Goal: Task Accomplishment & Management: Manage account settings

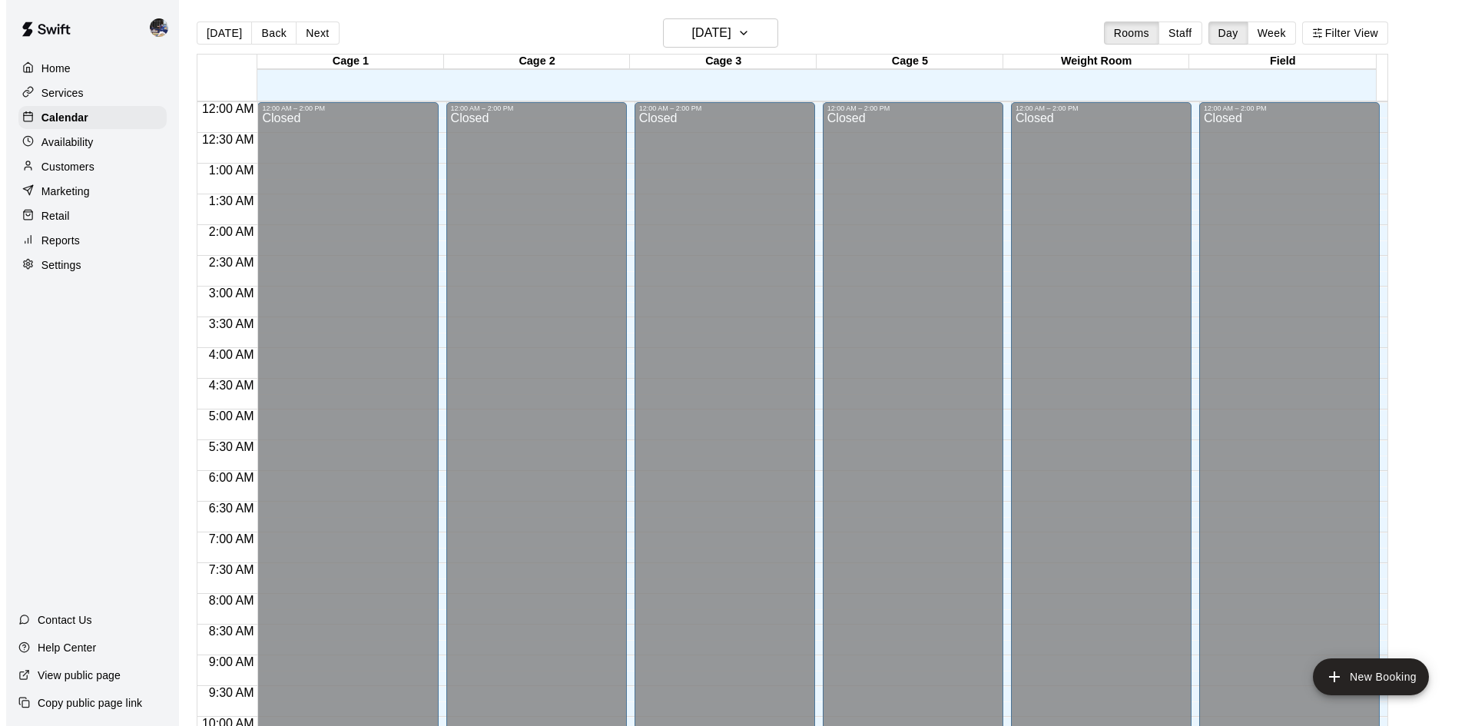
scroll to position [835, 0]
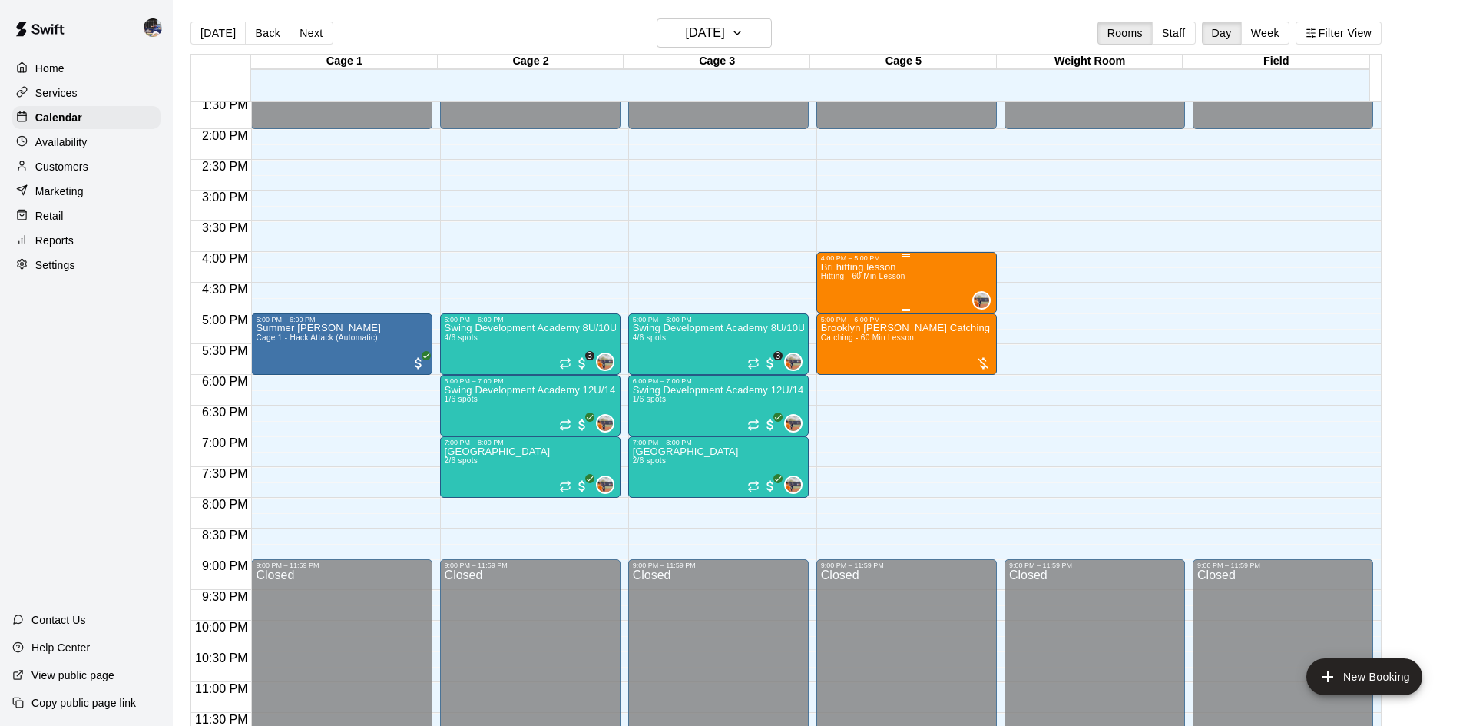
click at [927, 287] on div "Bri hitting lesson Hitting - 60 Min Lesson 0" at bounding box center [906, 625] width 171 height 726
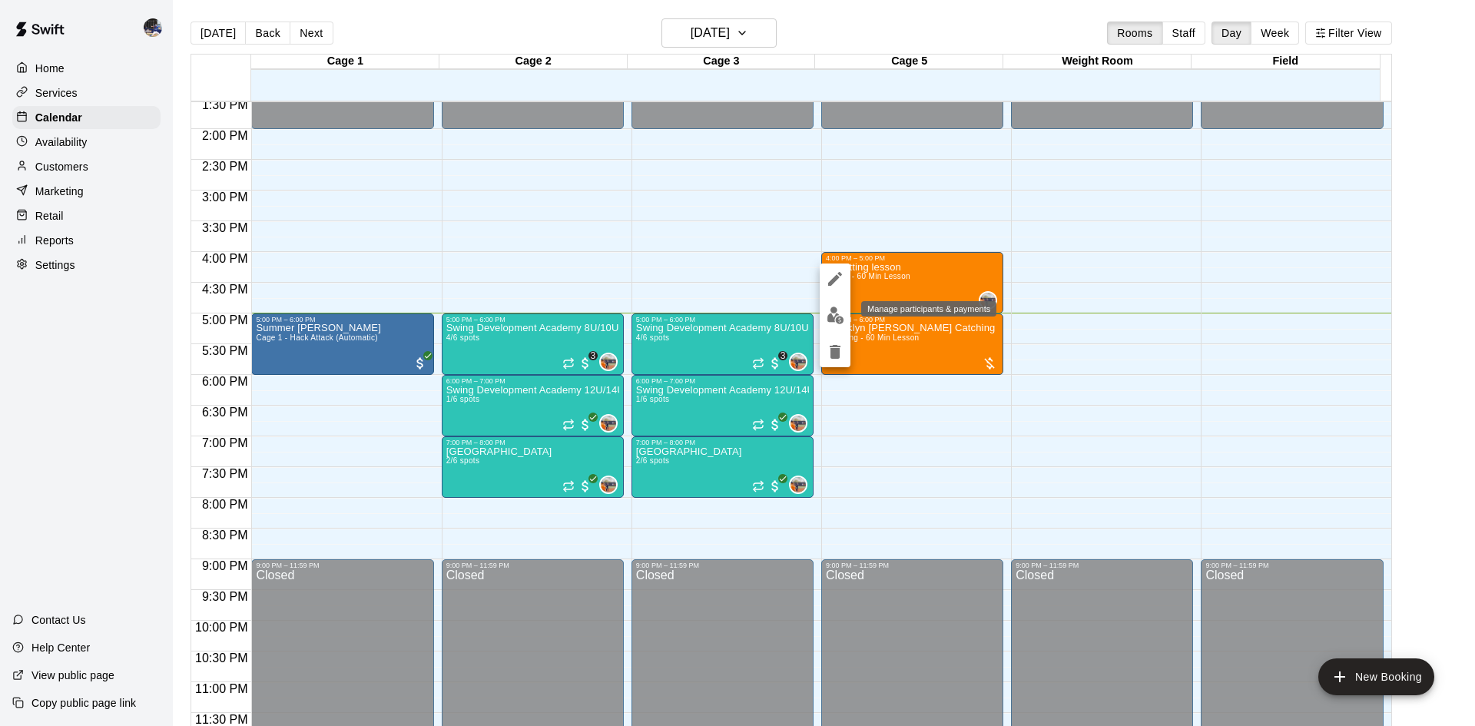
click at [836, 320] on img "edit" at bounding box center [835, 315] width 18 height 18
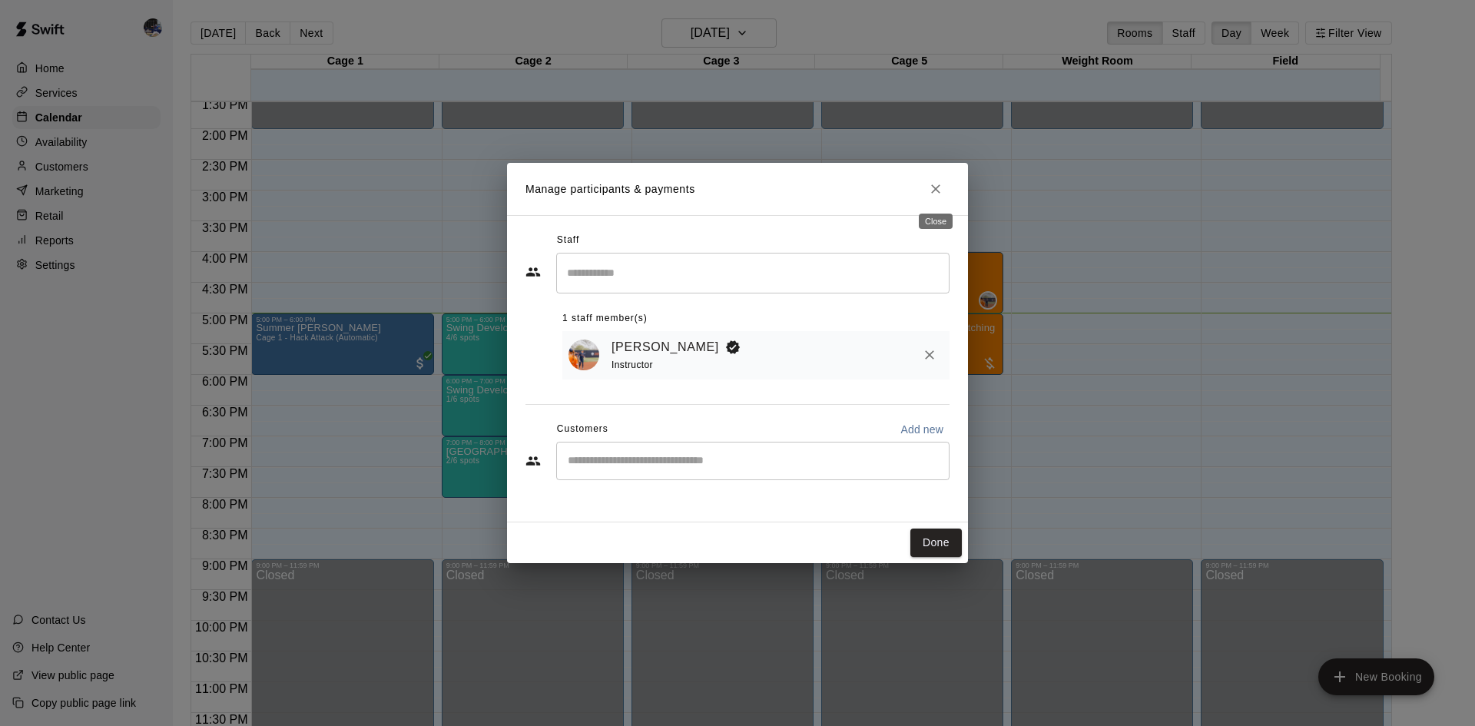
click at [941, 190] on icon "Close" at bounding box center [935, 188] width 15 height 15
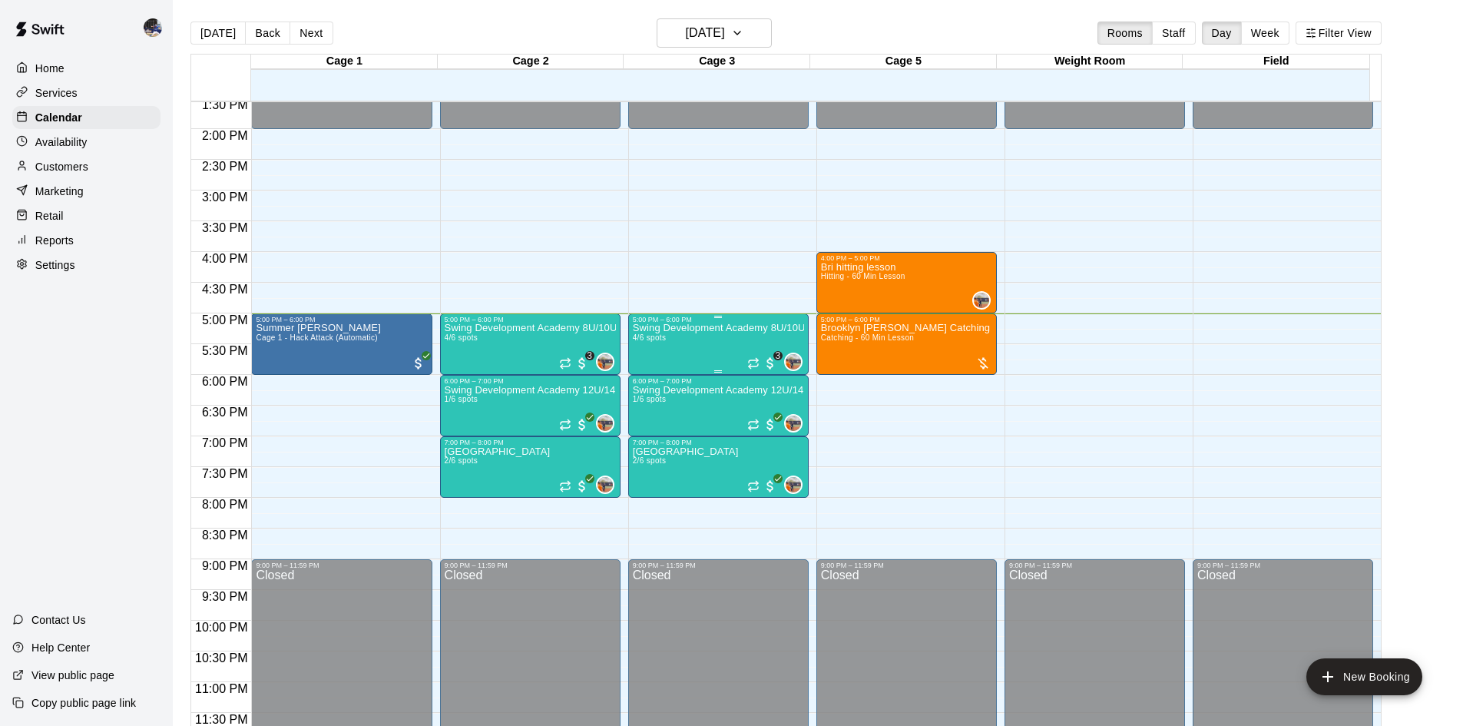
click at [666, 348] on div "Swing Development Academy 8U/10U 4/6 spots" at bounding box center [718, 686] width 171 height 726
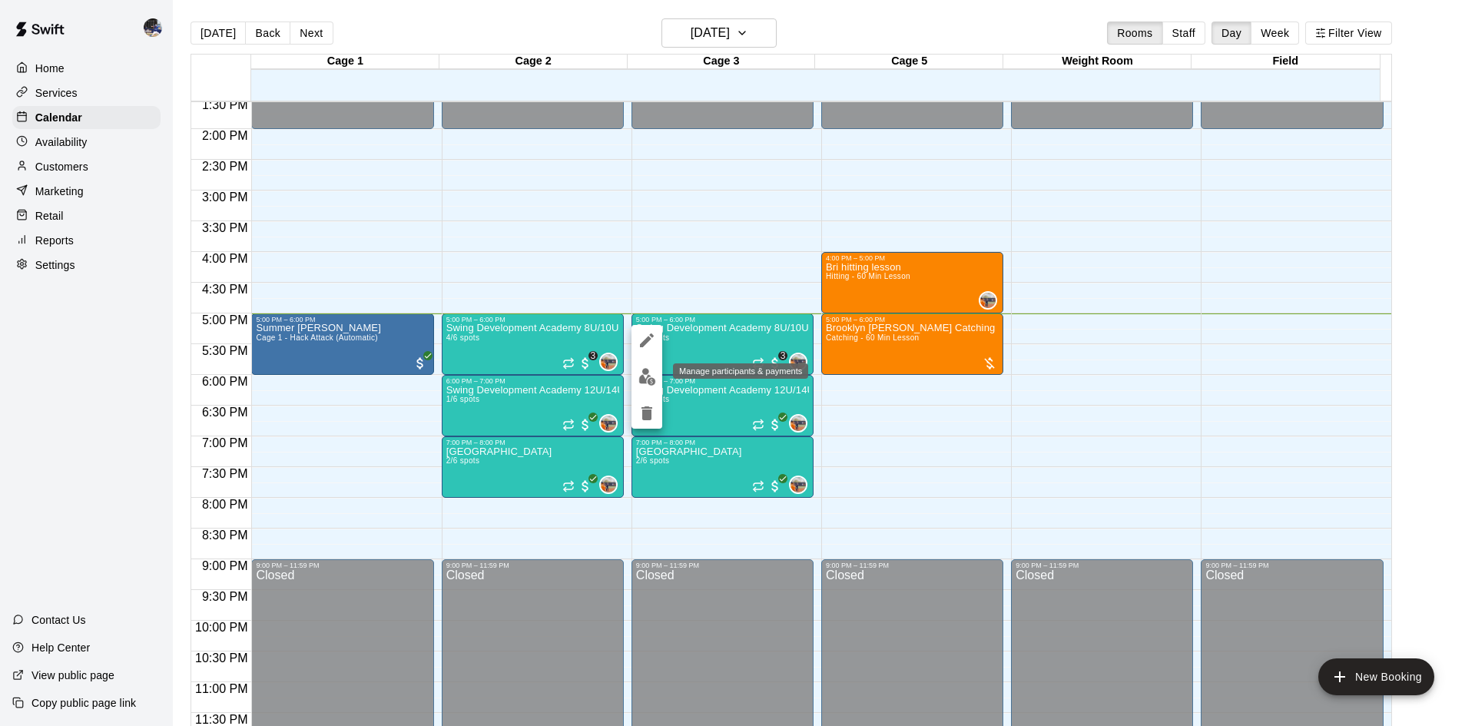
click at [651, 384] on img "edit" at bounding box center [647, 377] width 18 height 18
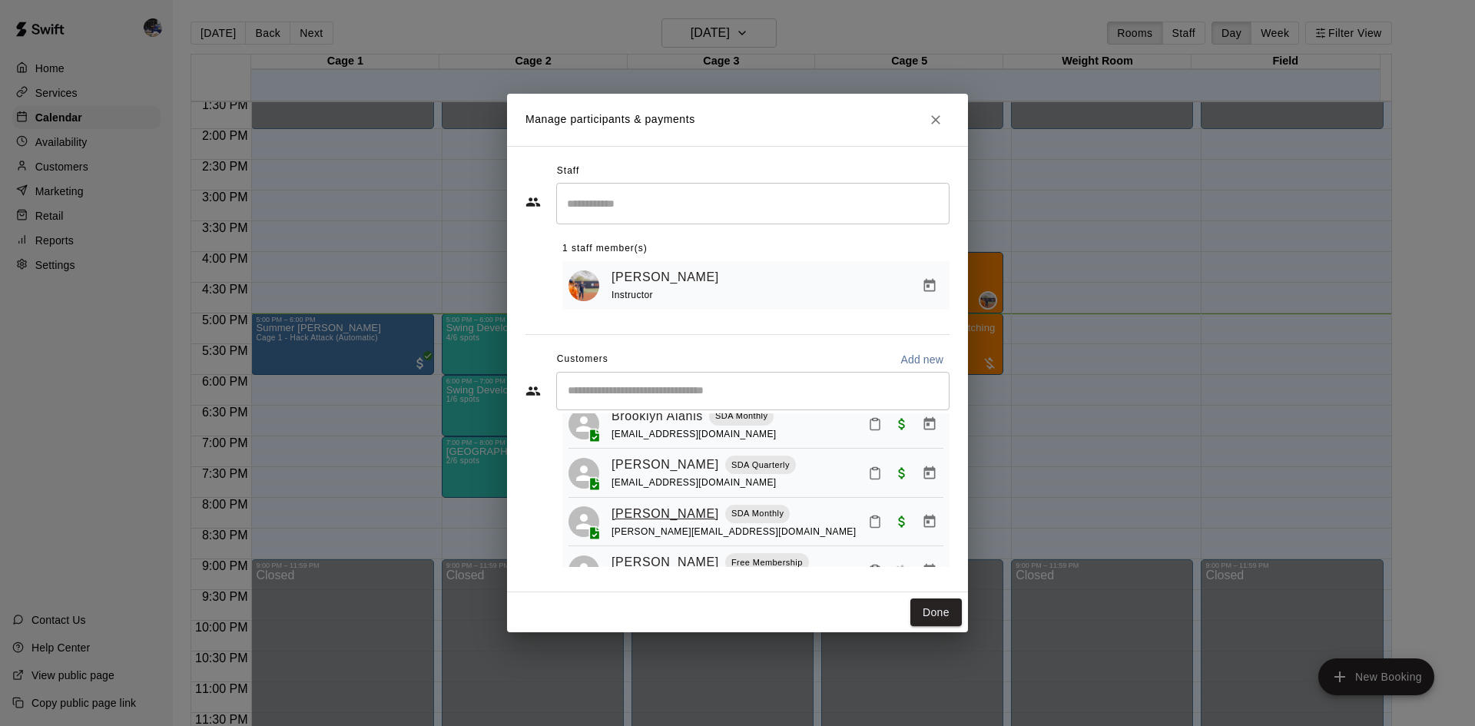
scroll to position [94, 0]
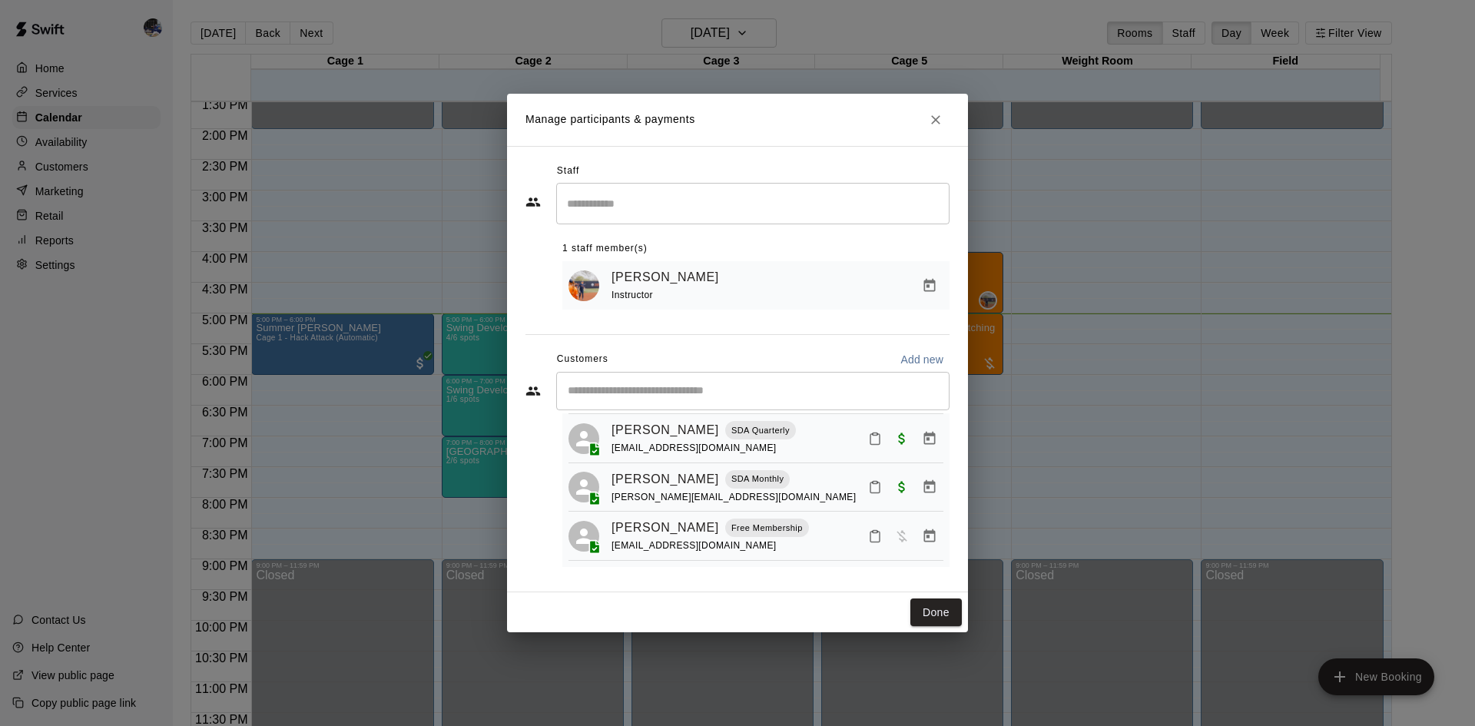
click at [932, 119] on icon "Close" at bounding box center [935, 119] width 15 height 15
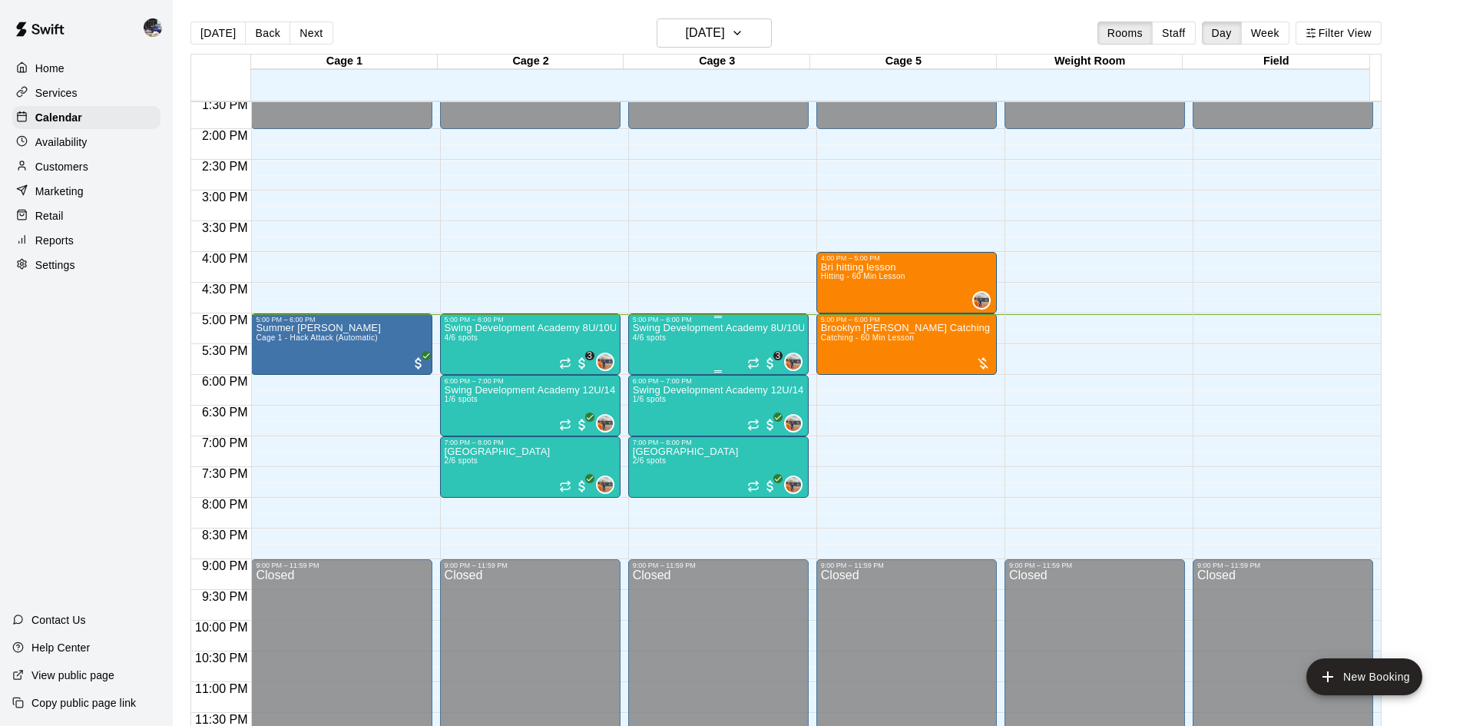
click at [677, 328] on p "Swing Development Academy 8U/10U" at bounding box center [718, 328] width 171 height 0
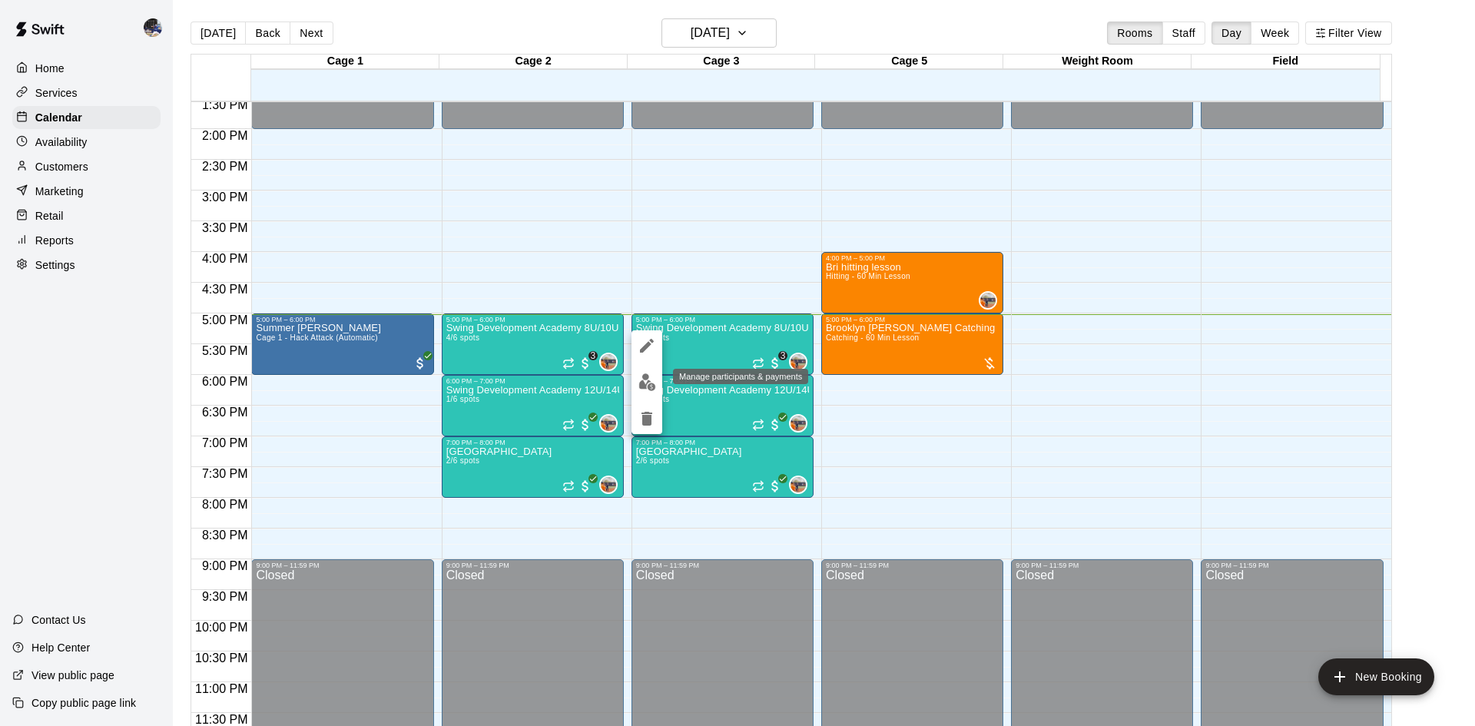
click at [650, 381] on img "edit" at bounding box center [647, 382] width 18 height 18
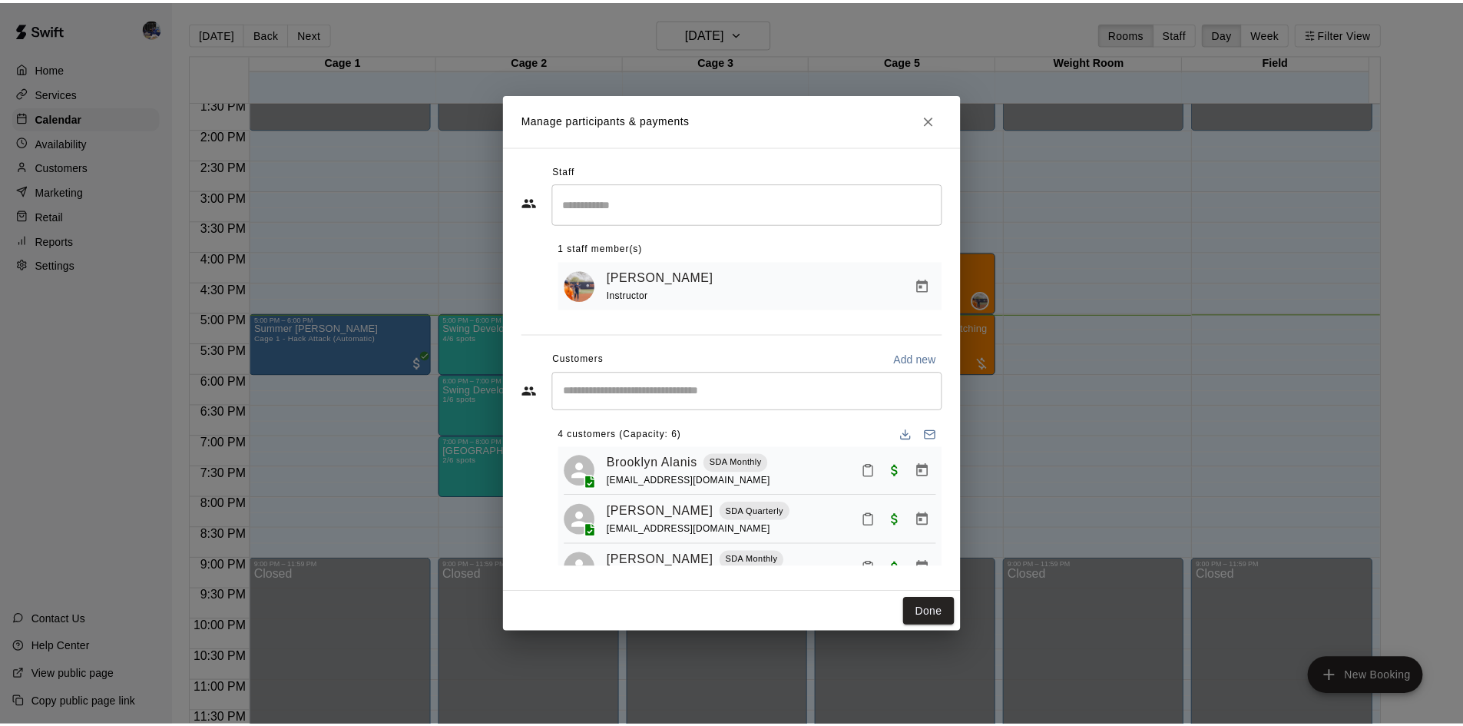
scroll to position [0, 0]
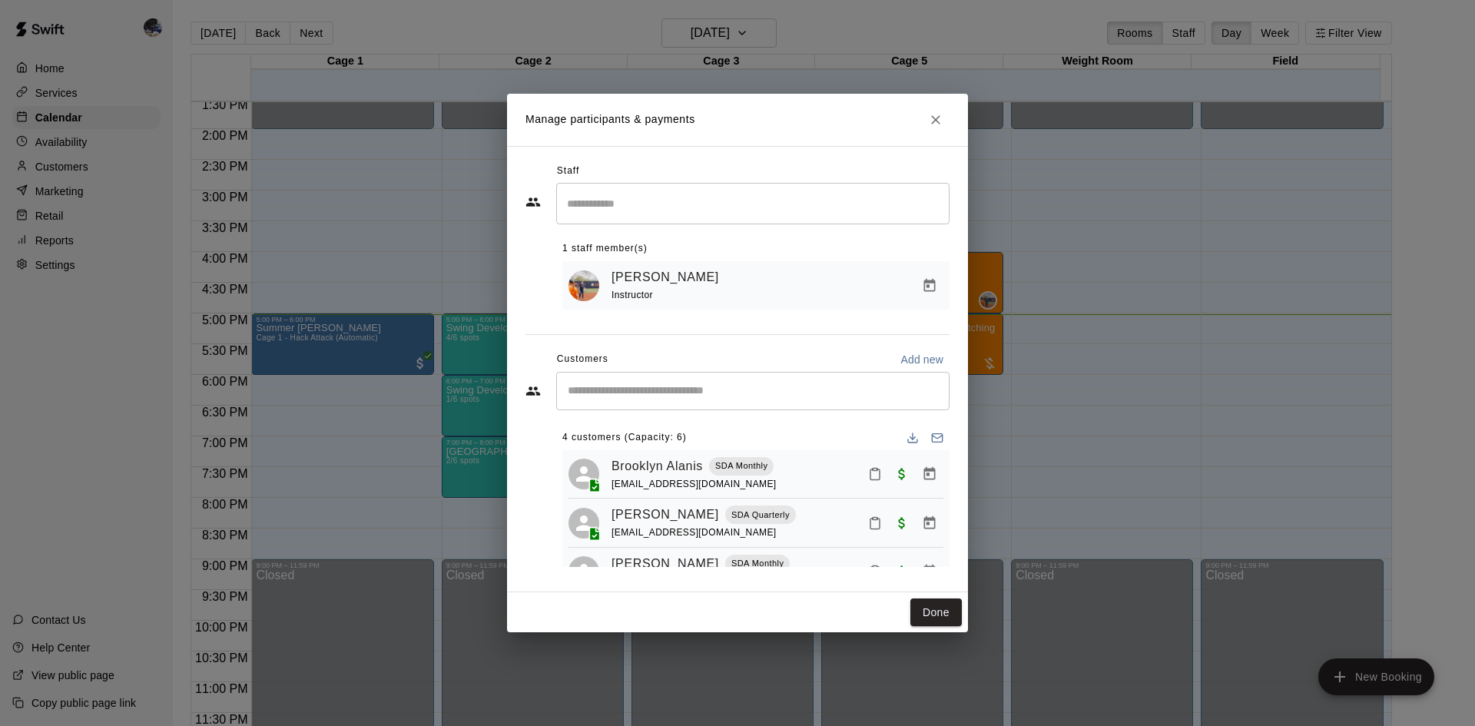
click at [934, 120] on icon "Close" at bounding box center [935, 119] width 9 height 9
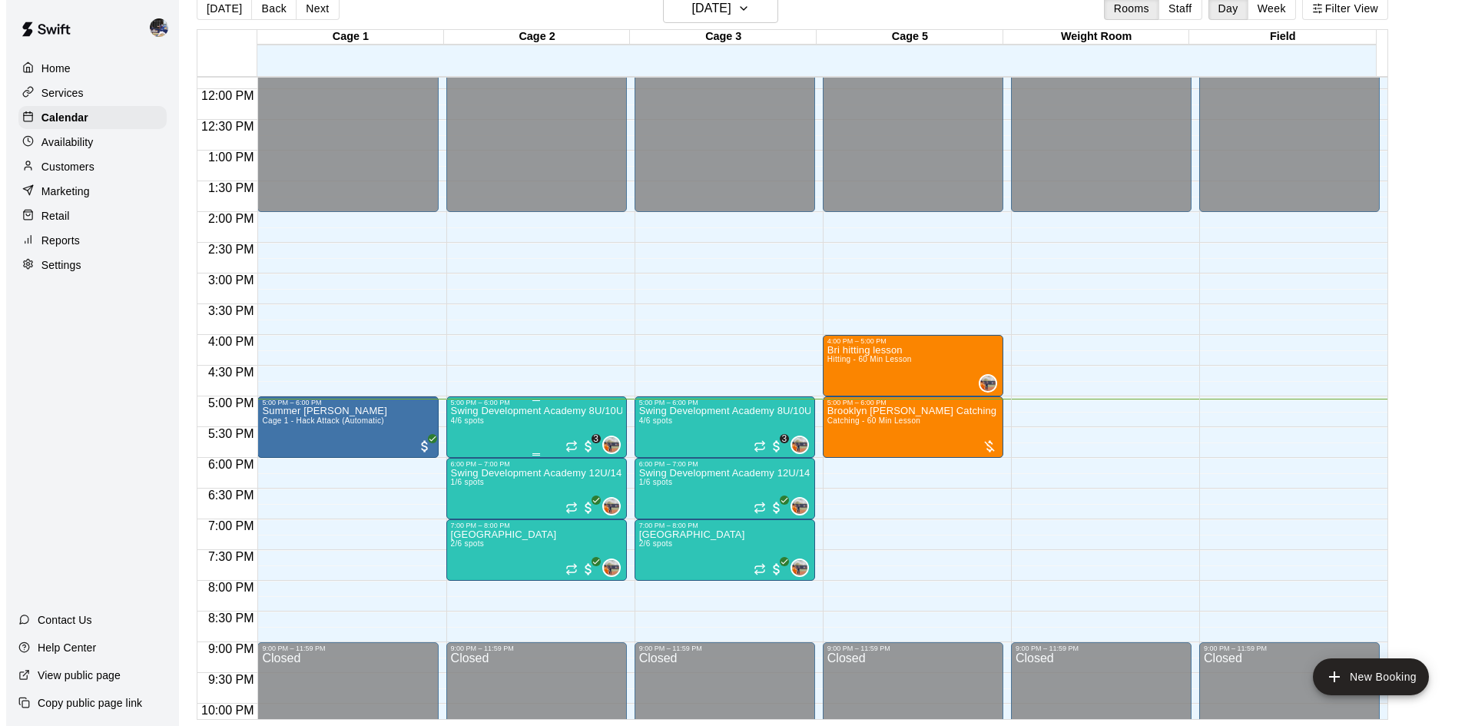
scroll to position [835, 0]
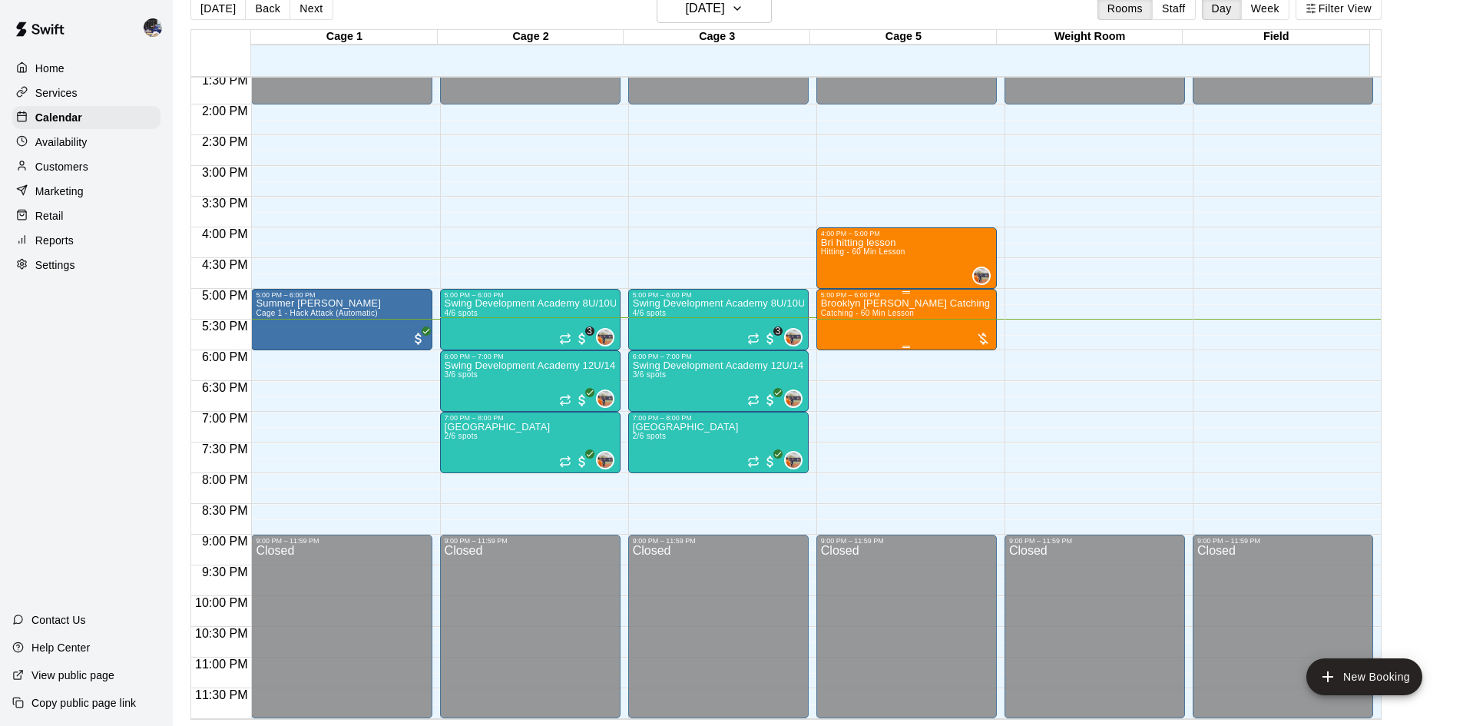
click at [893, 315] on span "Catching - 60 Min Lesson" at bounding box center [867, 313] width 93 height 8
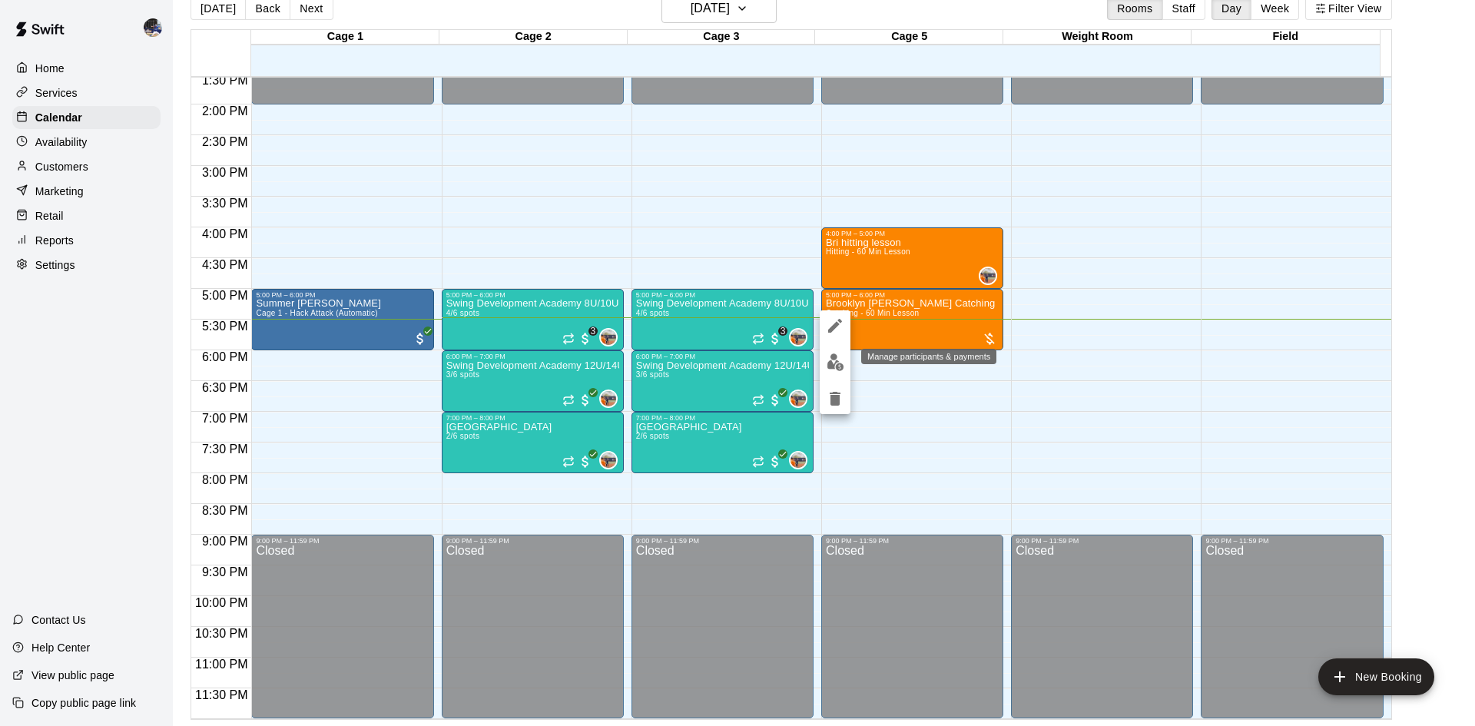
click at [839, 363] on img "edit" at bounding box center [835, 362] width 18 height 18
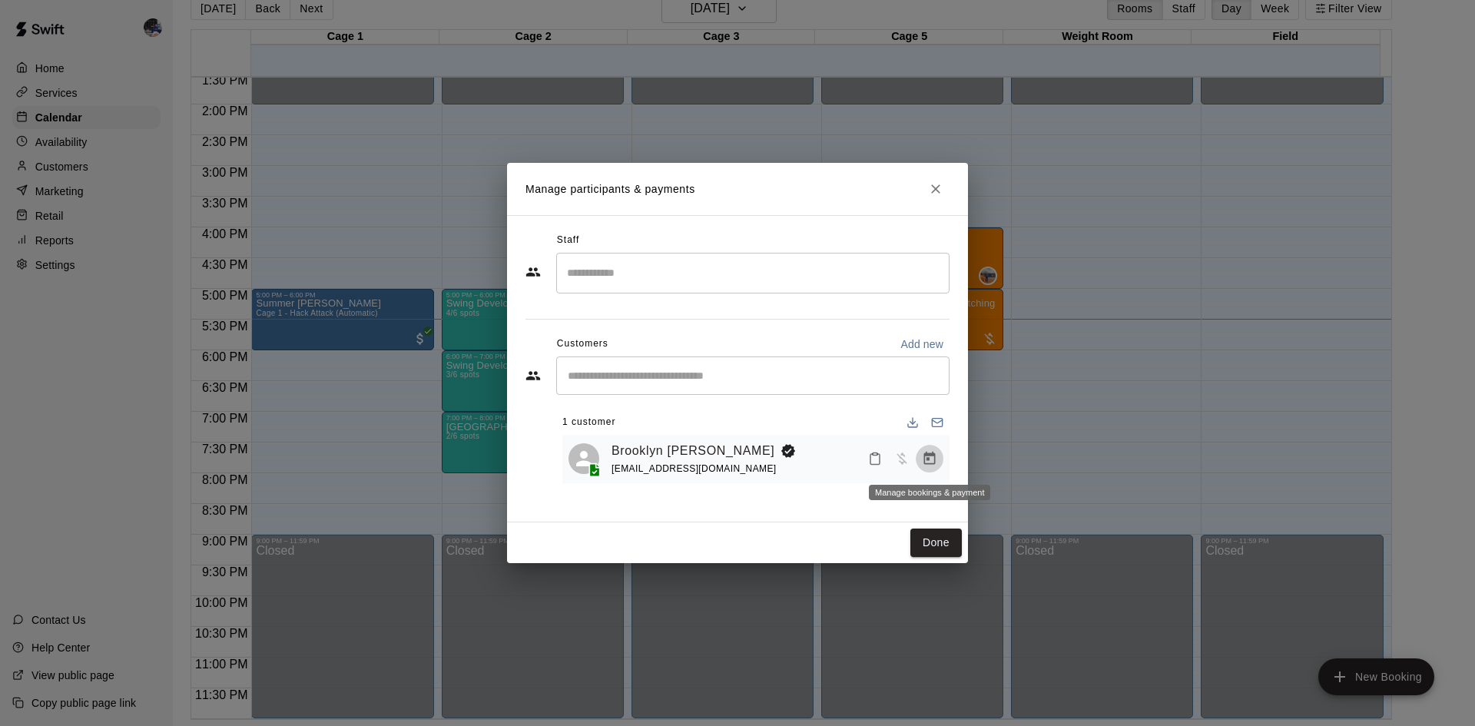
click at [928, 462] on icon "Manage bookings & payment" at bounding box center [929, 458] width 15 height 15
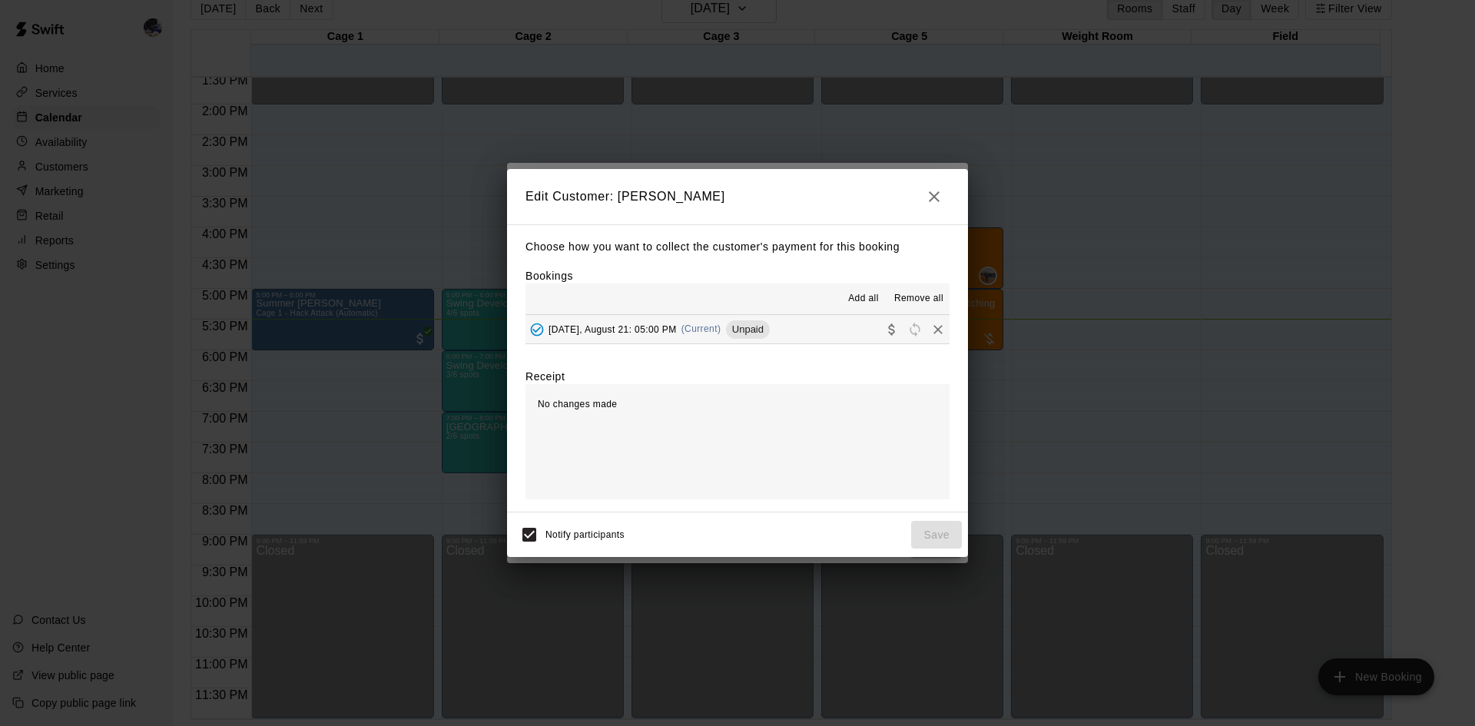
click at [770, 341] on div "[DATE], August 21: 05:00 PM (Current) Unpaid" at bounding box center [647, 329] width 244 height 23
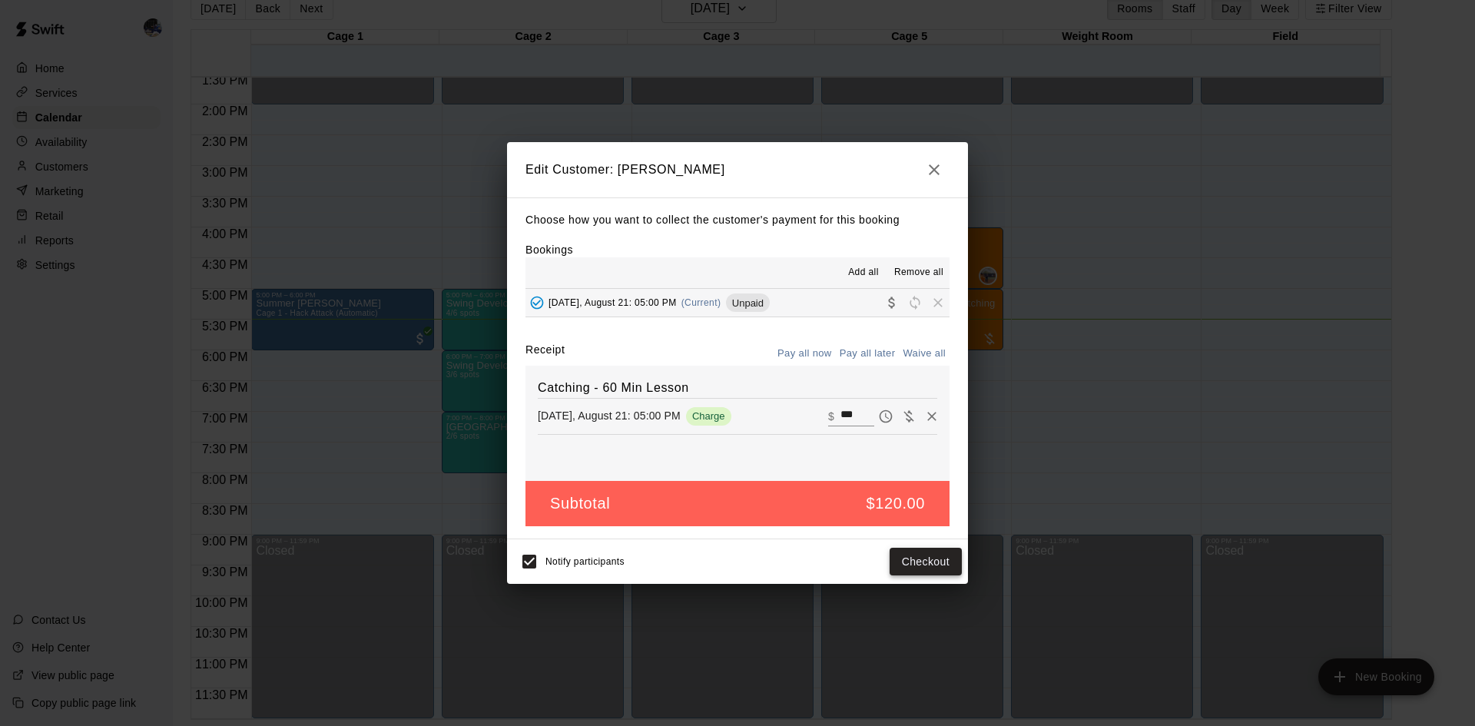
click at [911, 555] on button "Checkout" at bounding box center [925, 562] width 72 height 28
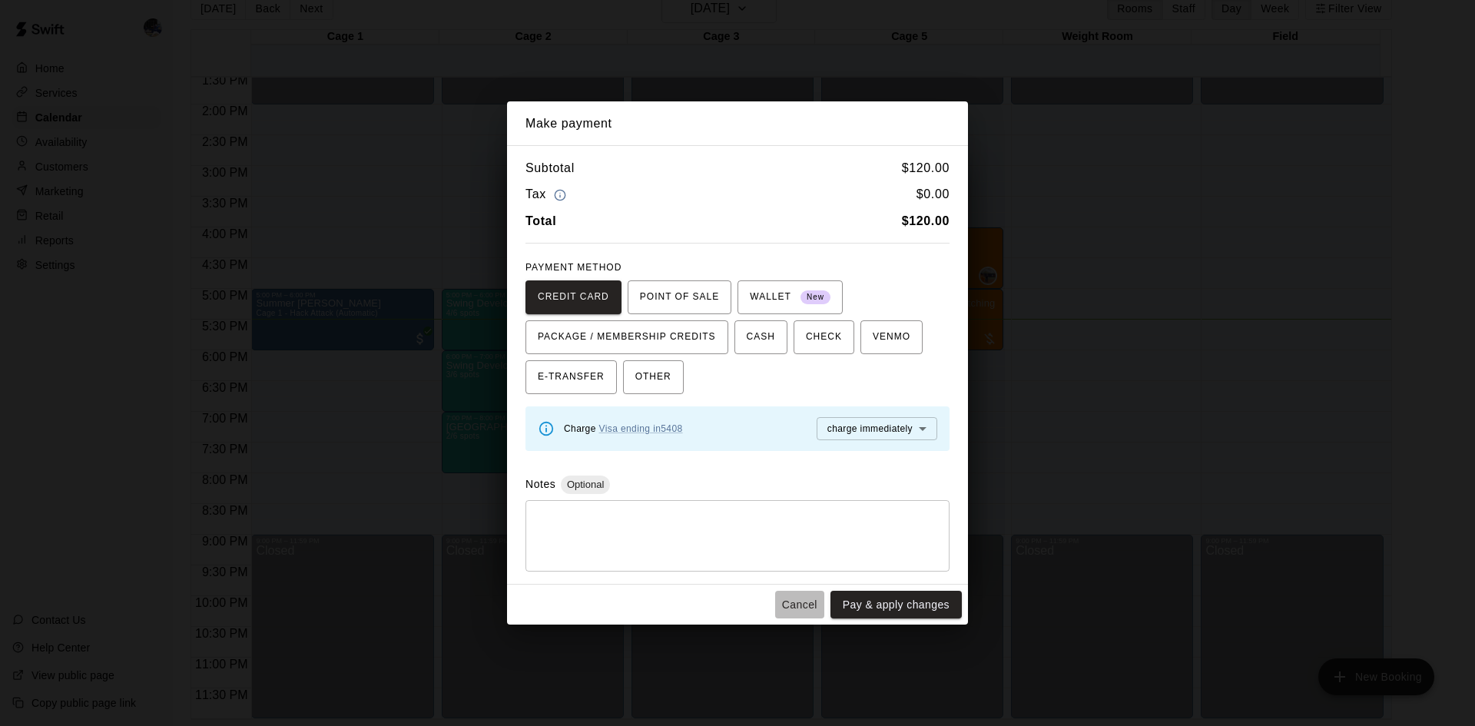
click at [807, 599] on button "Cancel" at bounding box center [799, 605] width 49 height 28
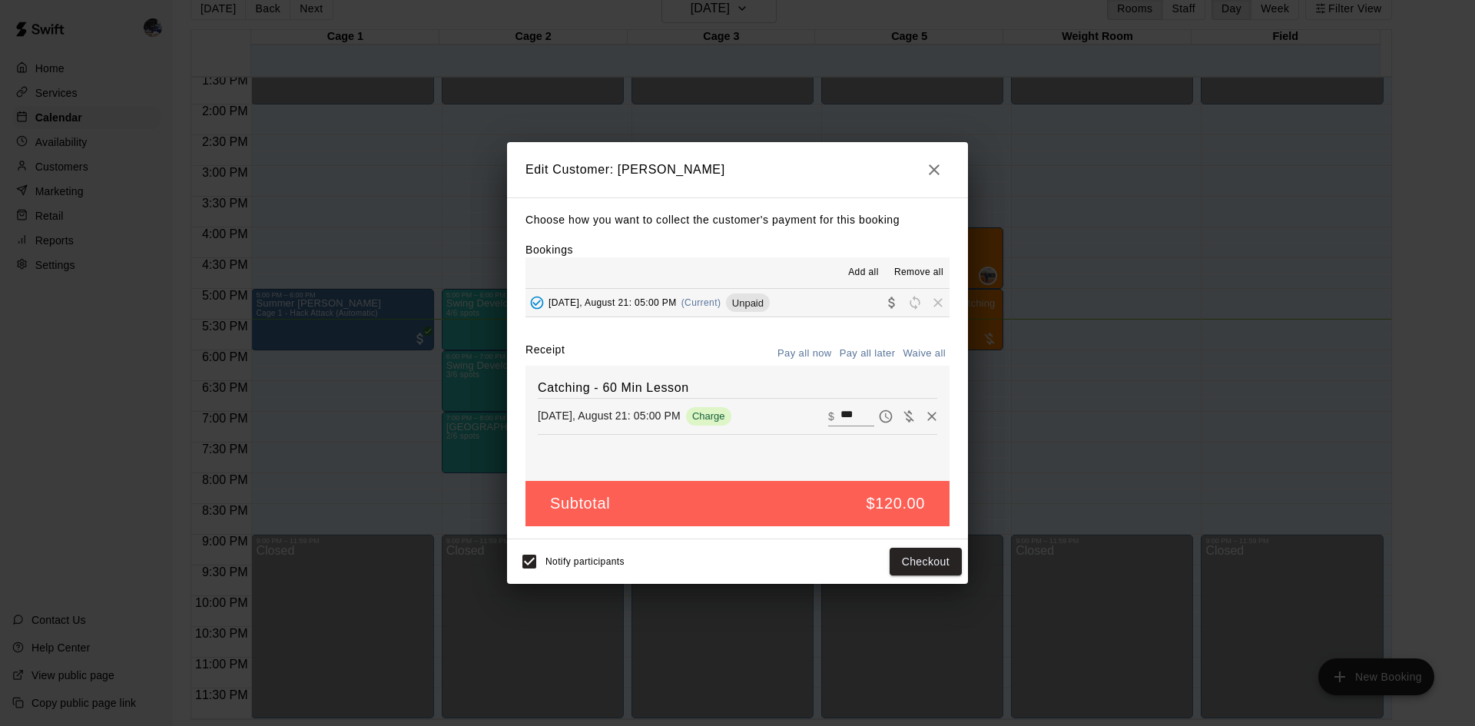
click at [936, 171] on icon "button" at bounding box center [934, 169] width 11 height 11
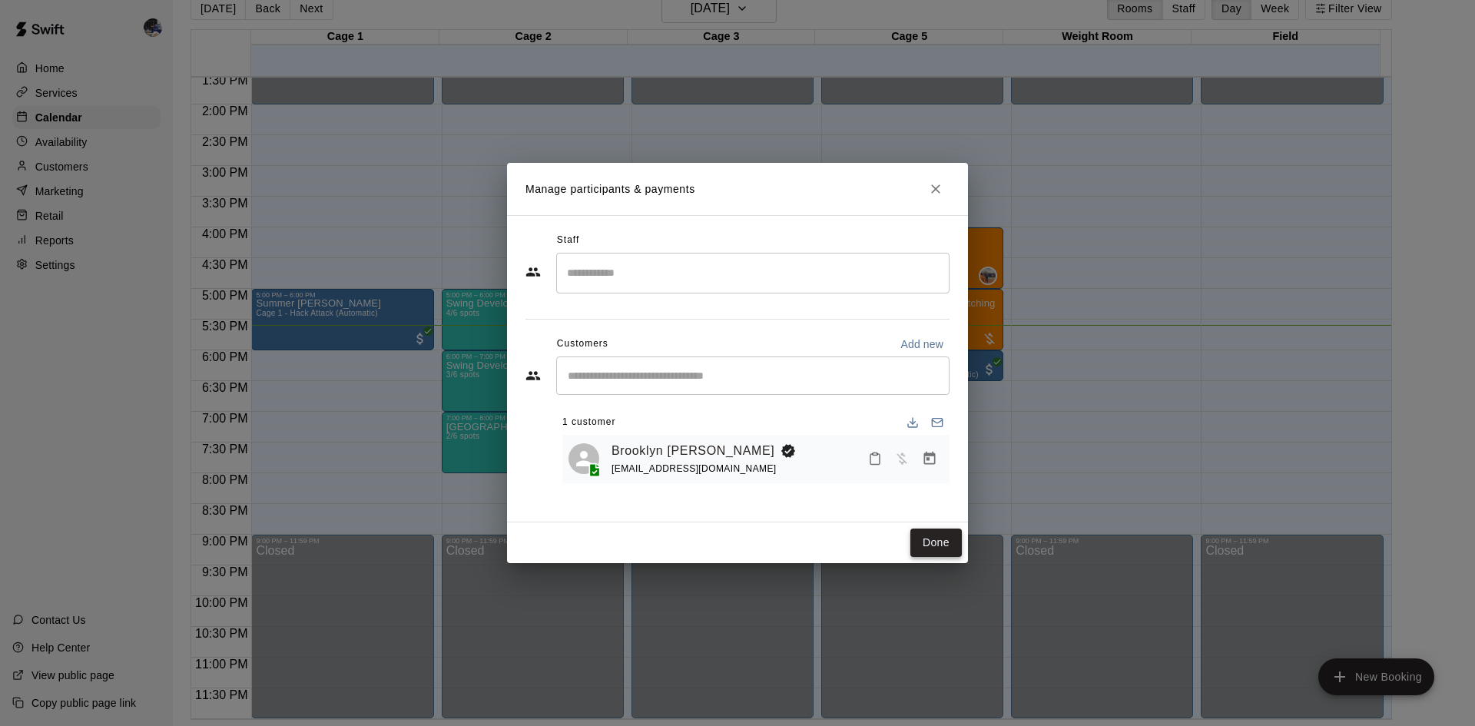
click at [940, 545] on button "Done" at bounding box center [935, 542] width 51 height 28
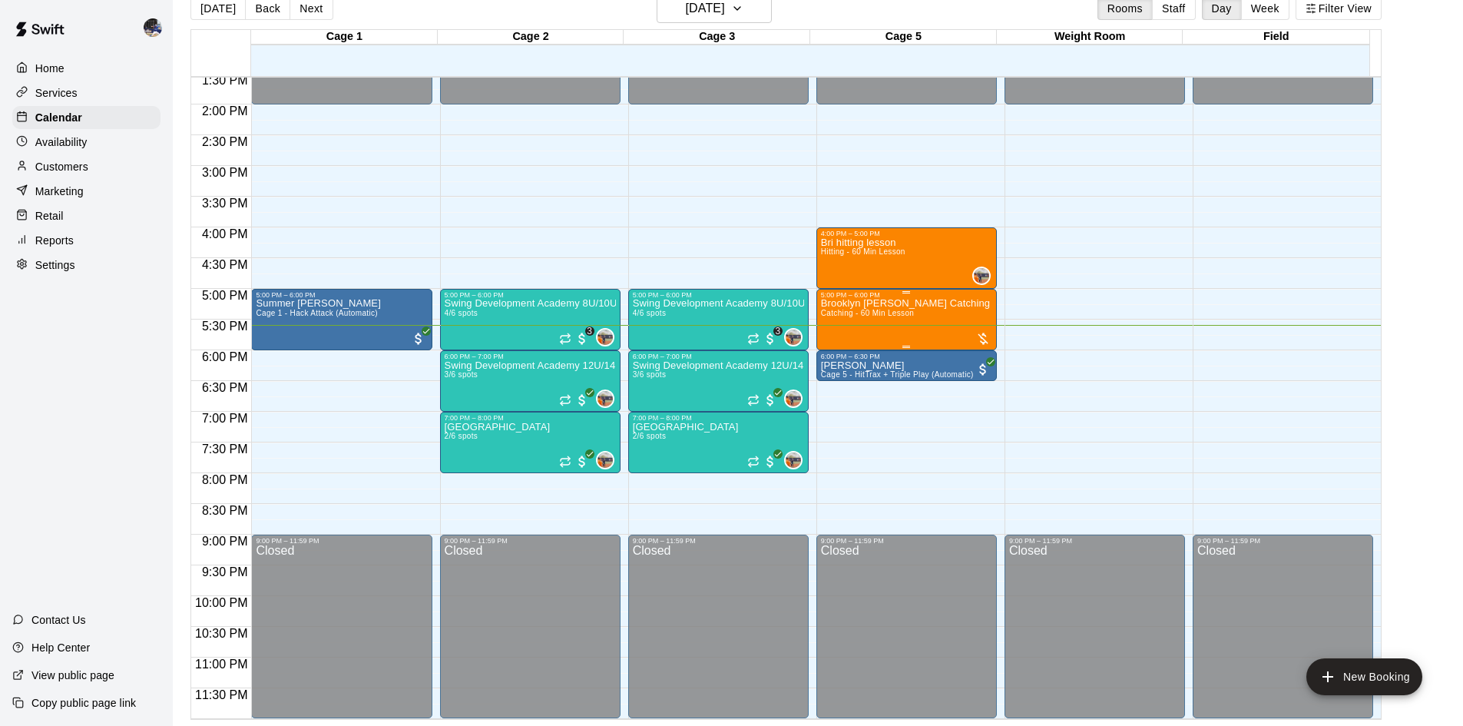
click at [876, 310] on div "Brooklyn [PERSON_NAME] Catching Lesson Catching - 60 Min Lesson" at bounding box center [906, 662] width 171 height 726
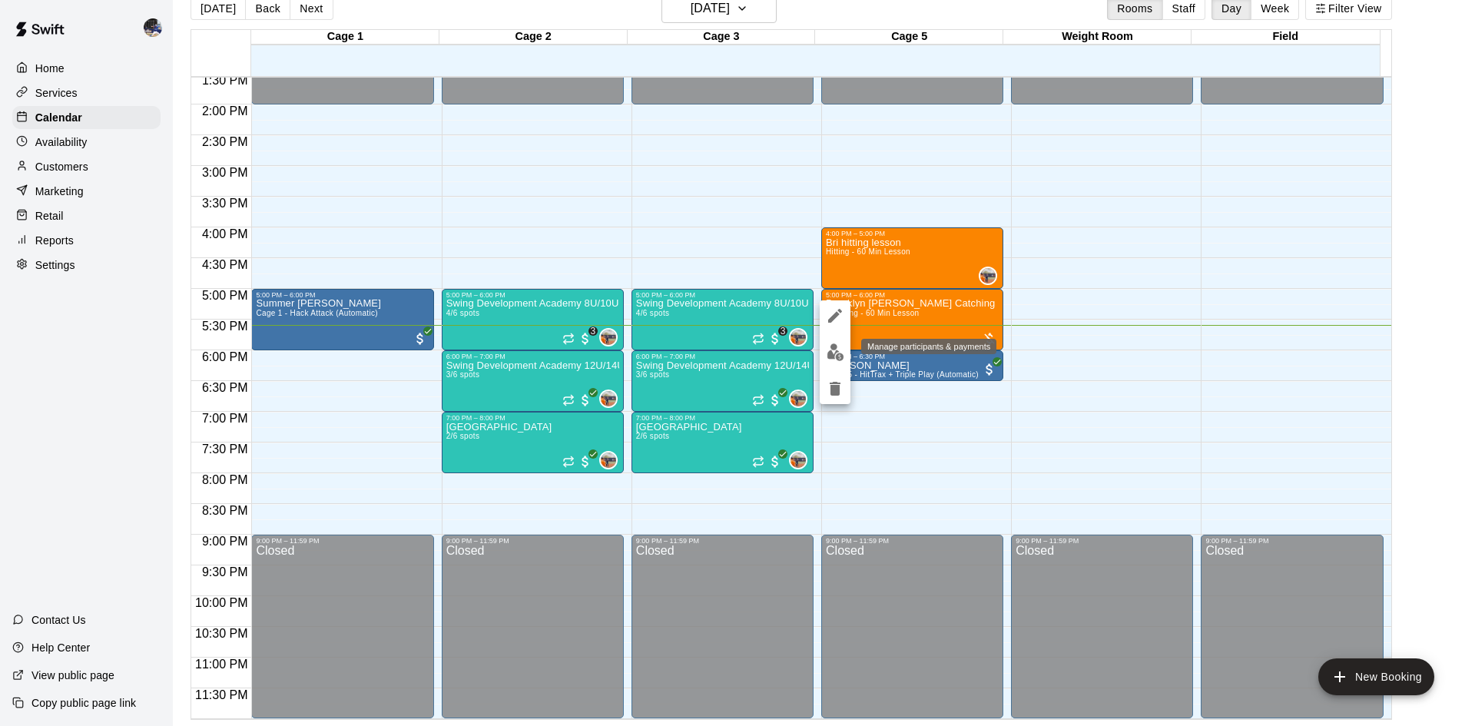
click at [836, 349] on img "edit" at bounding box center [835, 352] width 18 height 18
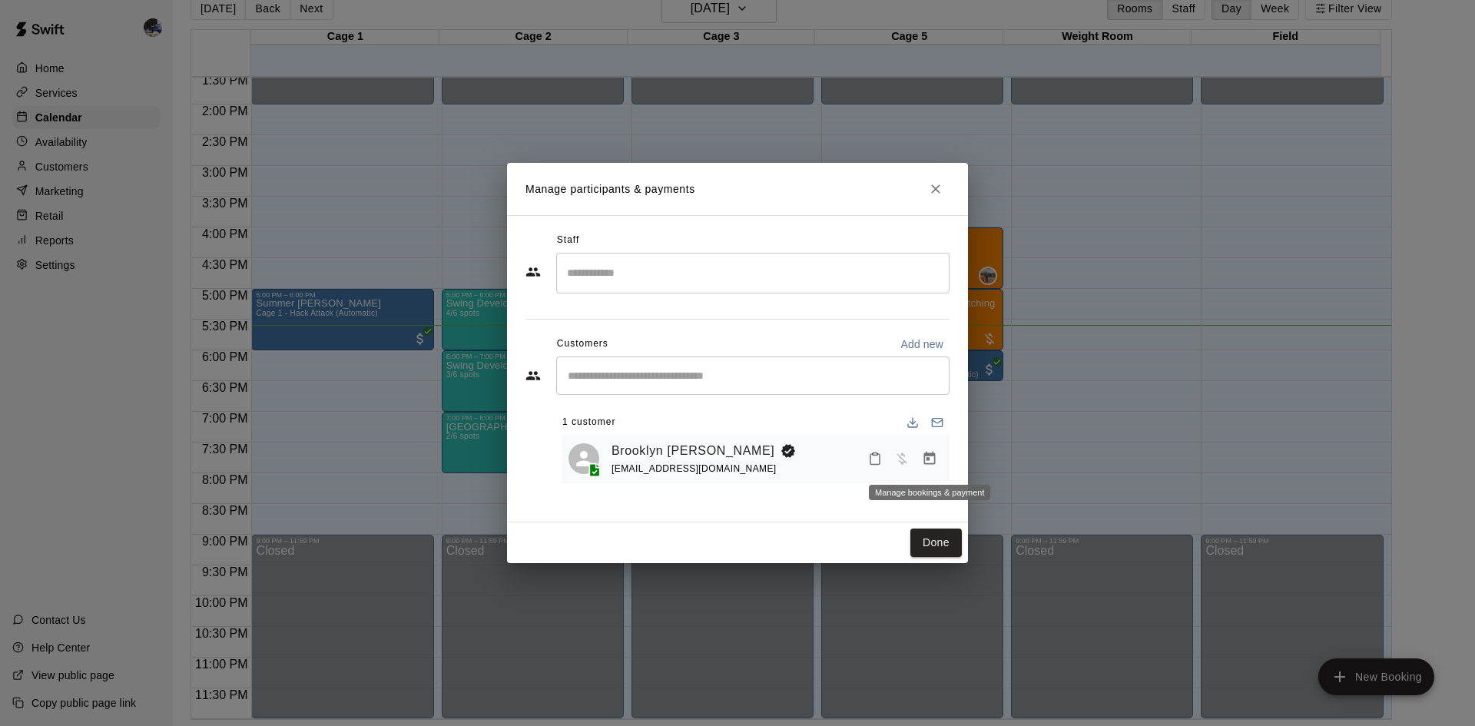
click at [927, 465] on icon "Manage bookings & payment" at bounding box center [930, 458] width 12 height 13
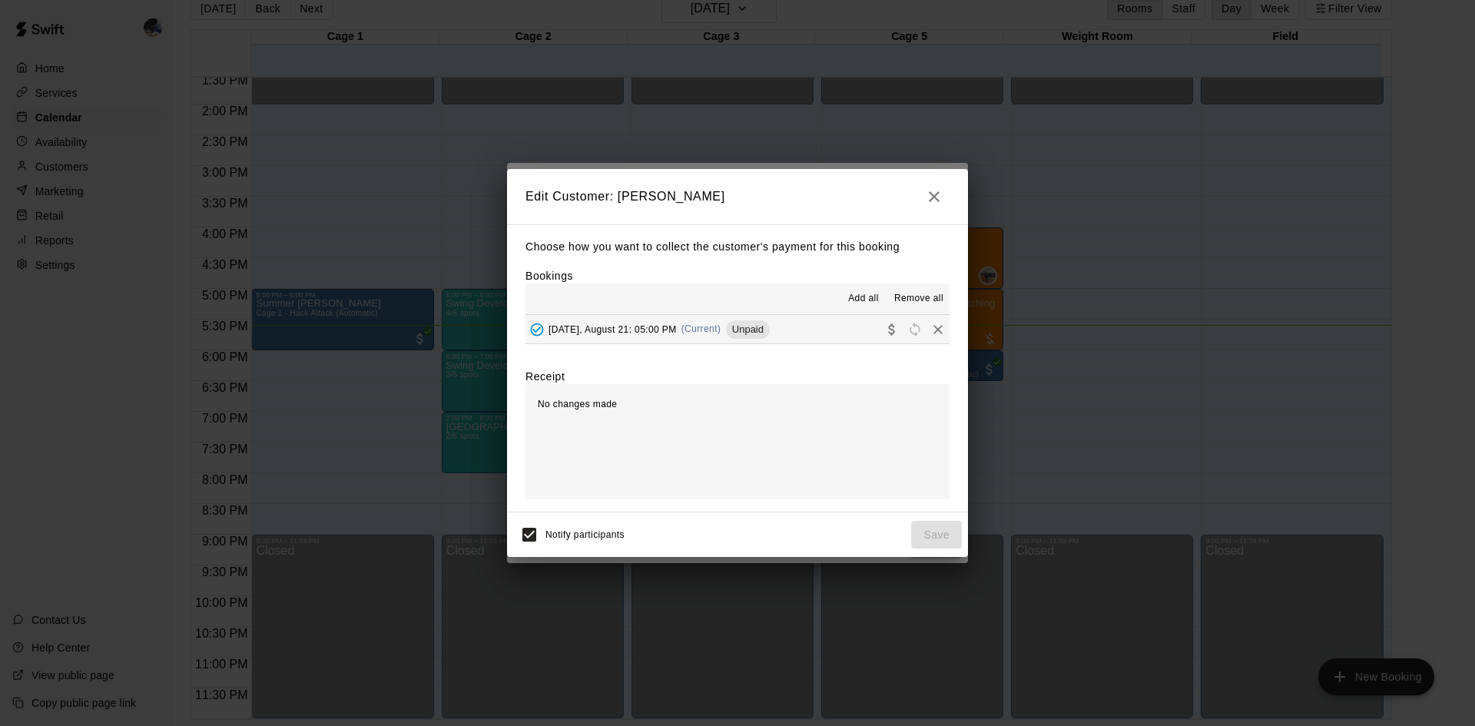
click at [707, 346] on div "Choose how you want to collect the customer's payment for this booking Bookings…" at bounding box center [737, 368] width 461 height 288
click at [711, 336] on div "[DATE], August 21: 05:00 PM (Current) Unpaid" at bounding box center [647, 329] width 244 height 23
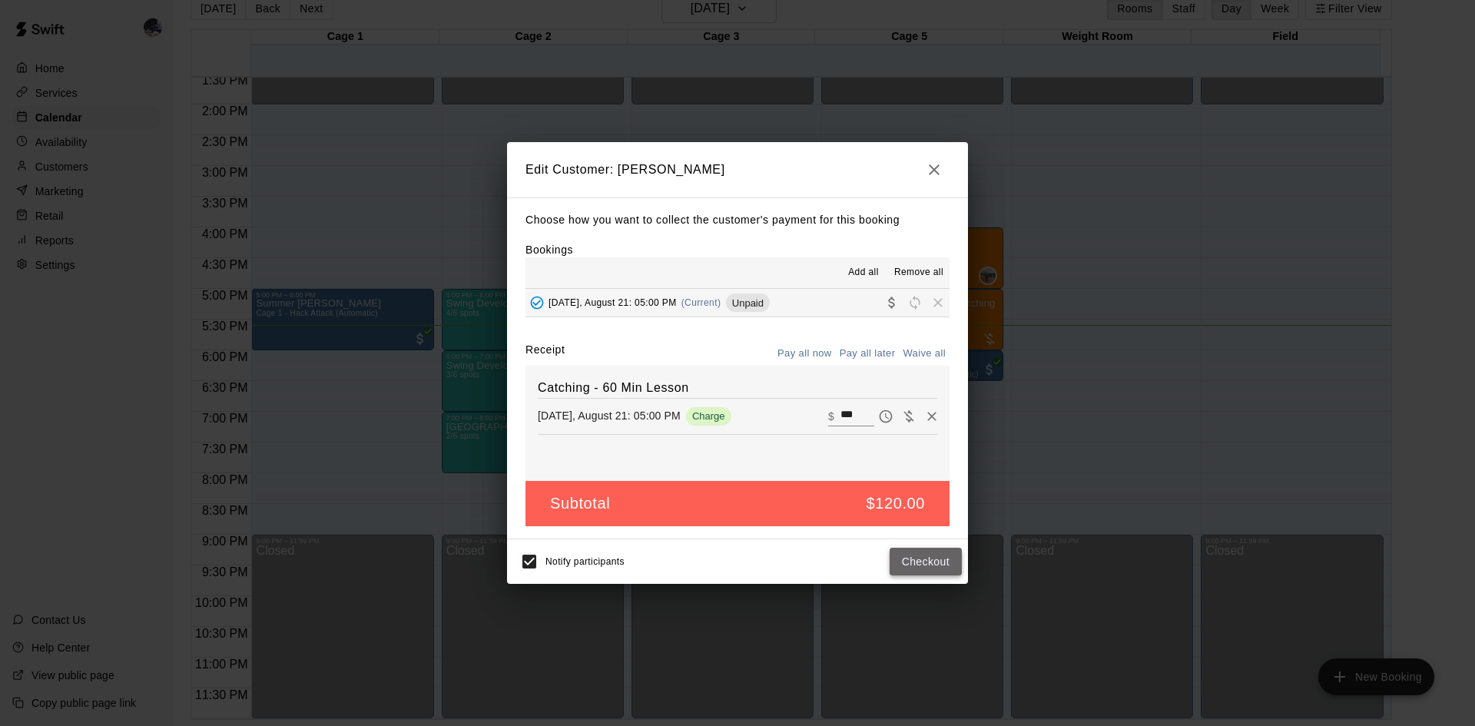
click at [931, 564] on button "Checkout" at bounding box center [925, 562] width 72 height 28
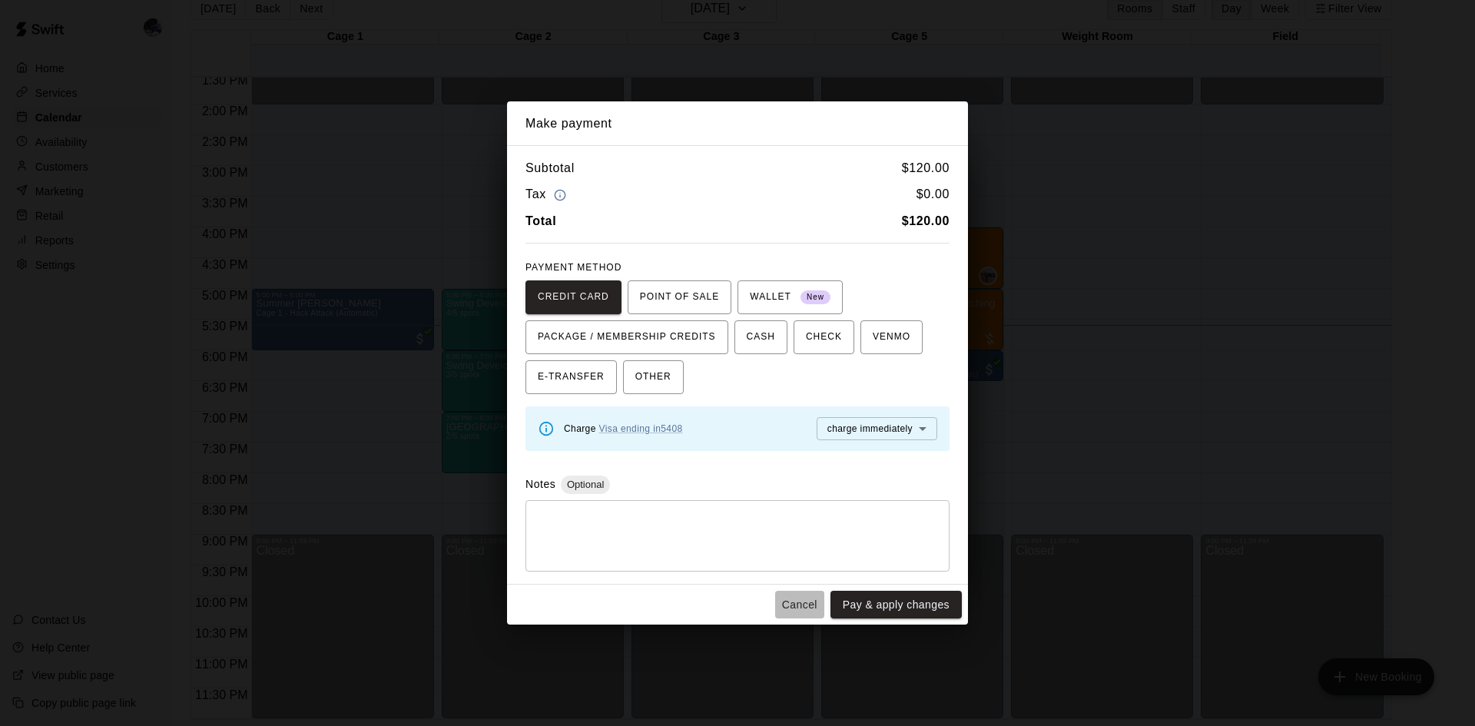
click at [810, 605] on button "Cancel" at bounding box center [799, 605] width 49 height 28
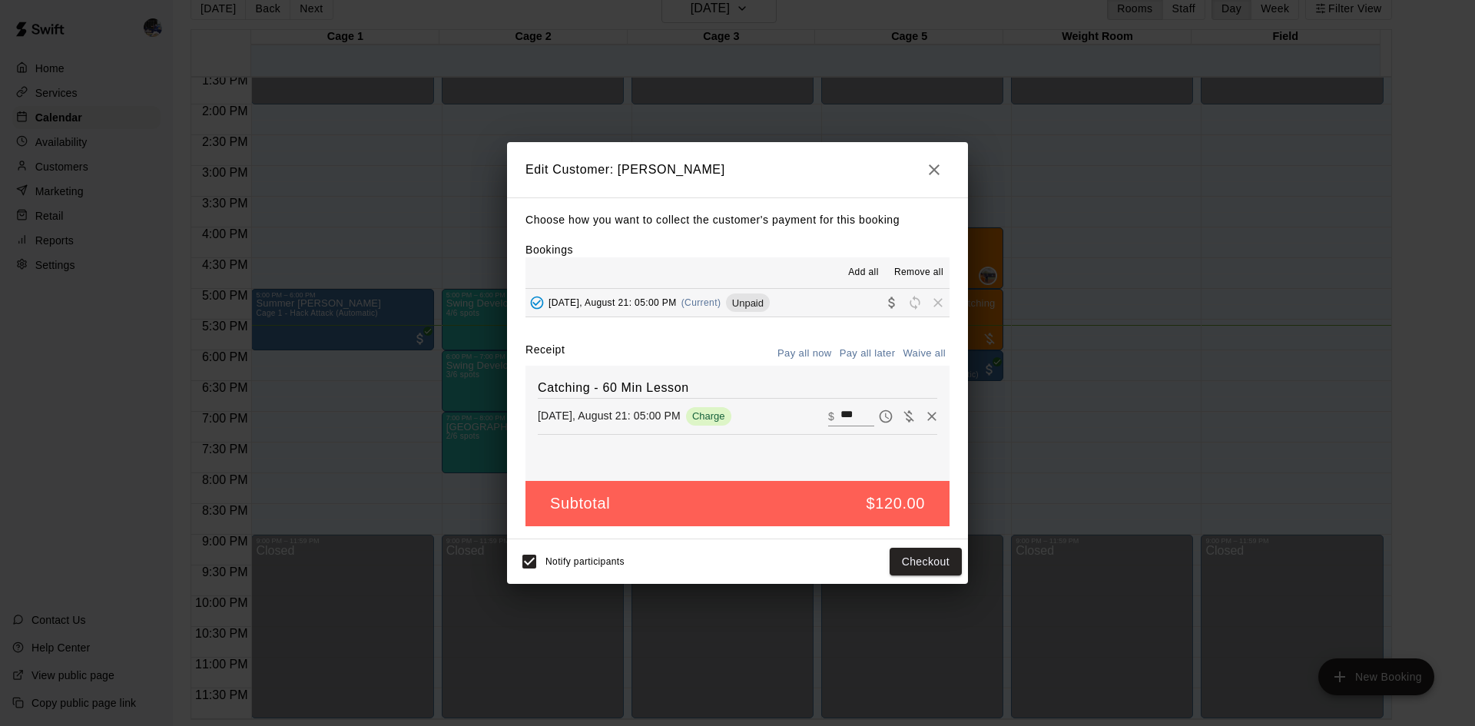
click at [929, 181] on button "button" at bounding box center [934, 169] width 31 height 31
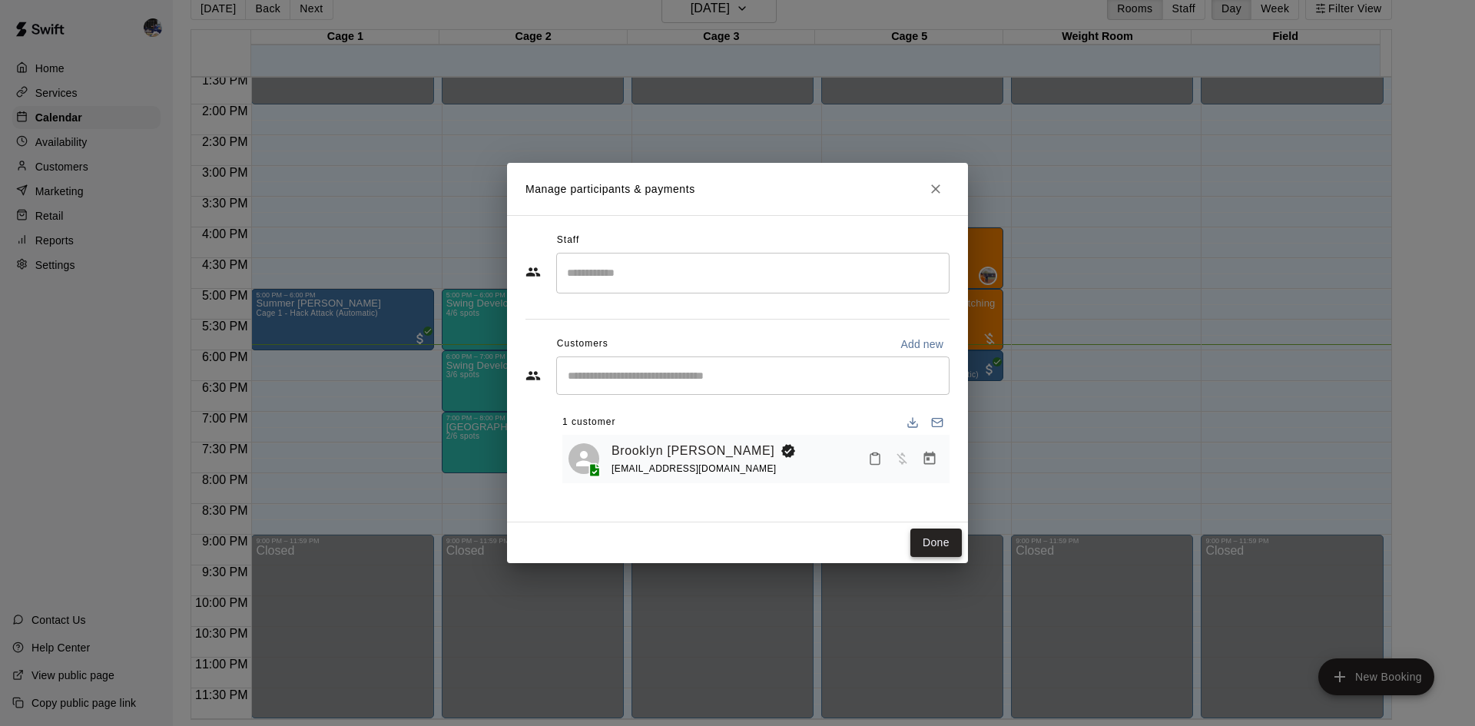
click at [917, 548] on button "Done" at bounding box center [935, 542] width 51 height 28
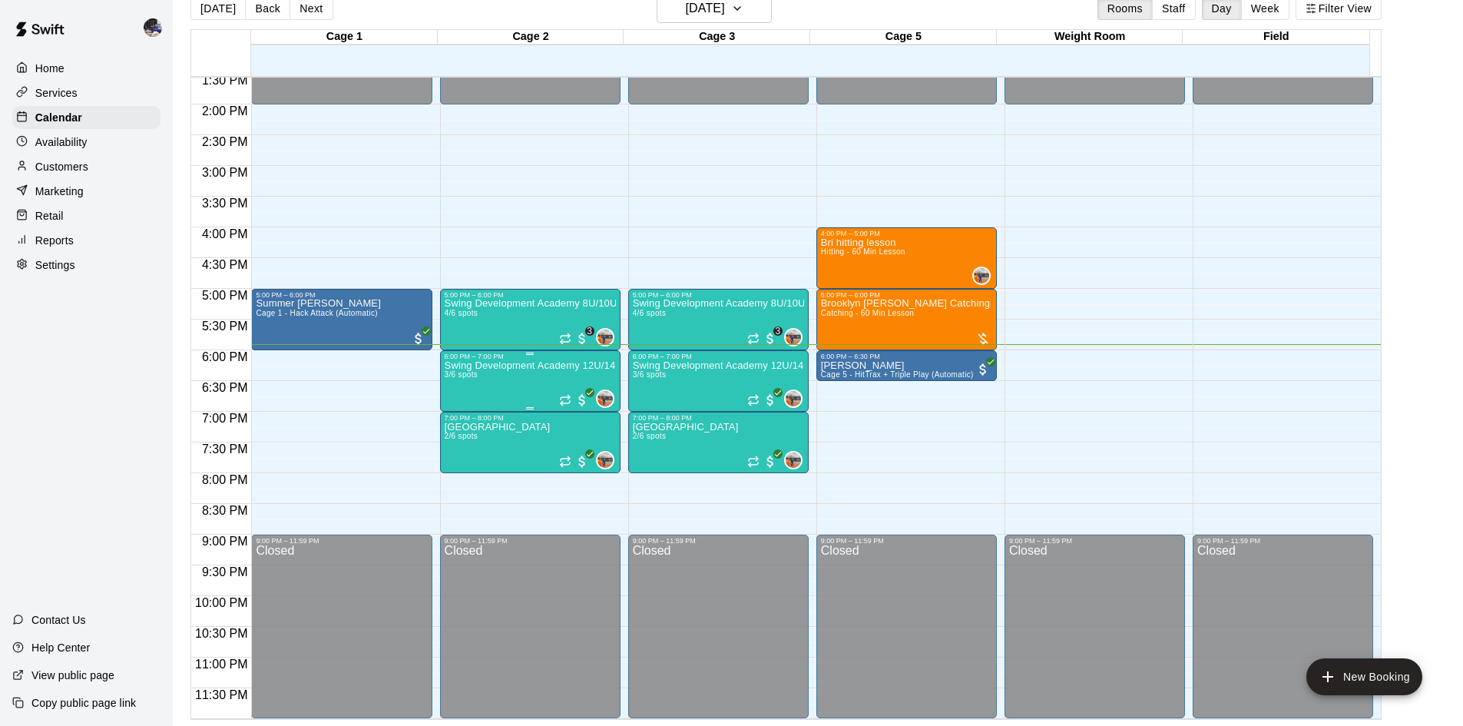
click at [533, 366] on p "Swing Development Academy 12U/14U" at bounding box center [530, 366] width 171 height 0
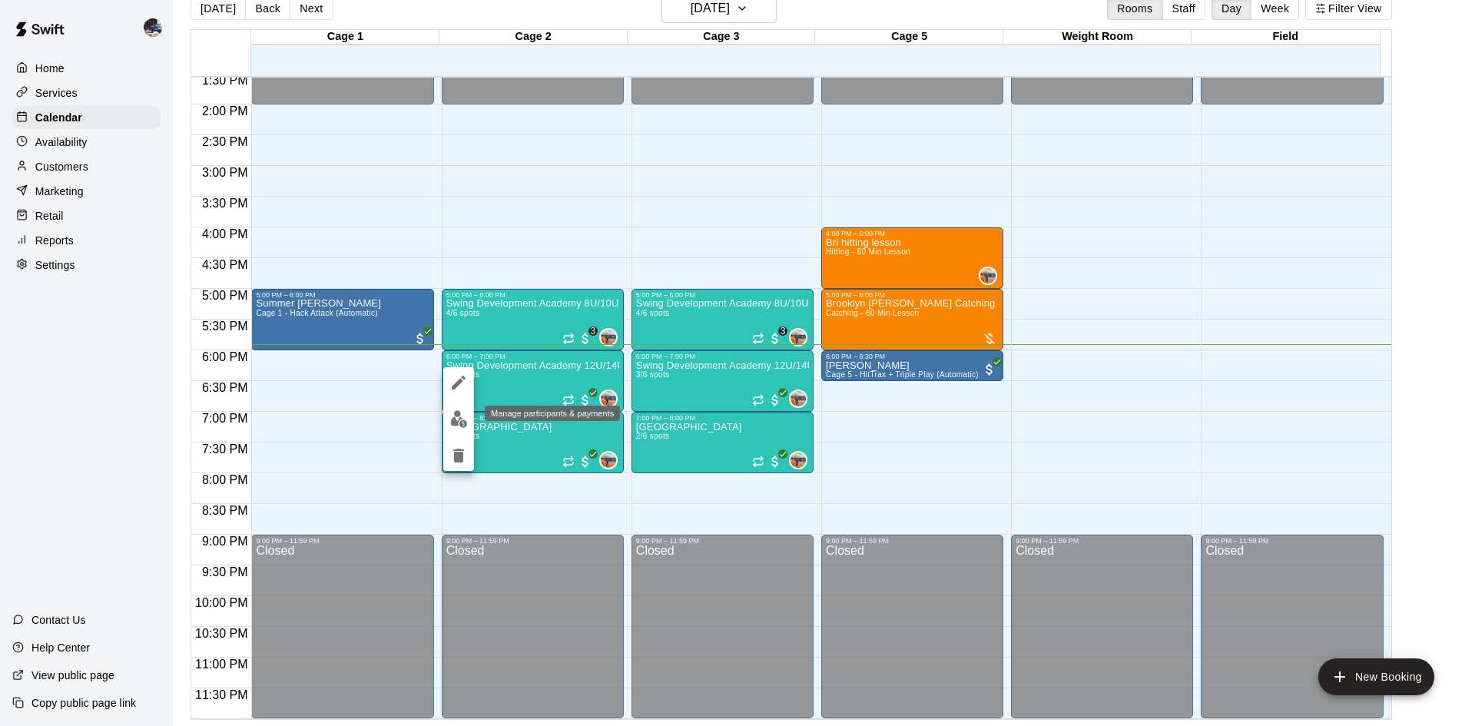
click at [459, 419] on img "edit" at bounding box center [459, 419] width 18 height 18
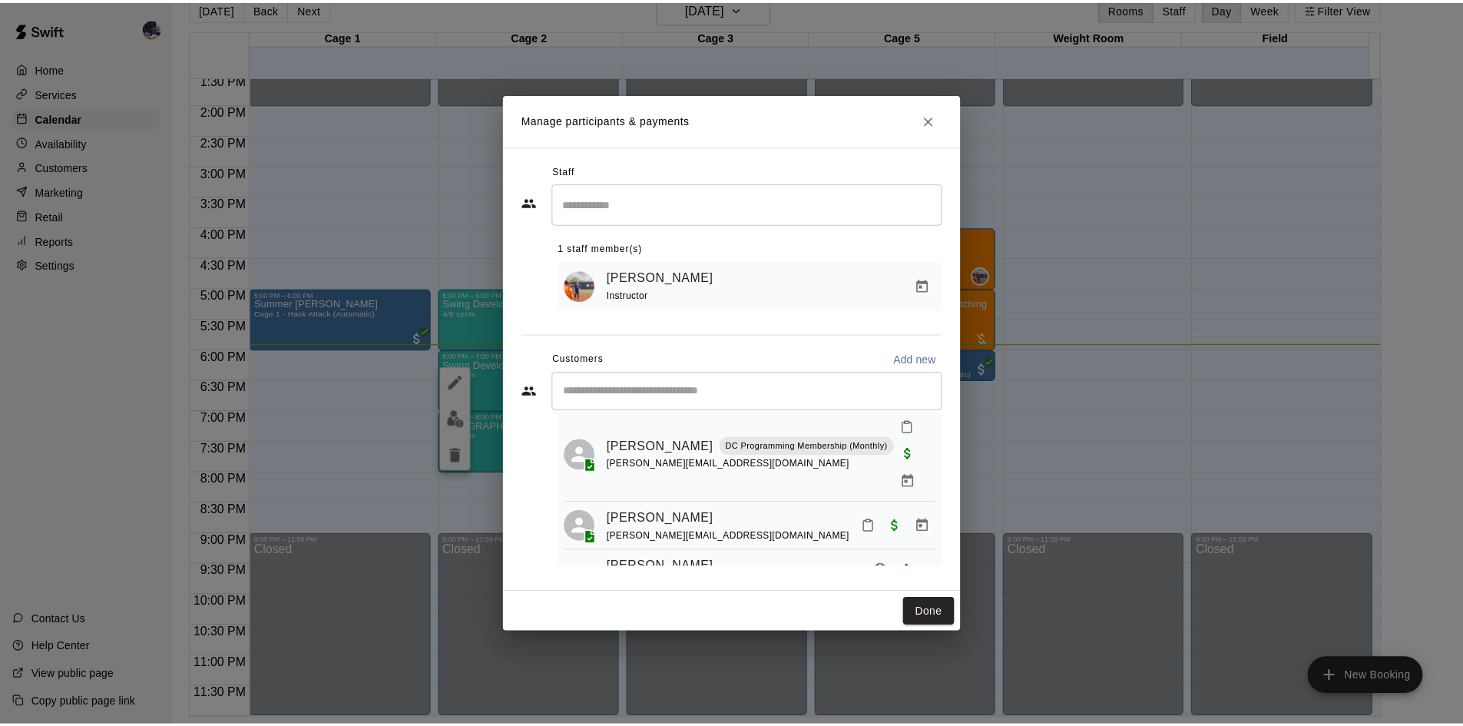
scroll to position [62, 0]
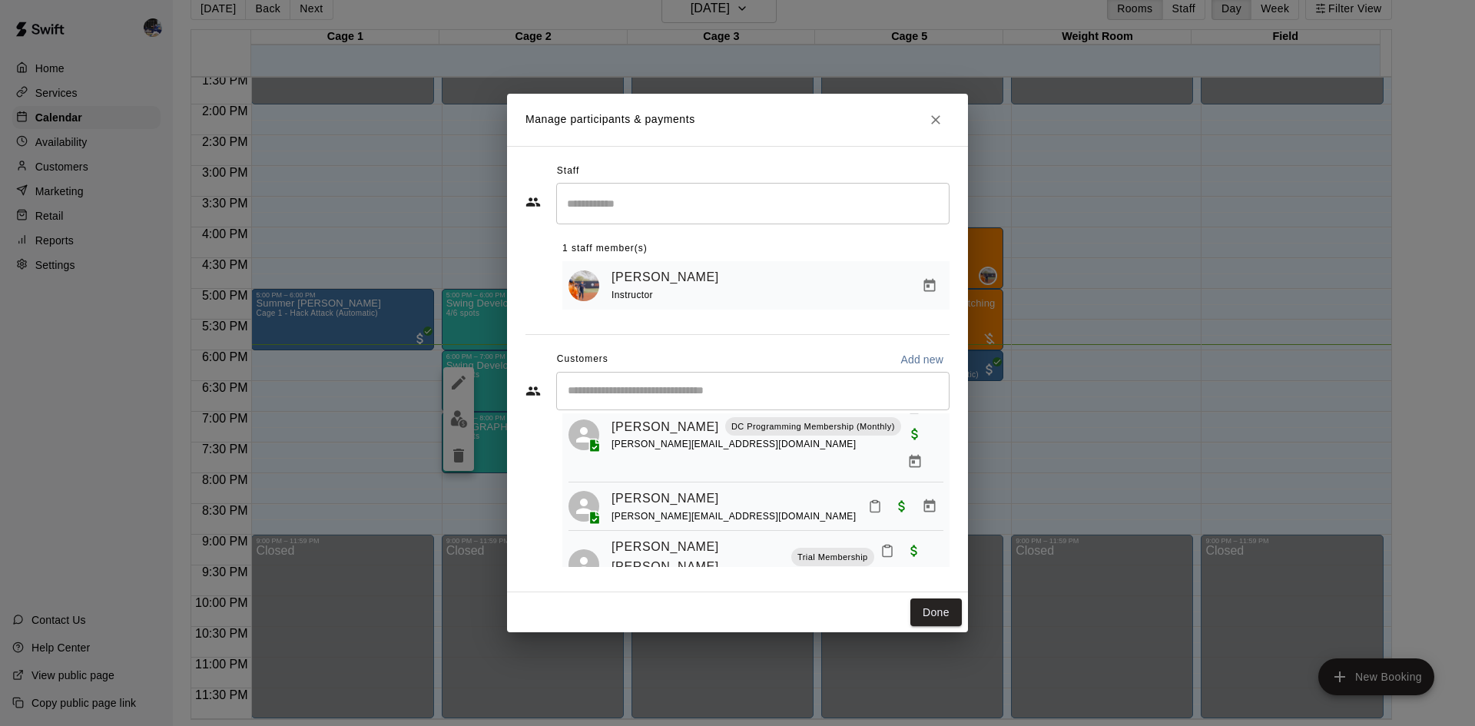
click at [934, 121] on icon "Close" at bounding box center [935, 119] width 9 height 9
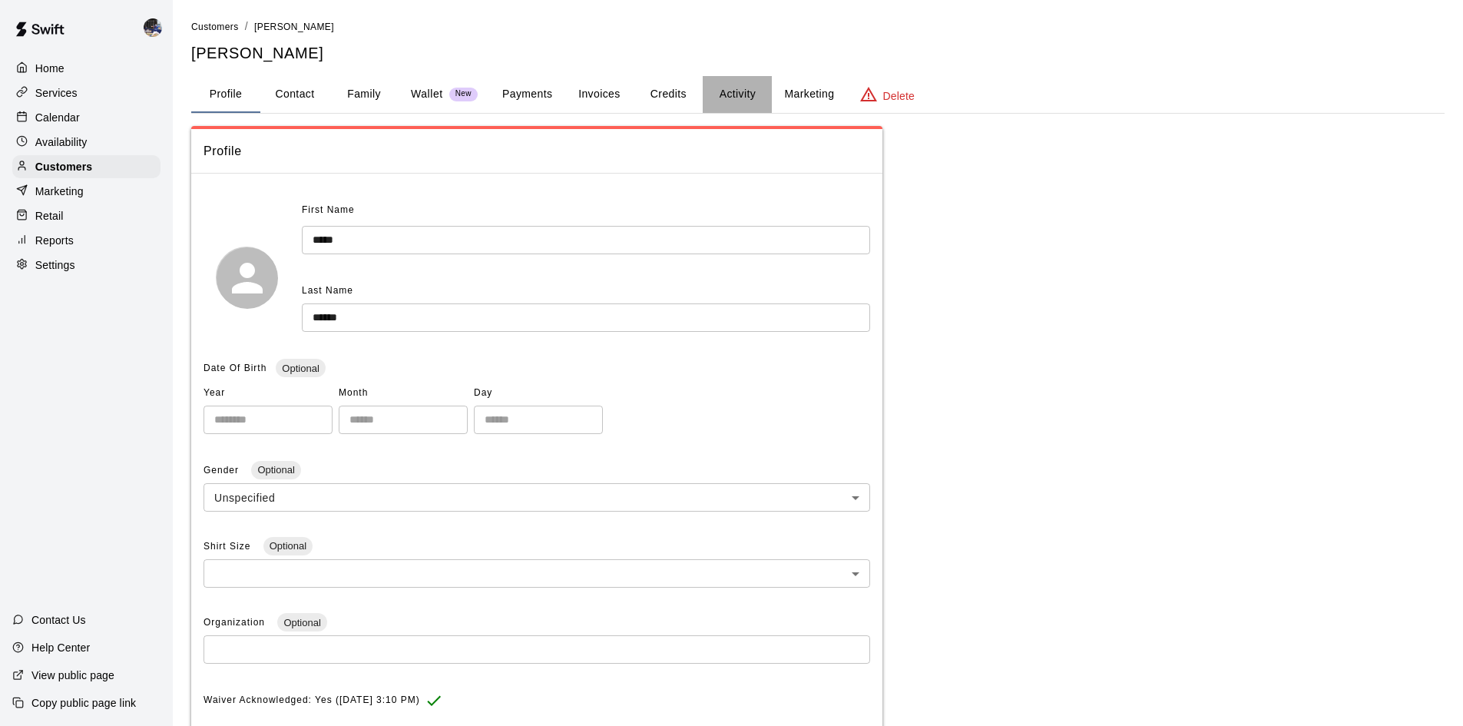
click at [726, 94] on button "Activity" at bounding box center [737, 94] width 69 height 37
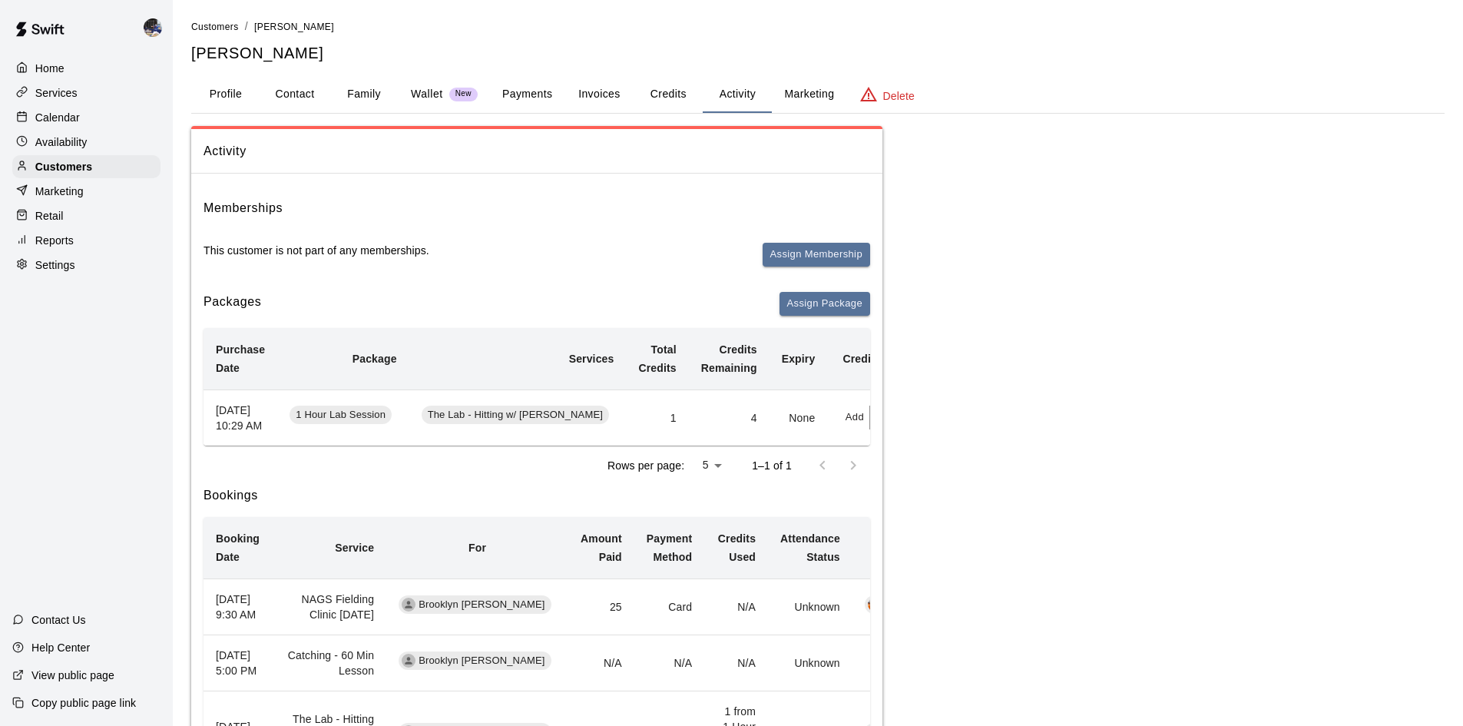
click at [701, 367] on b "Credits Remaining" at bounding box center [729, 358] width 56 height 31
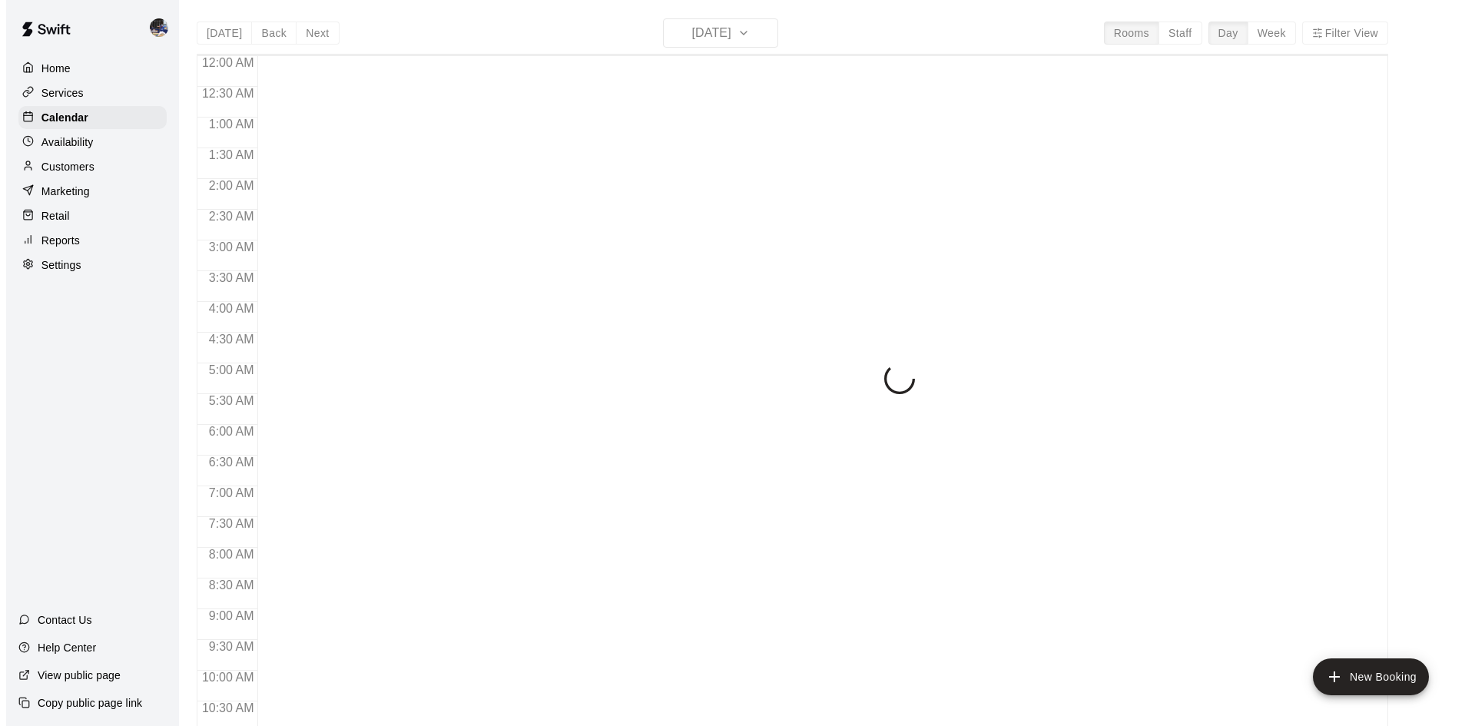
scroll to position [787, 0]
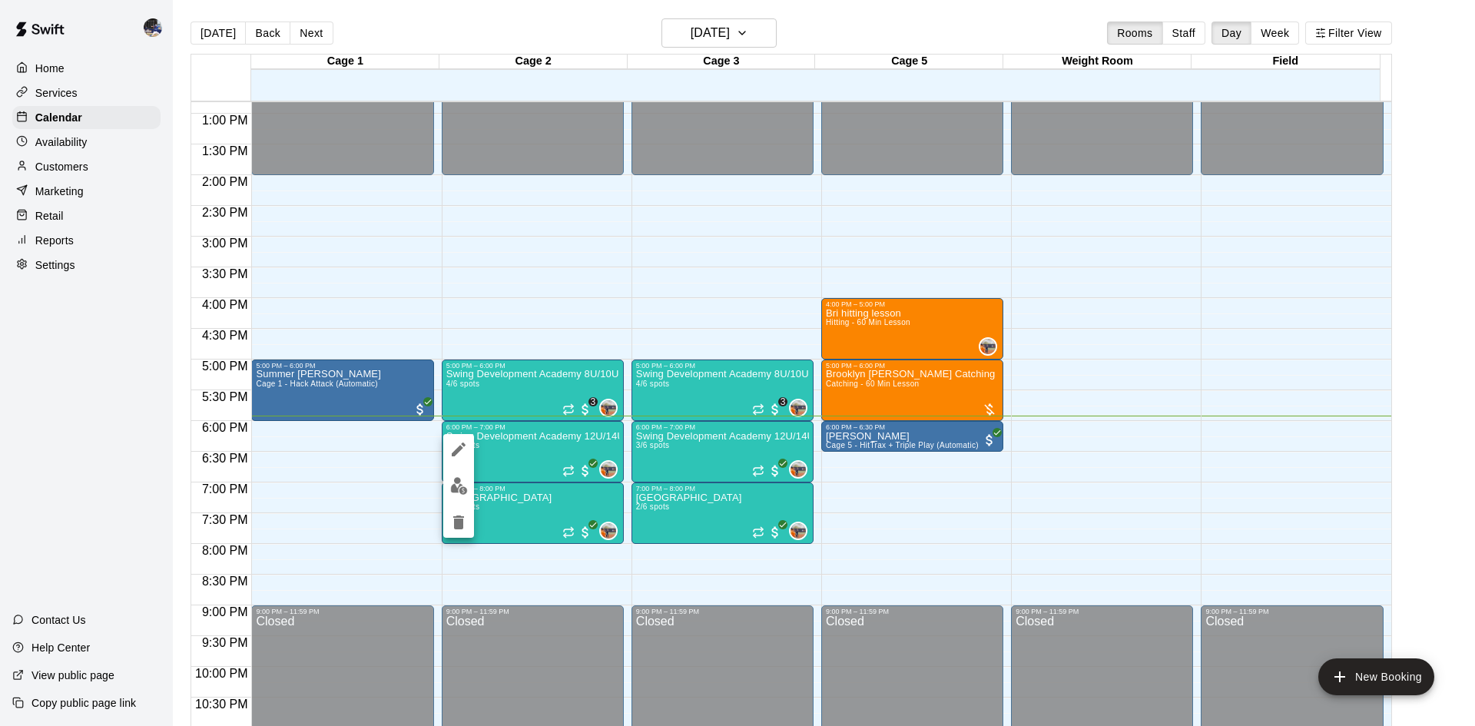
click at [520, 523] on div at bounding box center [737, 363] width 1475 height 726
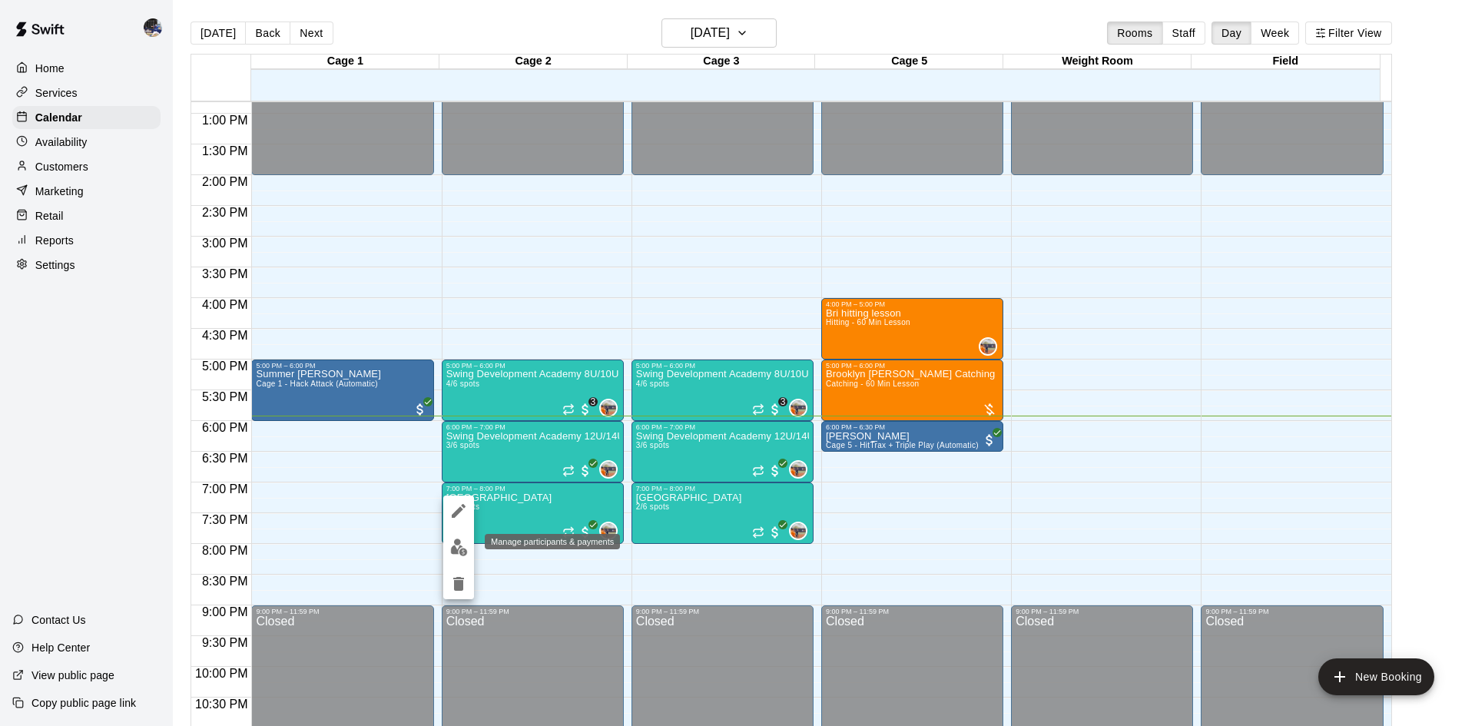
click at [465, 547] on img "edit" at bounding box center [459, 547] width 18 height 18
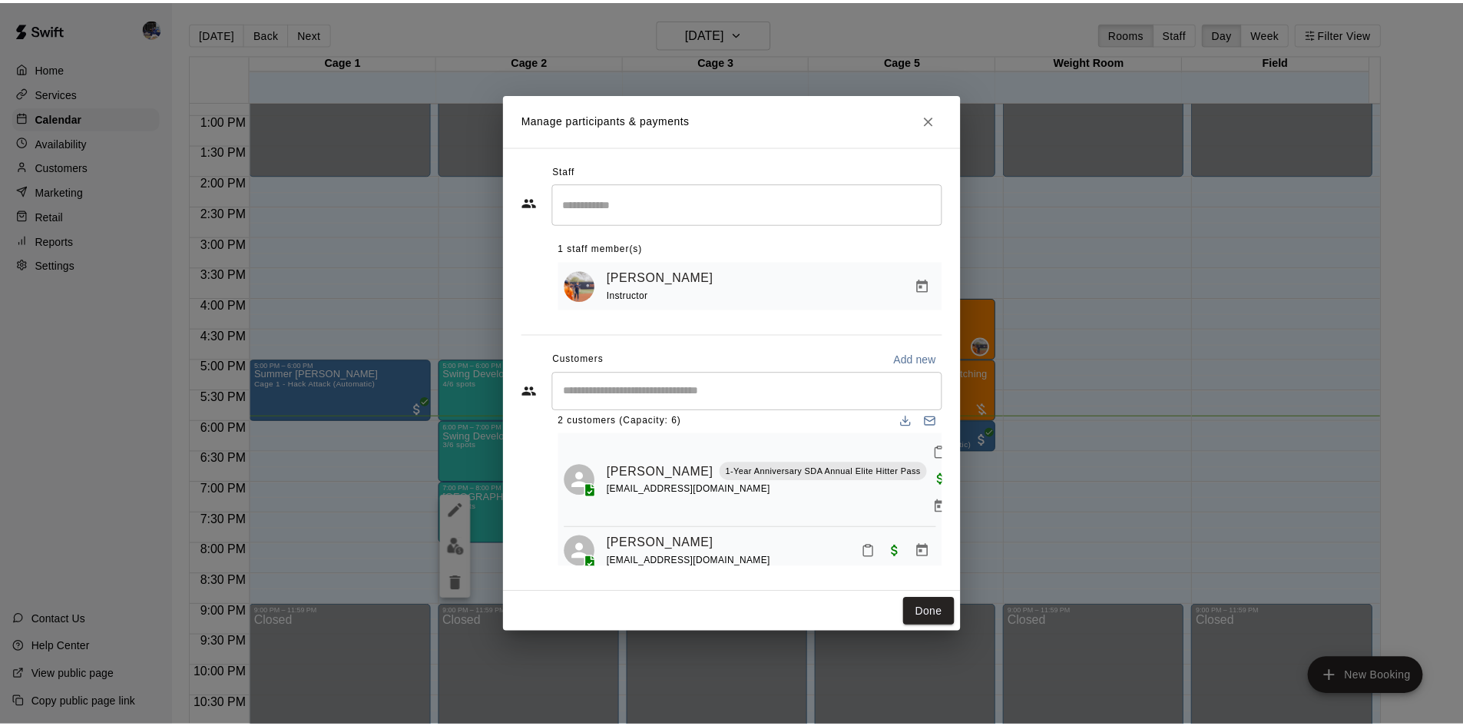
scroll to position [0, 0]
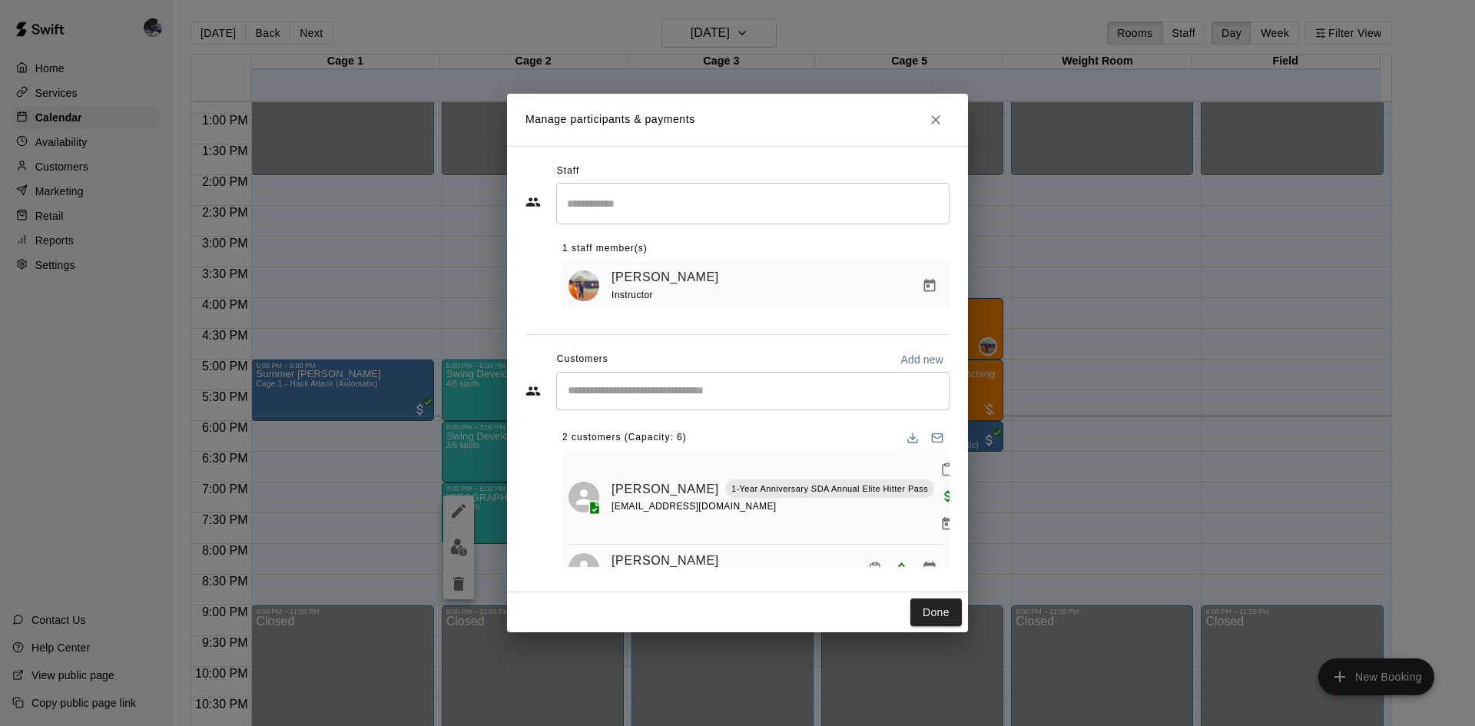
click at [933, 126] on icon "Close" at bounding box center [935, 119] width 15 height 15
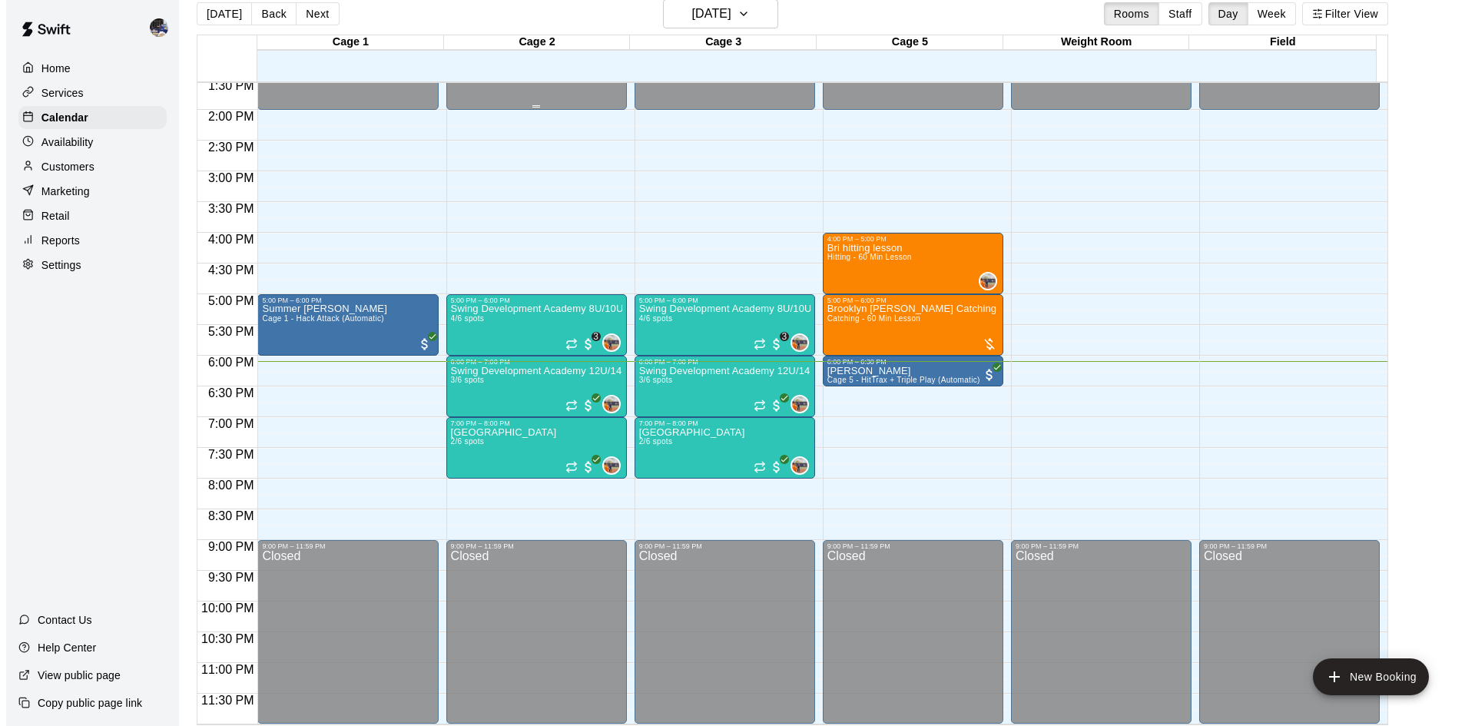
scroll to position [25, 0]
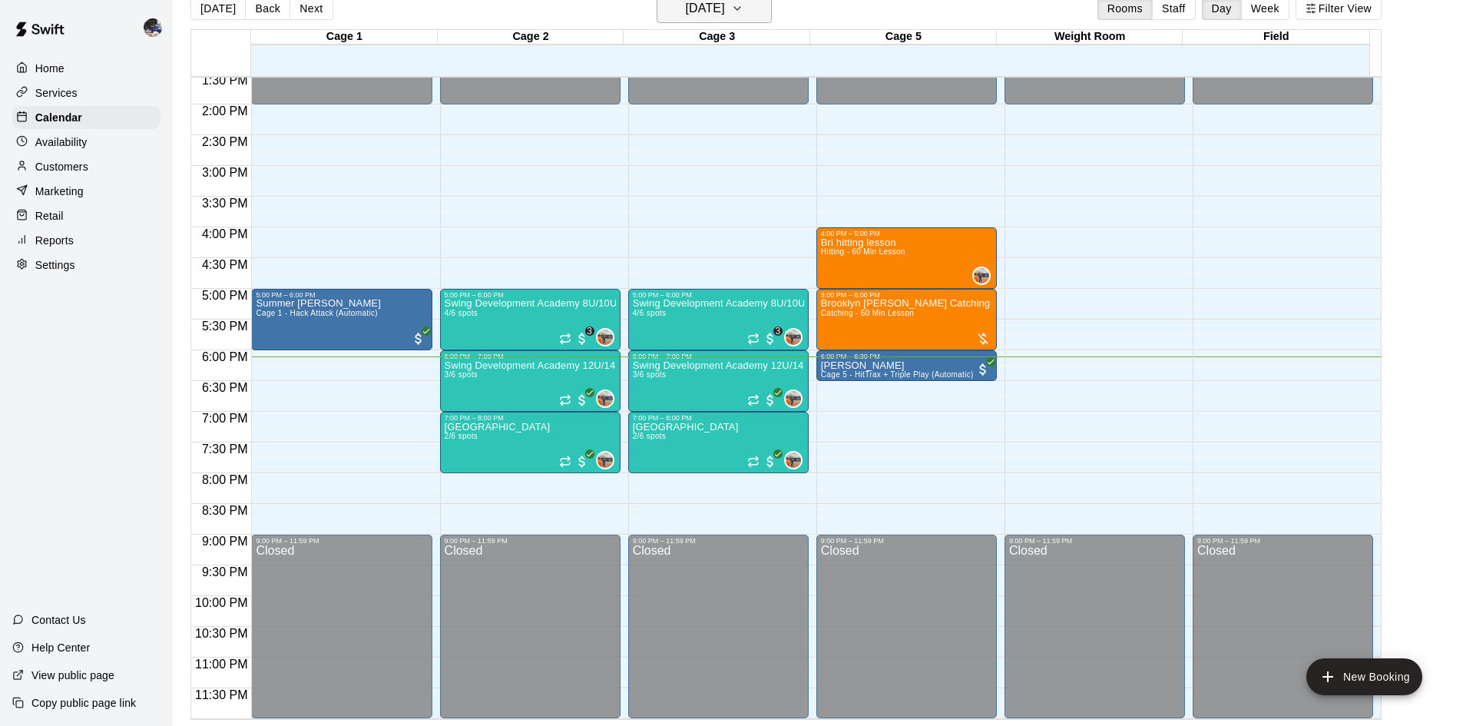
click at [686, 11] on h6 "[DATE]" at bounding box center [705, 9] width 39 height 22
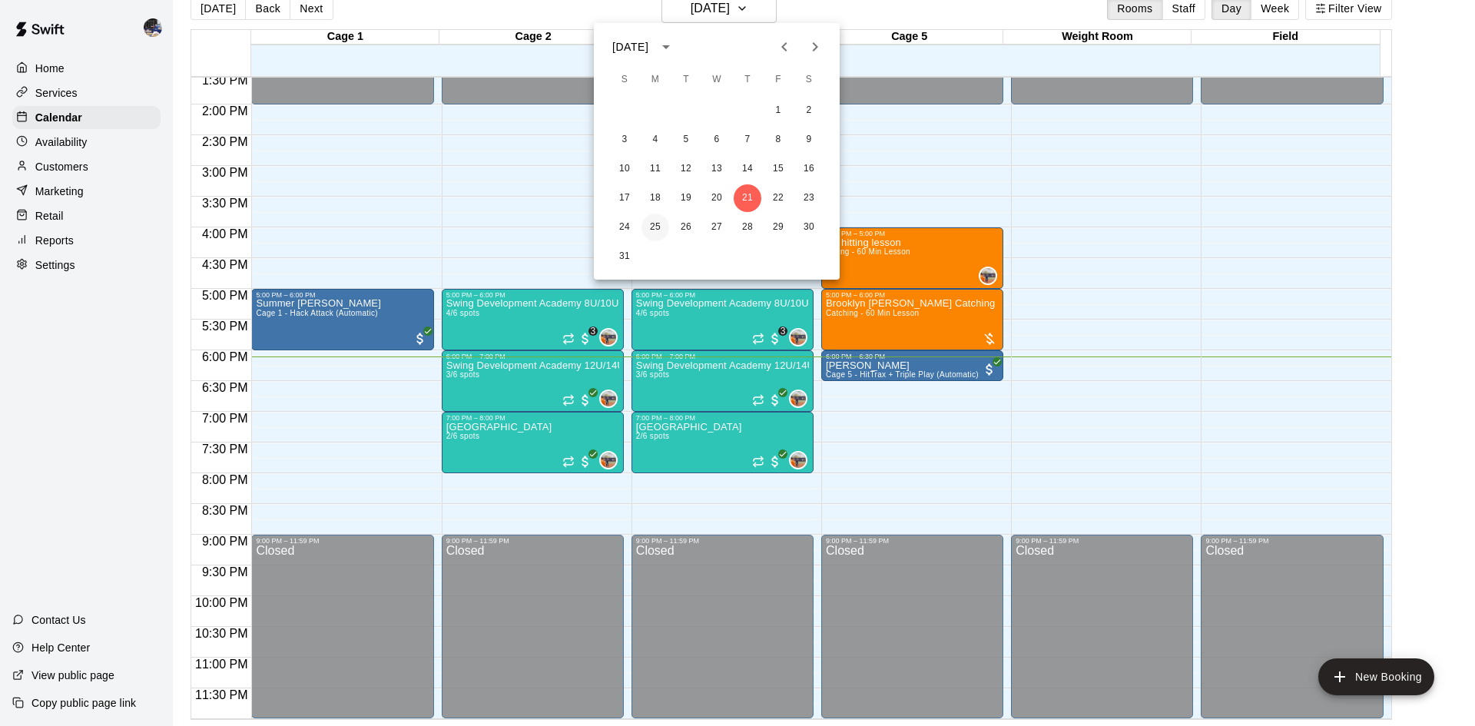
click at [656, 227] on button "25" at bounding box center [655, 228] width 28 height 28
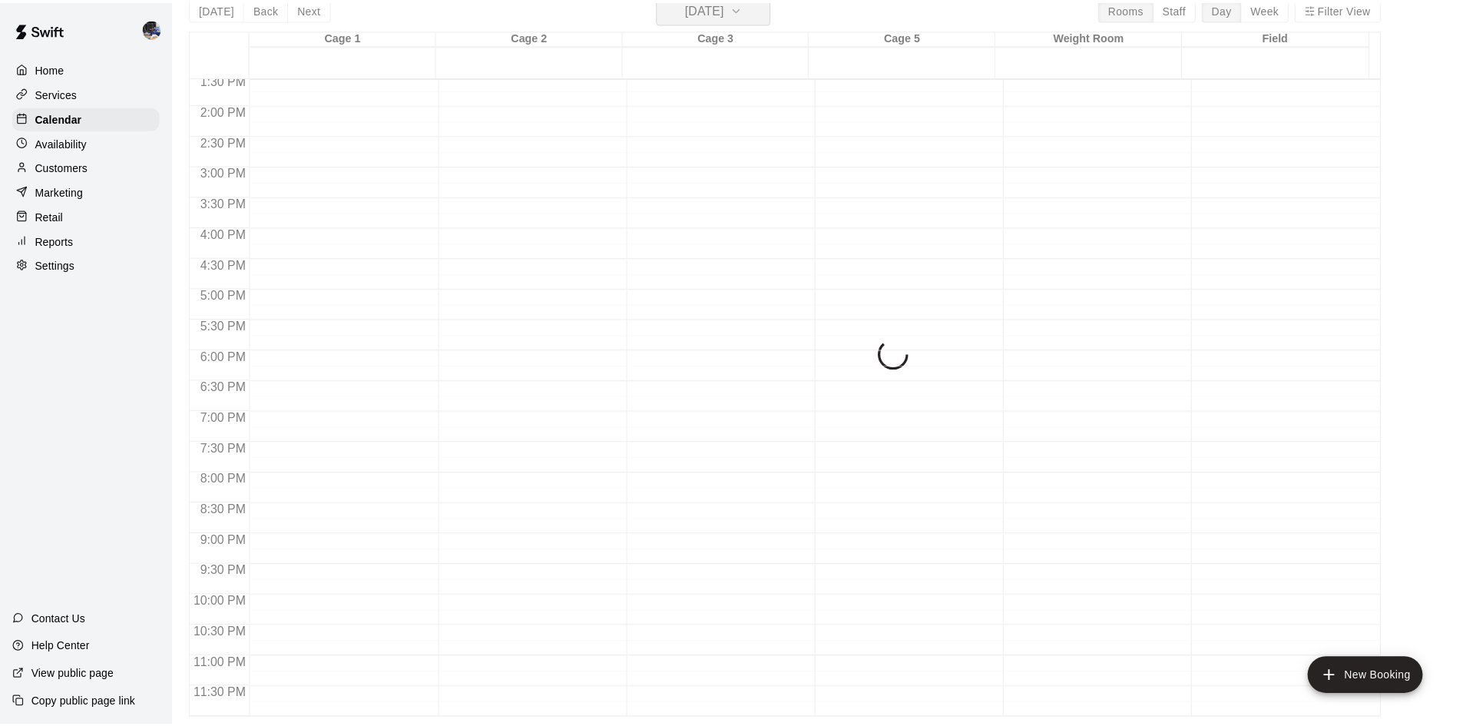
scroll to position [18, 0]
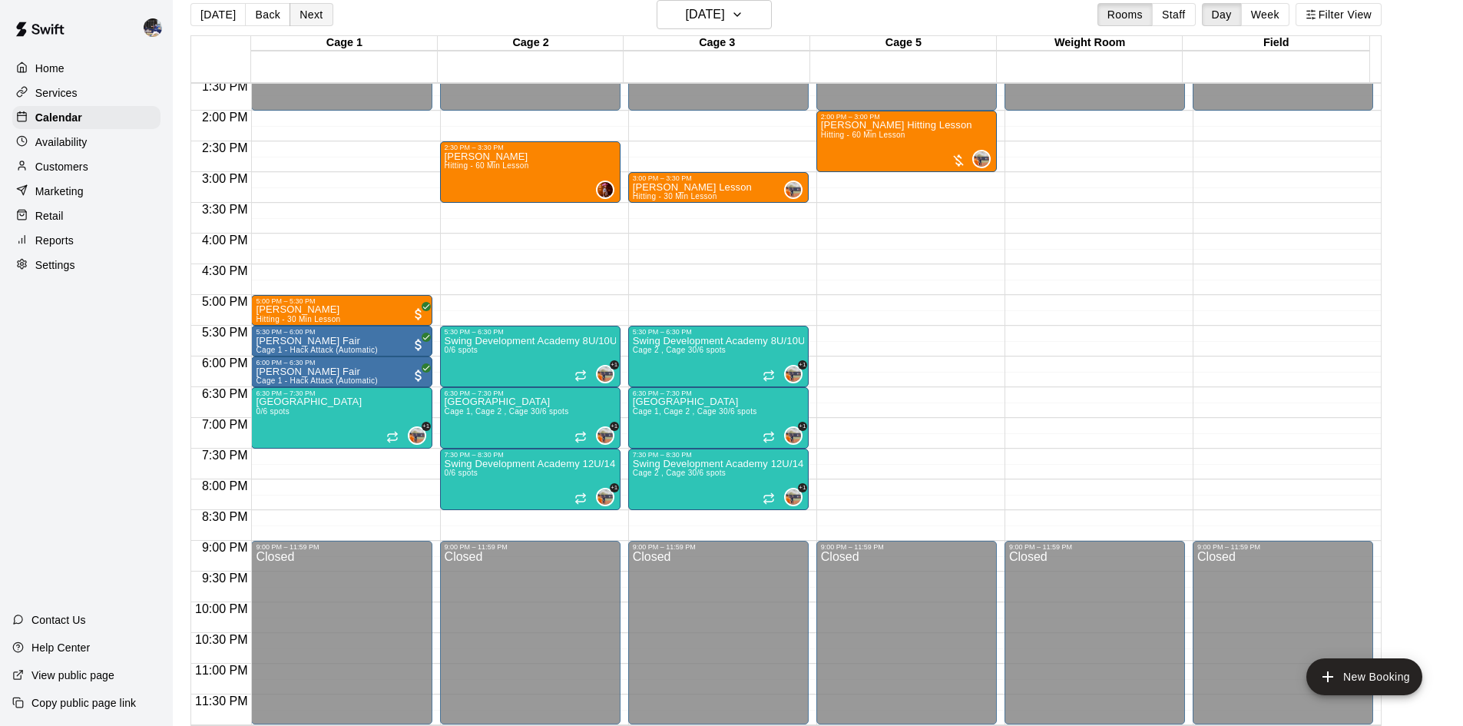
click at [313, 8] on button "Next" at bounding box center [311, 14] width 43 height 23
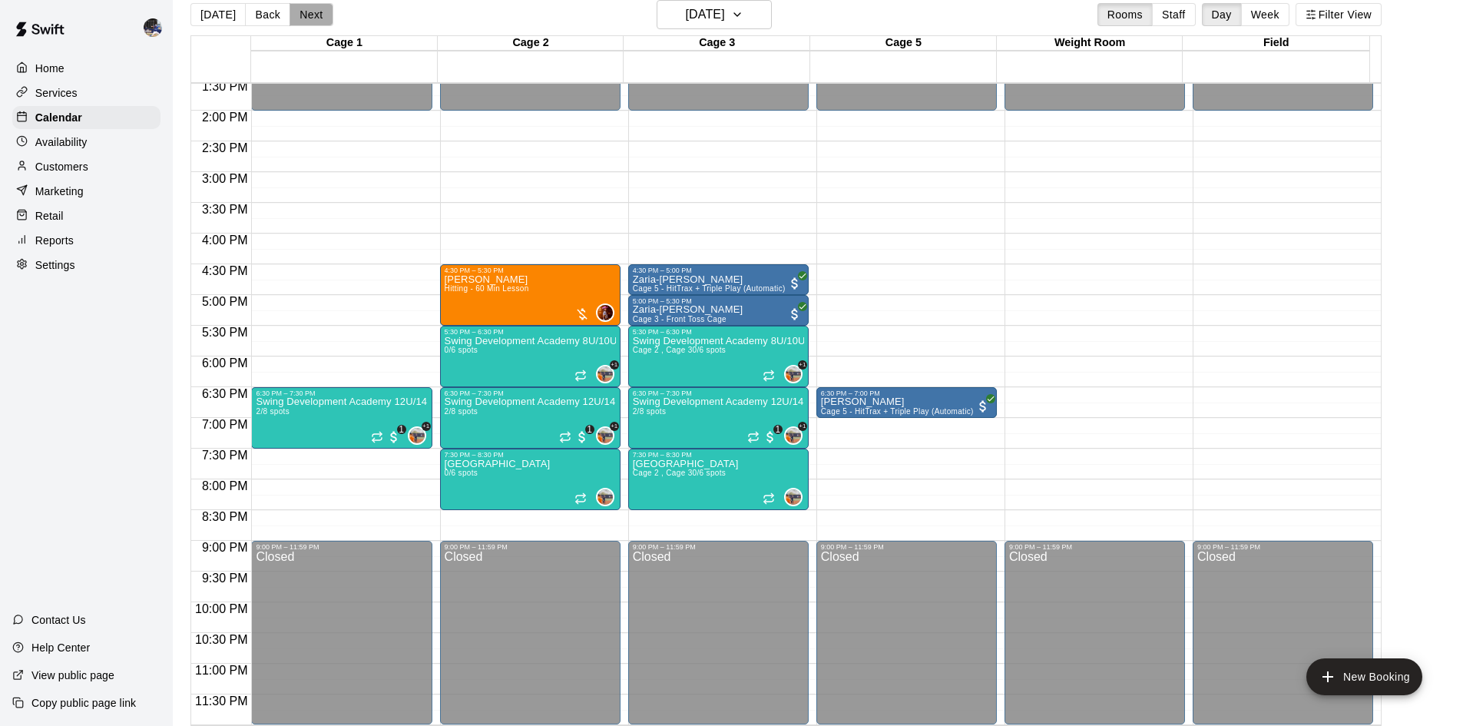
click at [312, 14] on button "Next" at bounding box center [311, 14] width 43 height 23
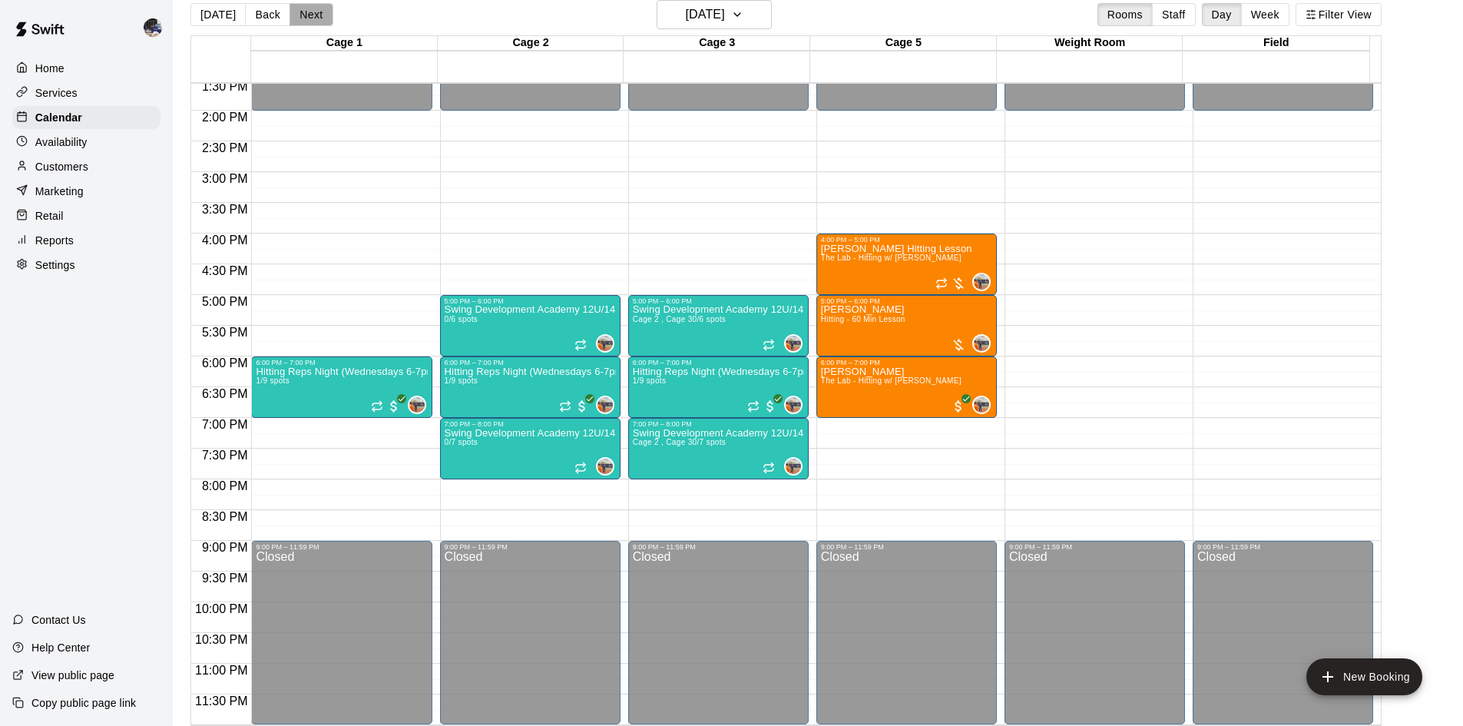
click at [312, 14] on button "Next" at bounding box center [311, 14] width 43 height 23
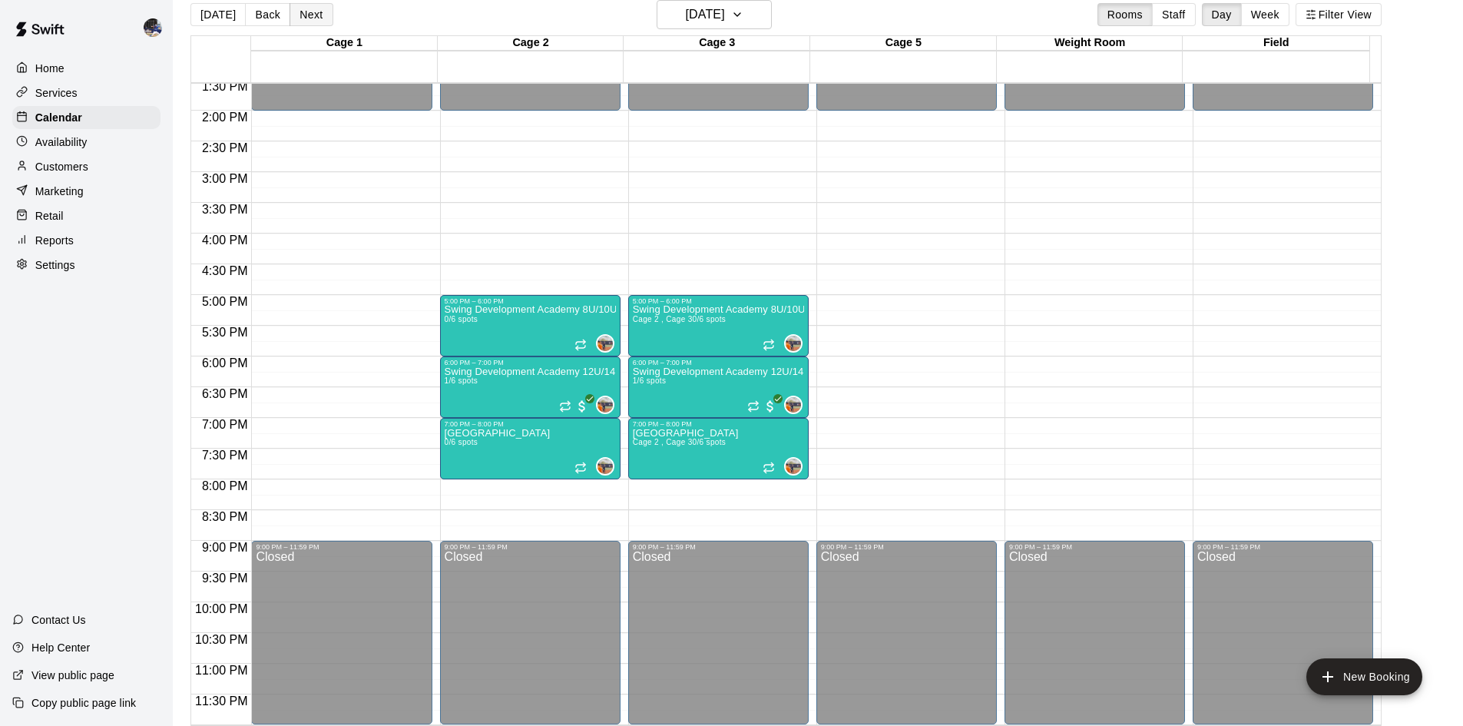
click at [312, 15] on button "Next" at bounding box center [311, 14] width 43 height 23
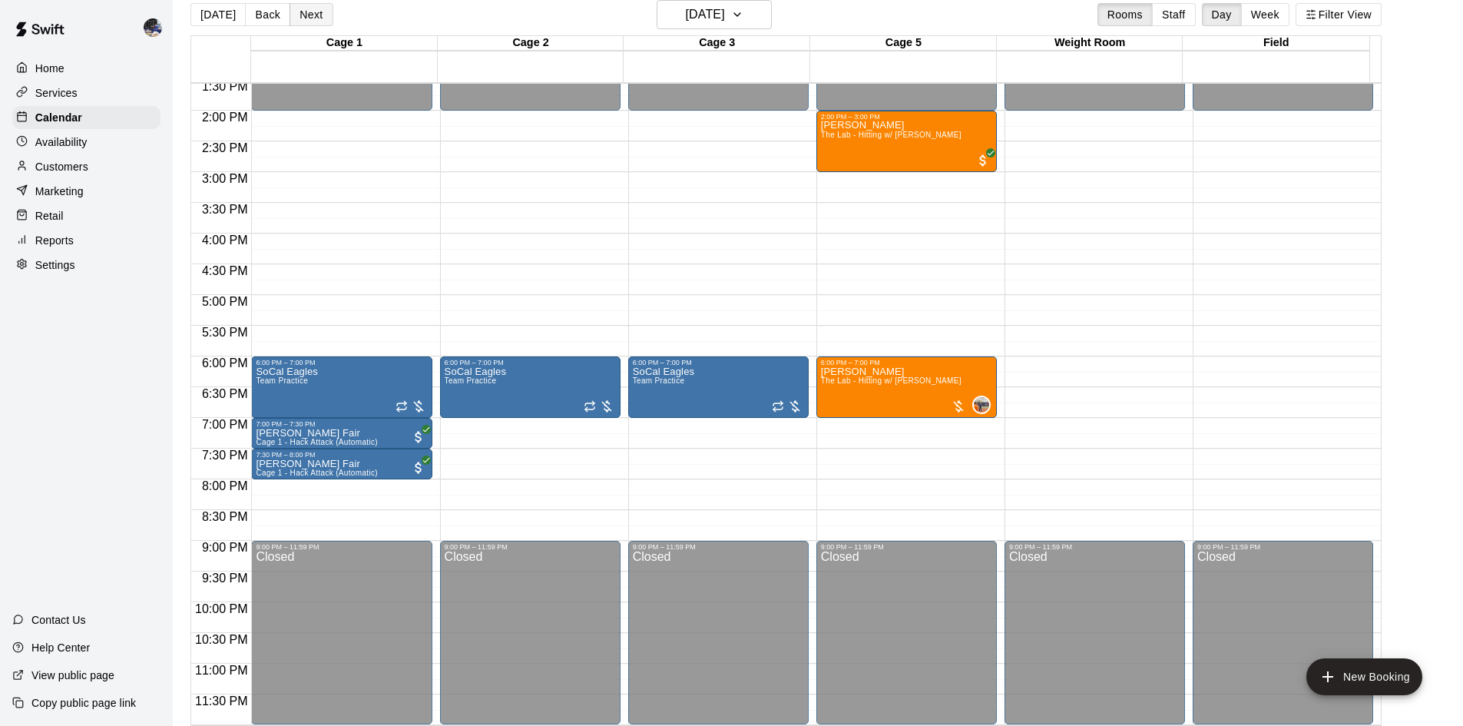
click at [312, 15] on button "Next" at bounding box center [311, 14] width 43 height 23
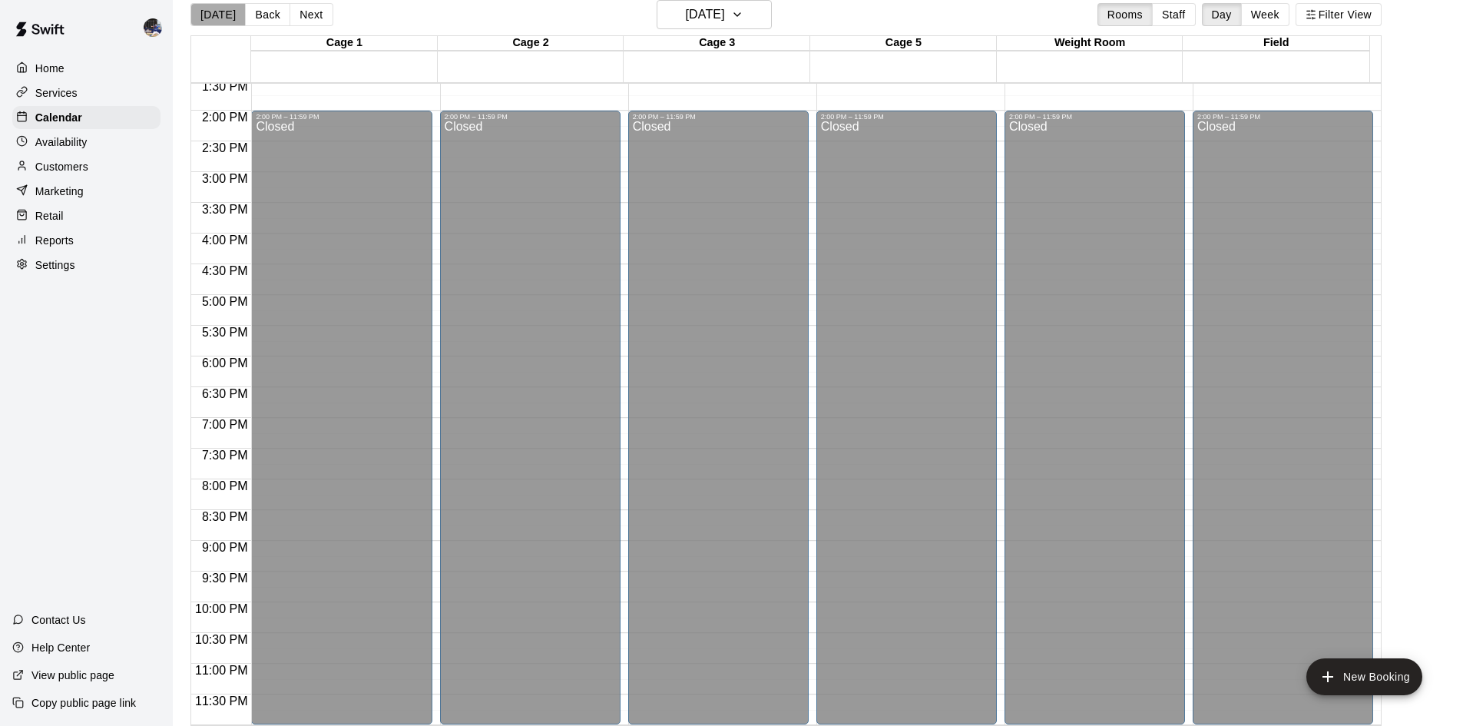
click at [225, 22] on button "[DATE]" at bounding box center [217, 14] width 55 height 23
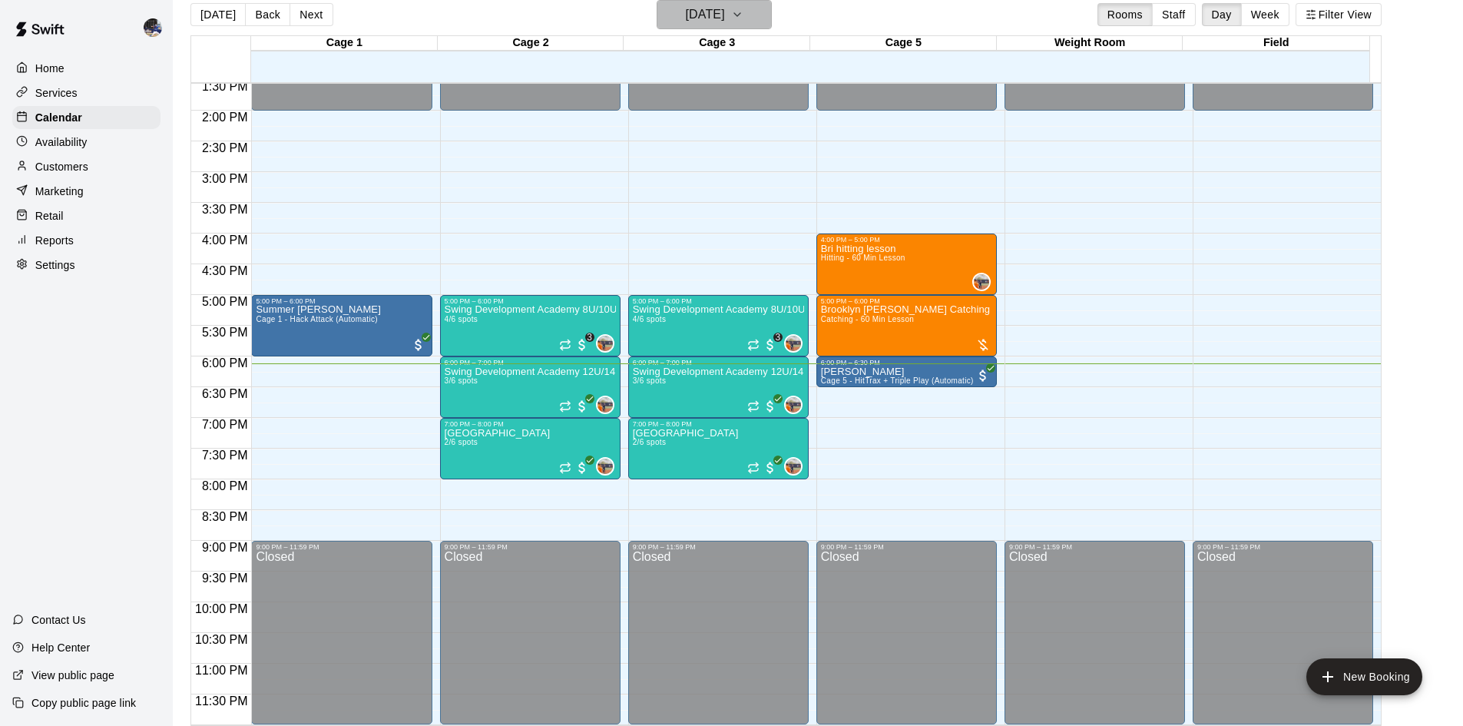
click at [686, 7] on h6 "[DATE]" at bounding box center [705, 15] width 39 height 22
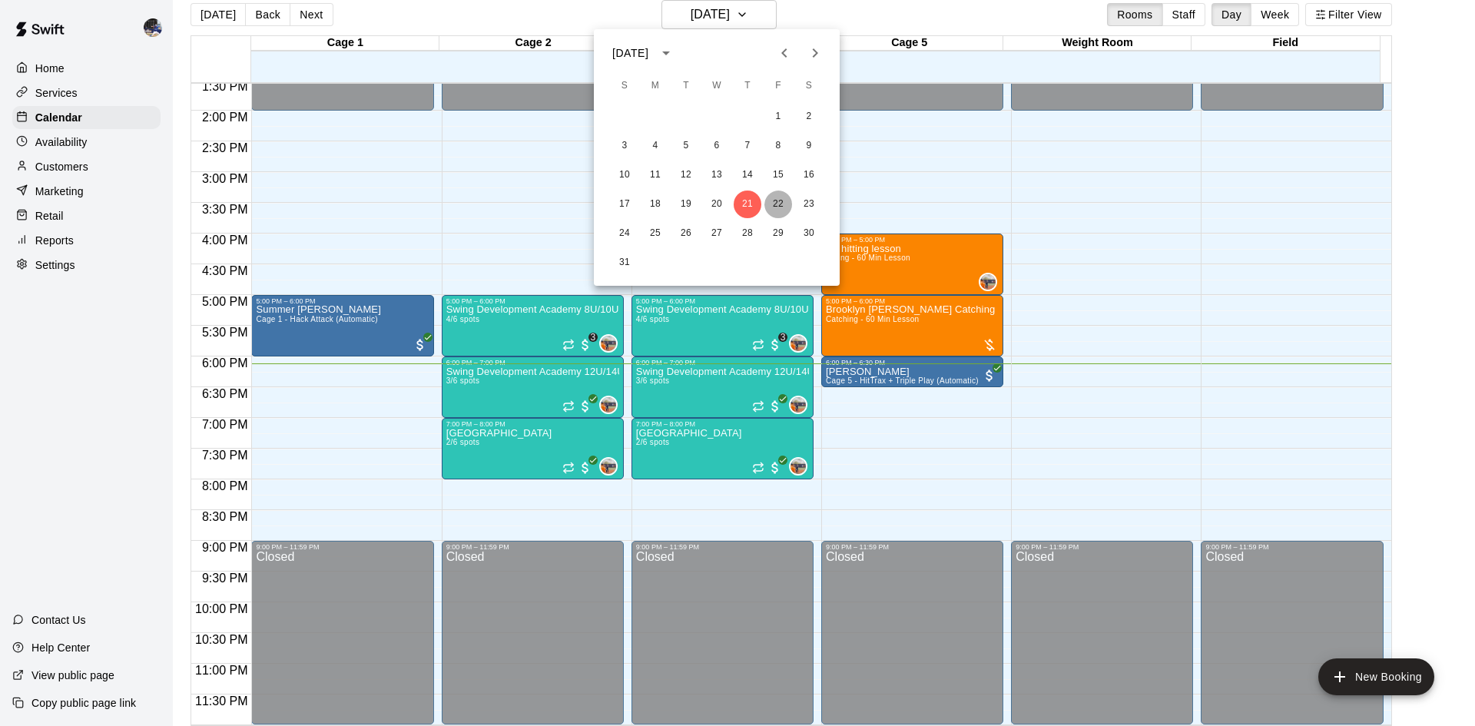
click at [781, 202] on button "22" at bounding box center [778, 204] width 28 height 28
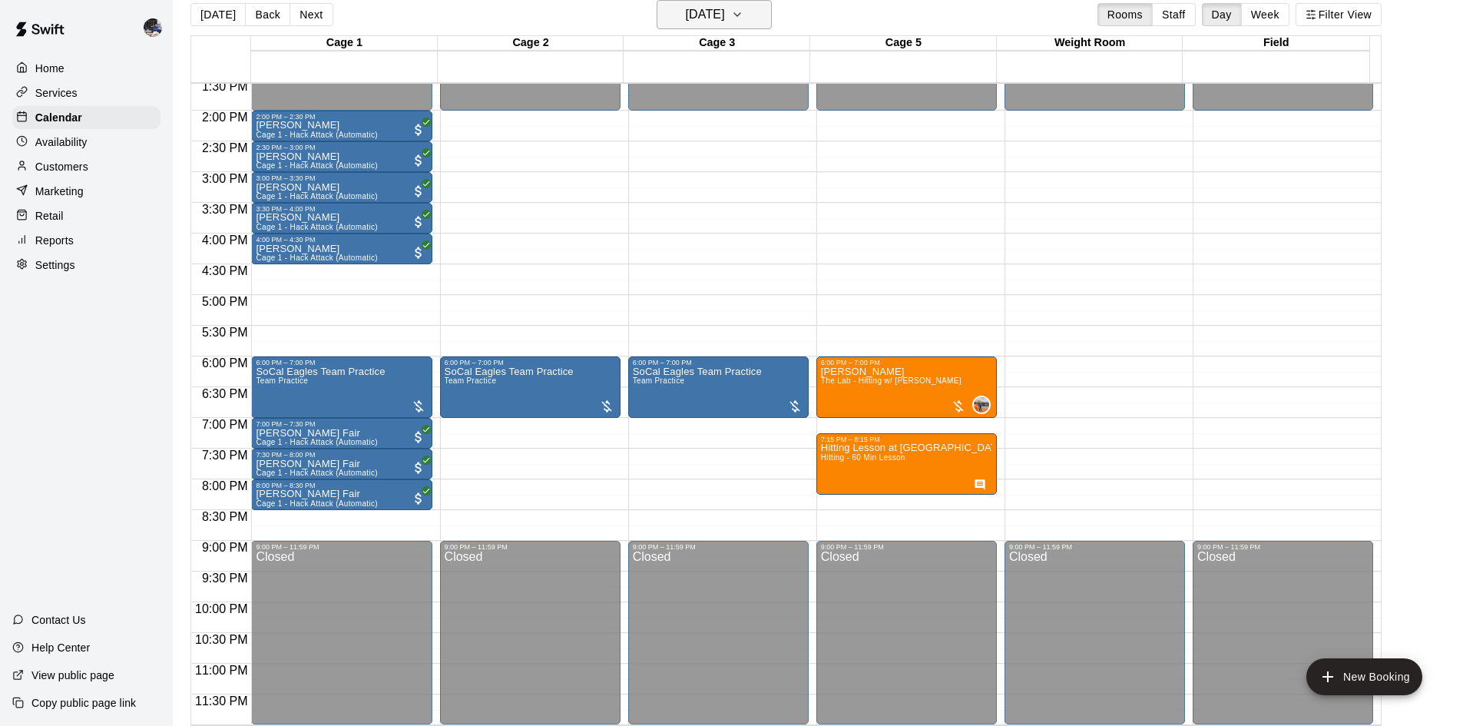
click at [725, 13] on h6 "Friday Aug 22" at bounding box center [705, 15] width 39 height 22
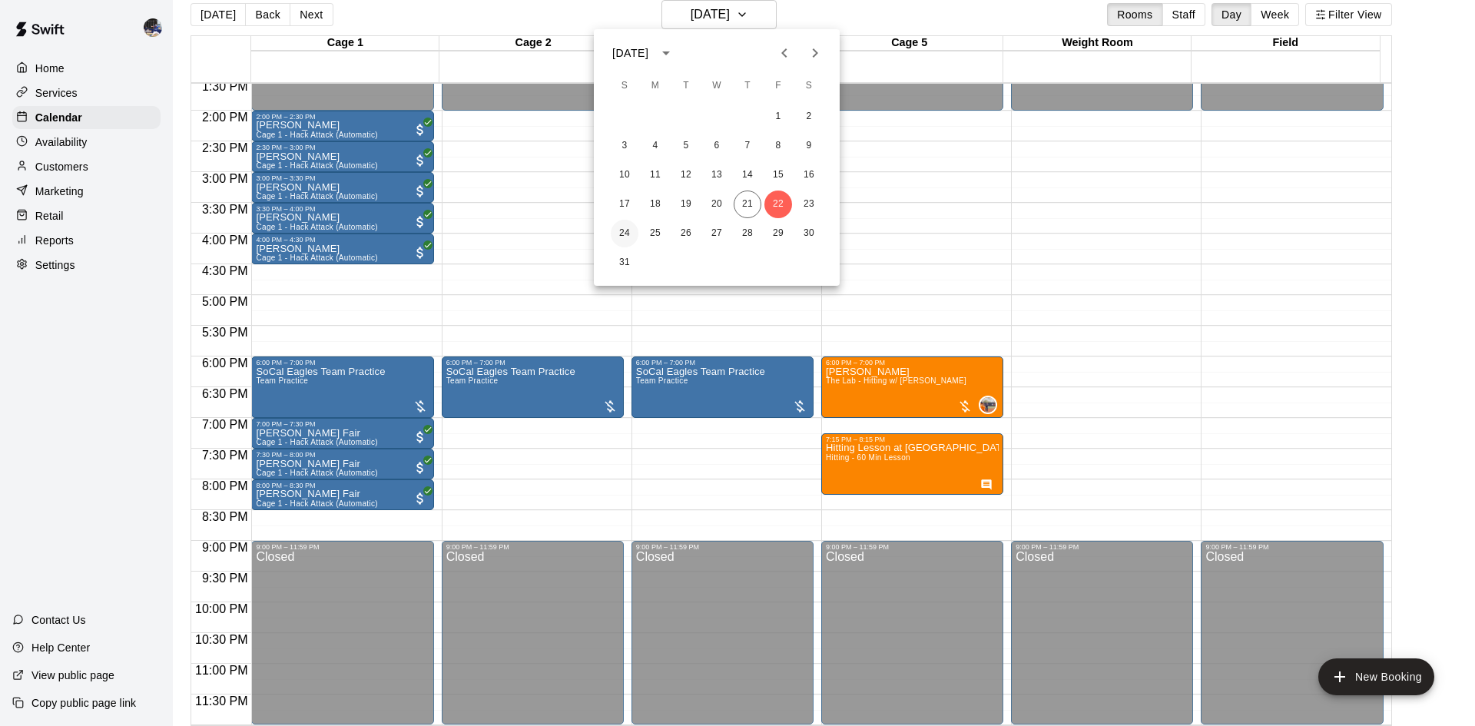
click at [624, 232] on button "24" at bounding box center [625, 234] width 28 height 28
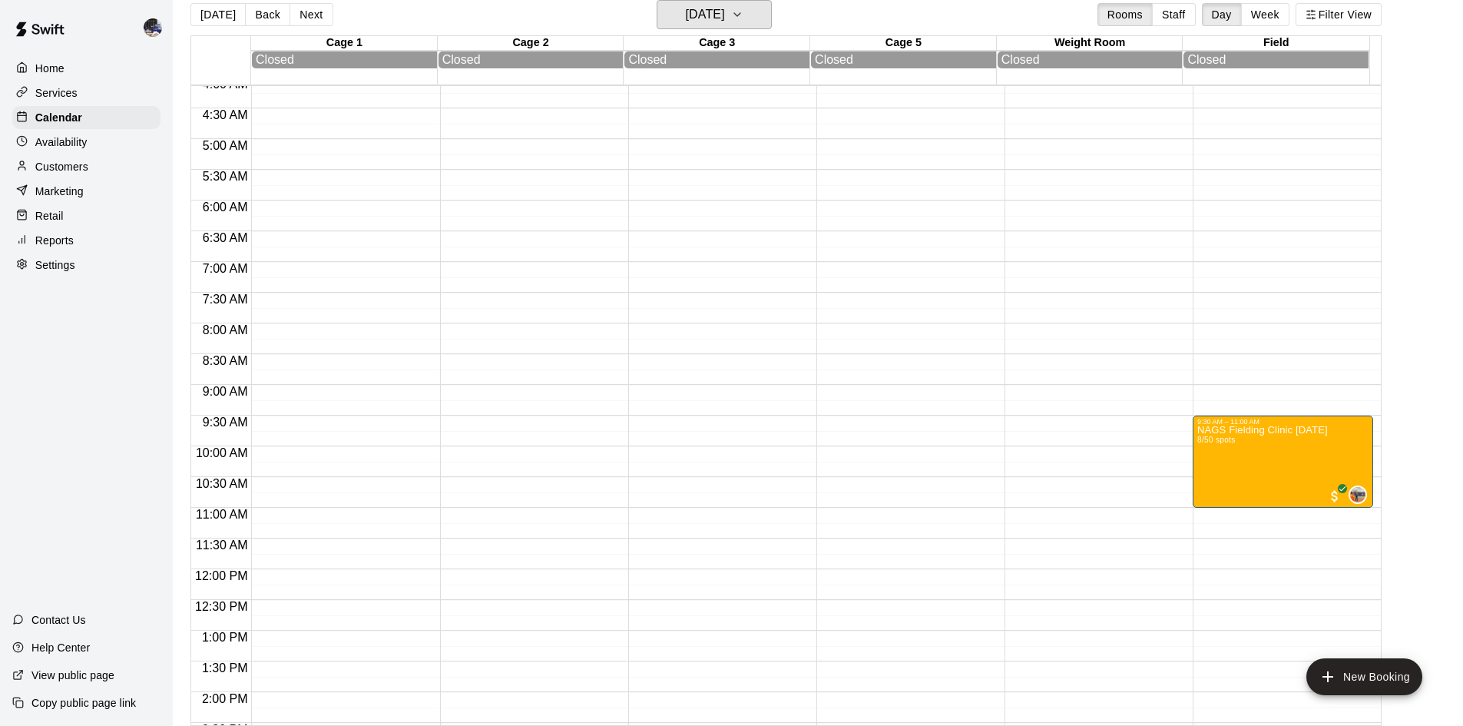
scroll to position [384, 0]
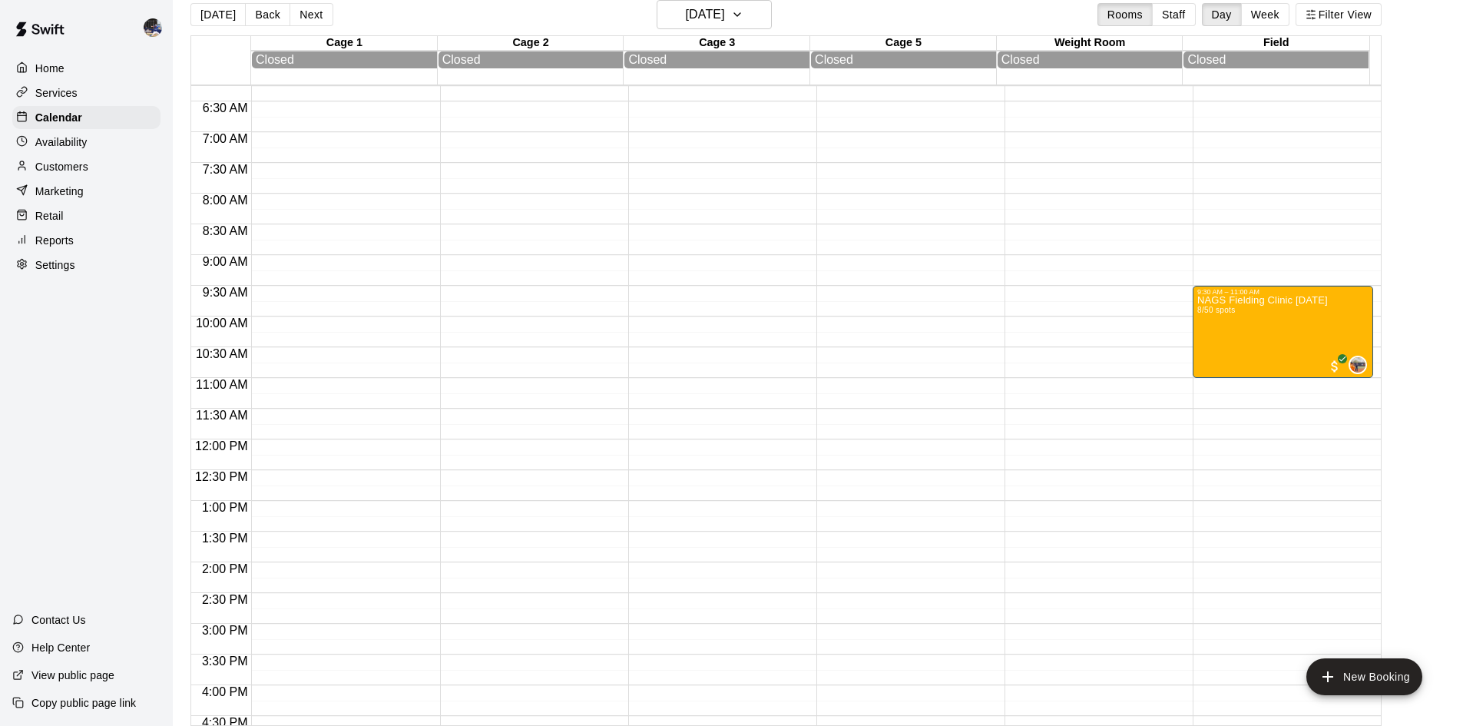
click at [61, 174] on p "Customers" at bounding box center [61, 166] width 53 height 15
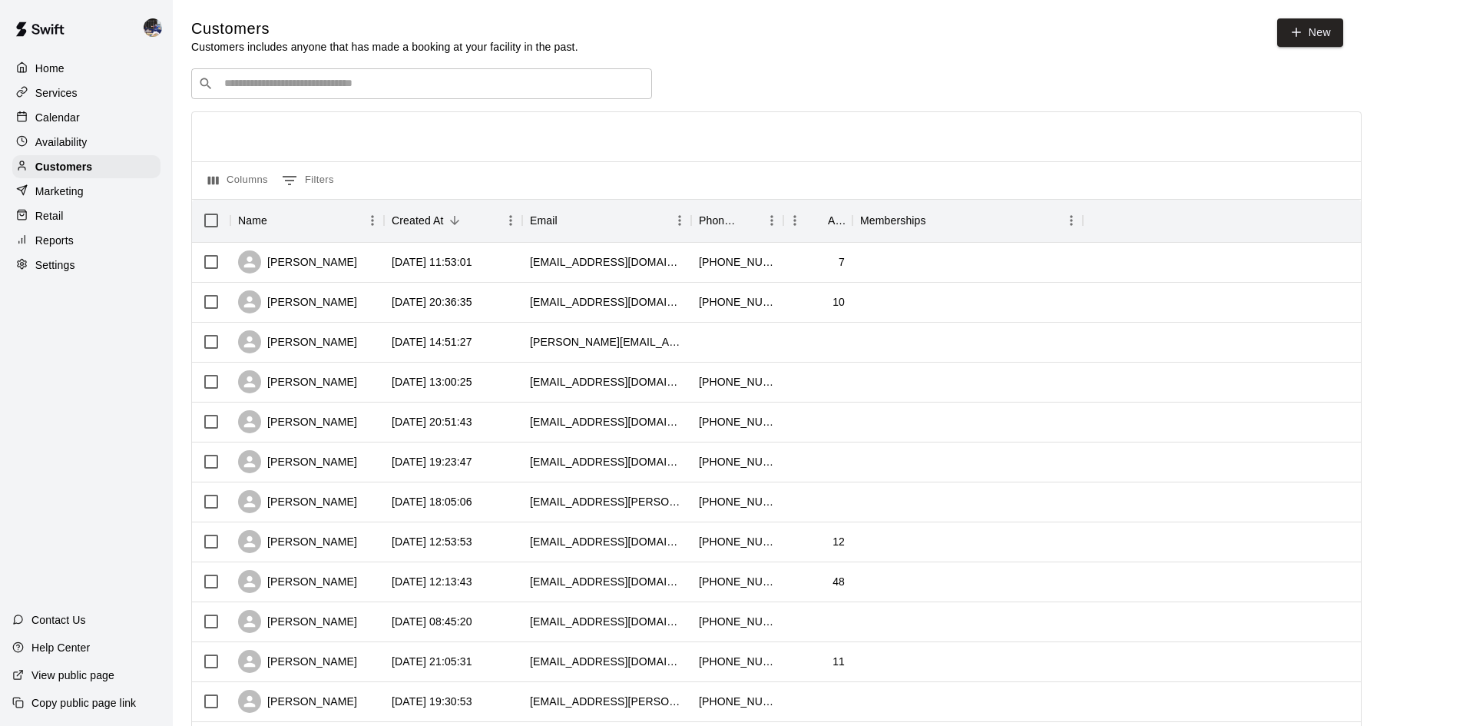
click at [328, 97] on div "​ ​" at bounding box center [421, 83] width 461 height 31
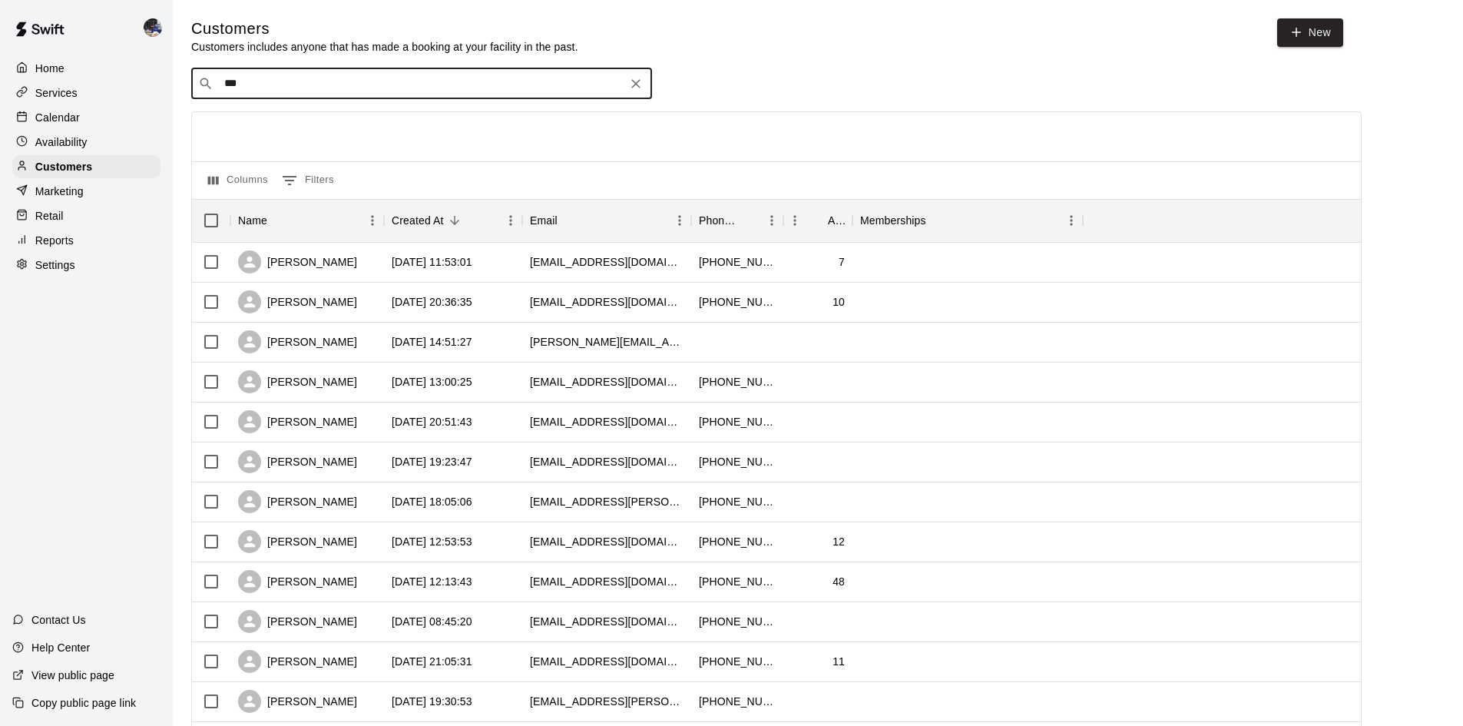
type input "****"
click at [314, 130] on span "[EMAIL_ADDRESS][DOMAIN_NAME]" at bounding box center [316, 134] width 165 height 11
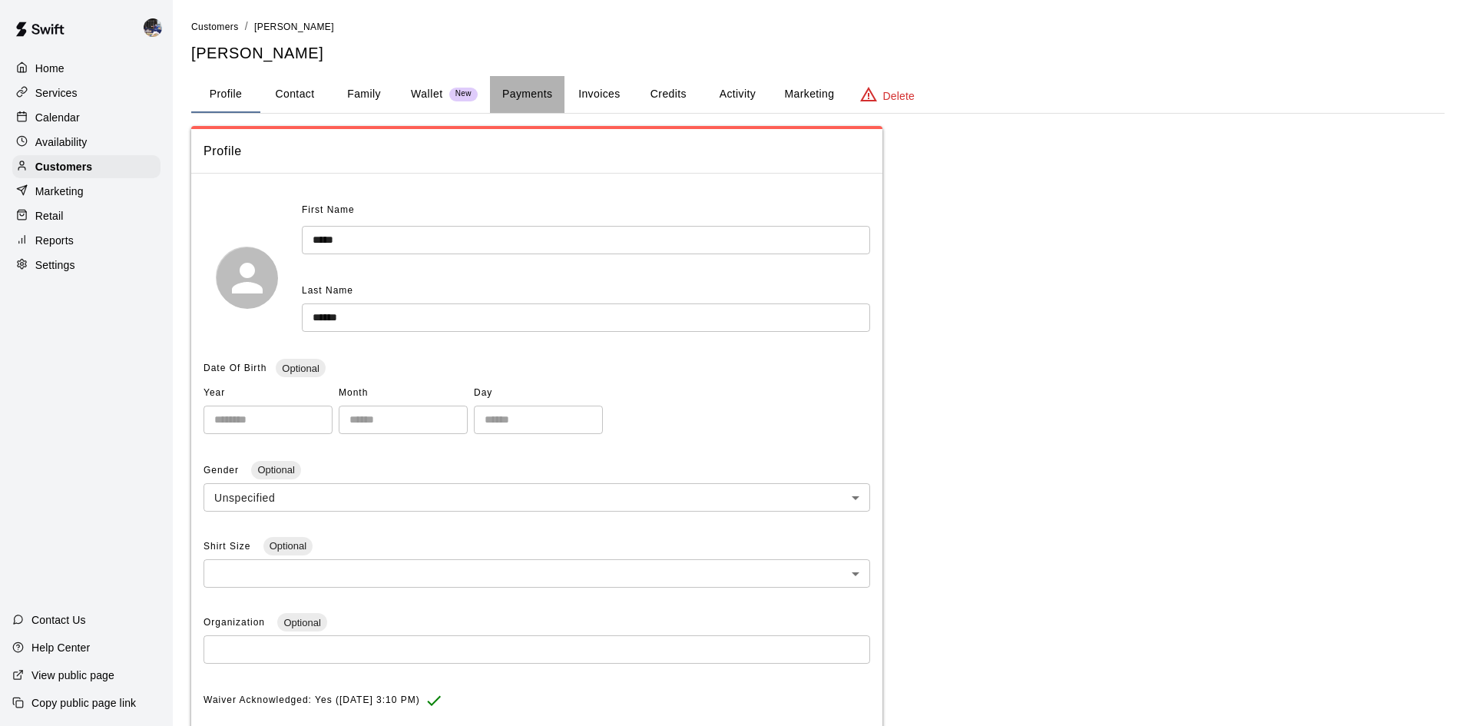
click at [514, 105] on button "Payments" at bounding box center [527, 94] width 75 height 37
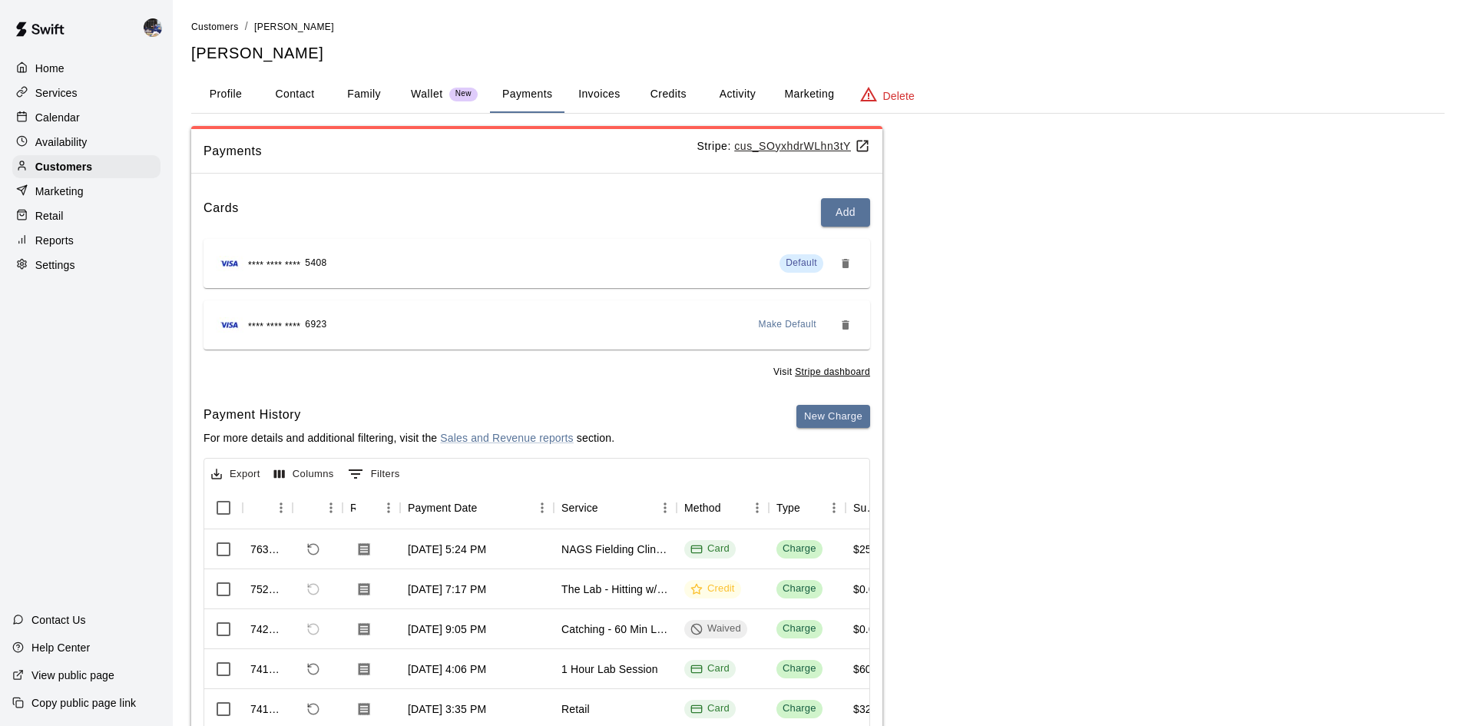
click at [668, 95] on button "Credits" at bounding box center [668, 94] width 69 height 37
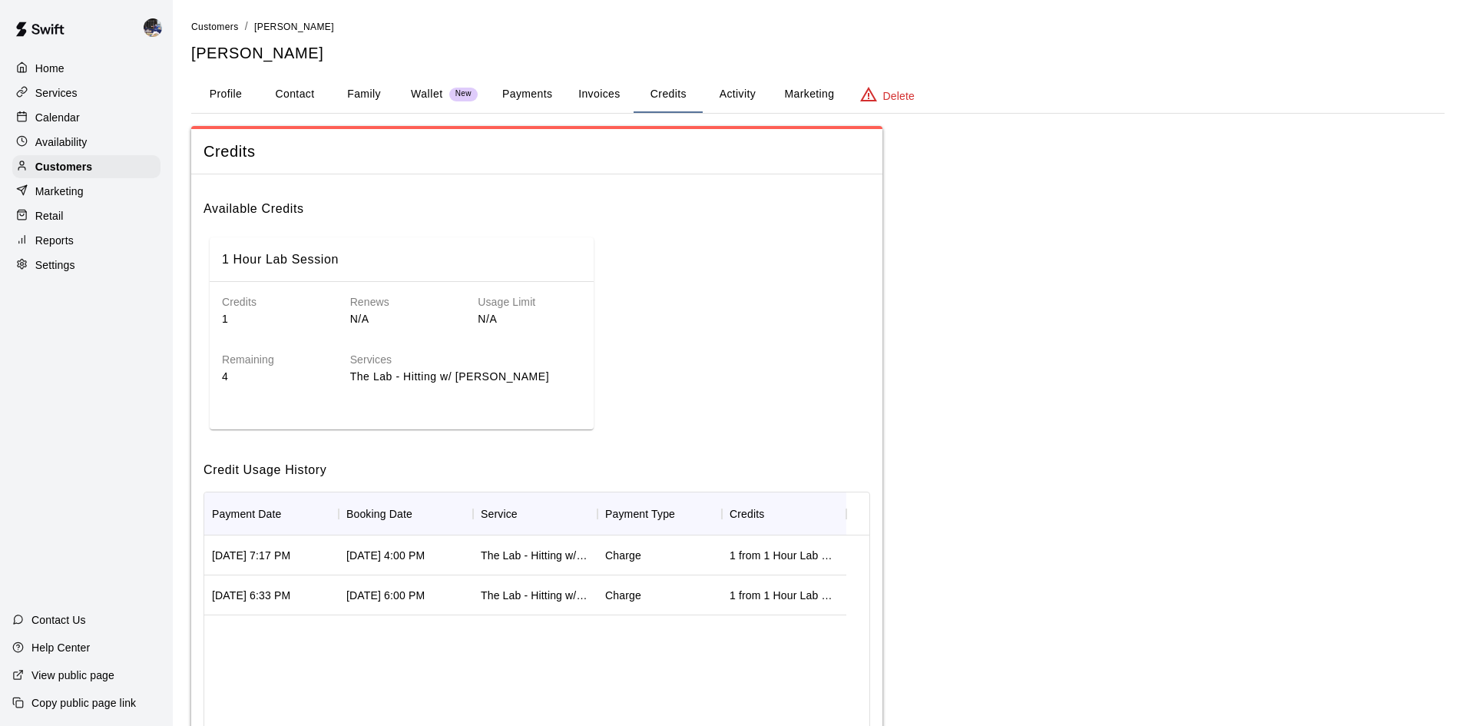
click at [740, 89] on button "Activity" at bounding box center [737, 94] width 69 height 37
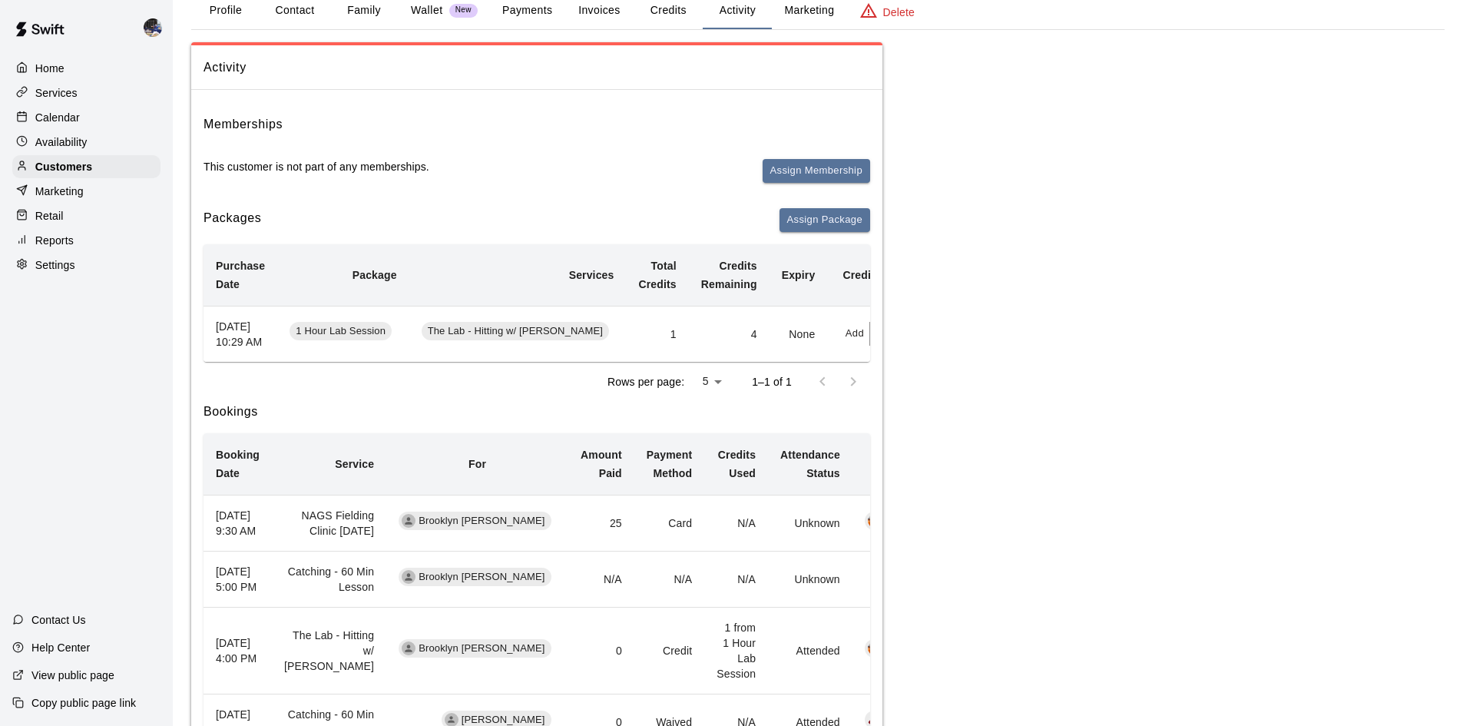
scroll to position [230, 0]
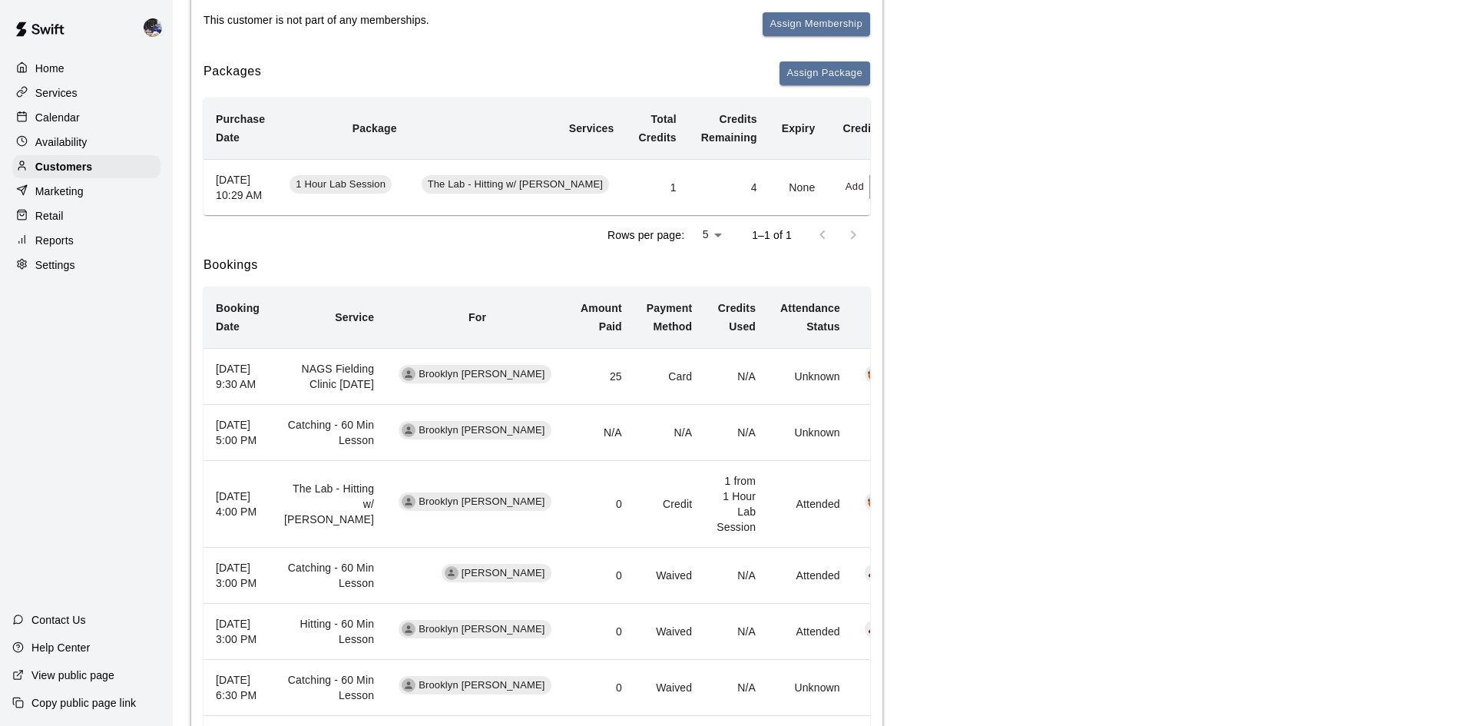
drag, startPoint x: 257, startPoint y: 445, endPoint x: 217, endPoint y: 414, distance: 51.0
click at [217, 405] on th "August 24, 2025 9:30 AM" at bounding box center [238, 377] width 68 height 56
drag, startPoint x: 329, startPoint y: 459, endPoint x: 296, endPoint y: 398, distance: 69.1
click at [295, 399] on td "NAGS Fielding Clinic Sun 8/24" at bounding box center [329, 377] width 114 height 56
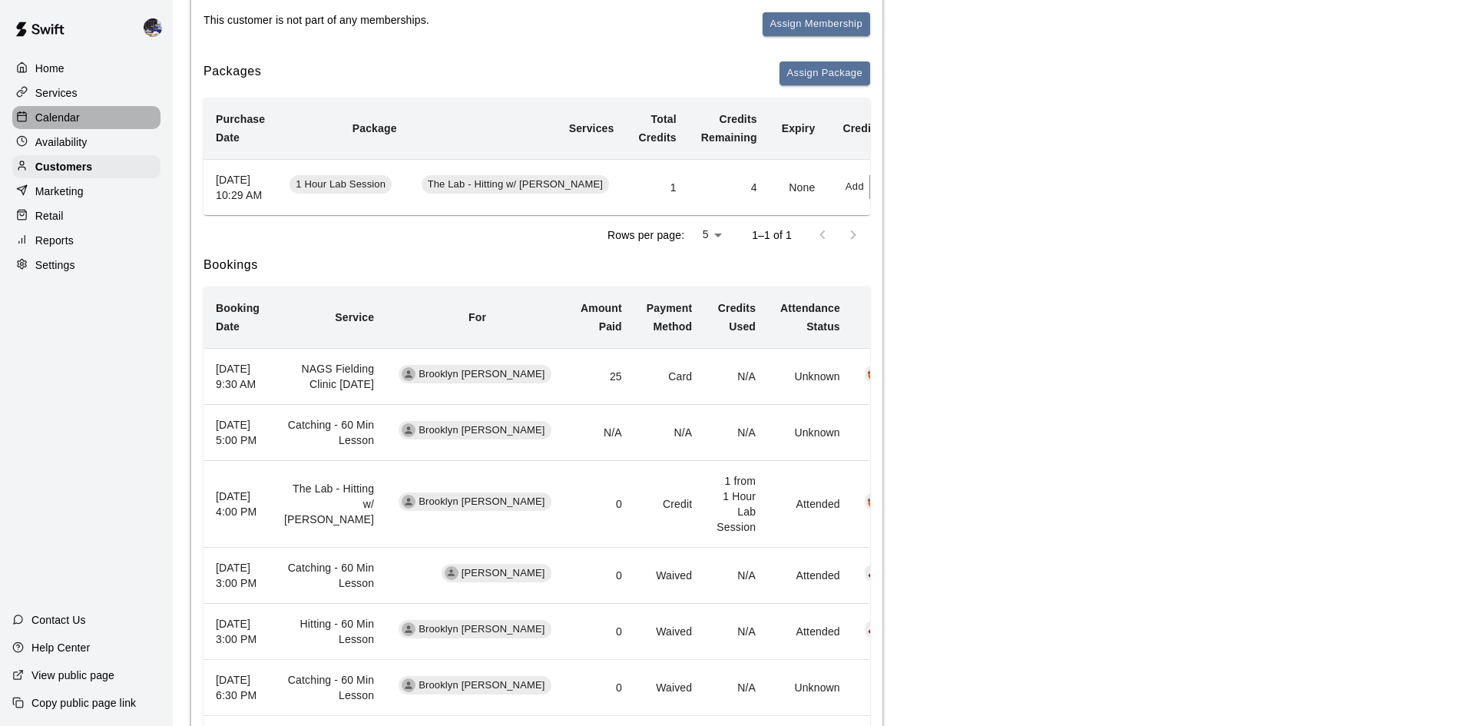
click at [62, 111] on p "Calendar" at bounding box center [57, 117] width 45 height 15
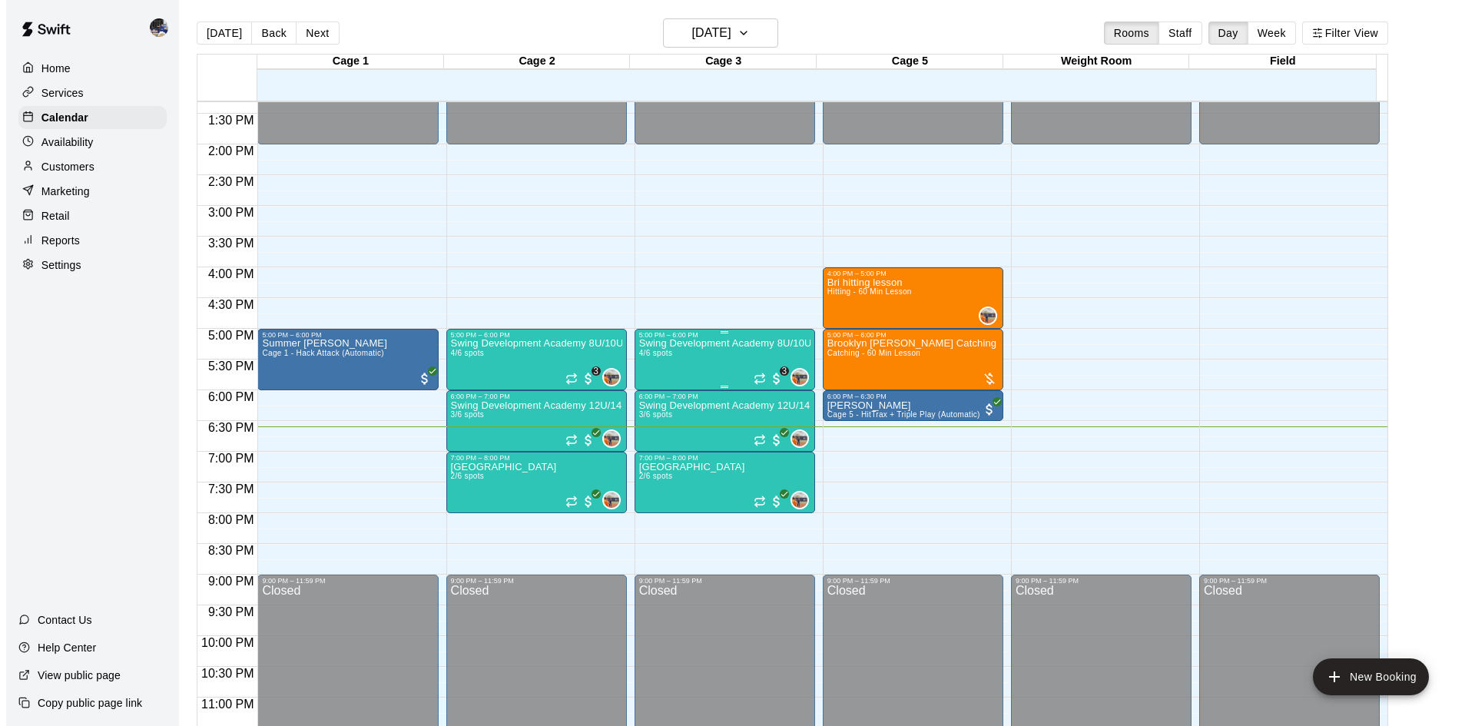
scroll to position [835, 0]
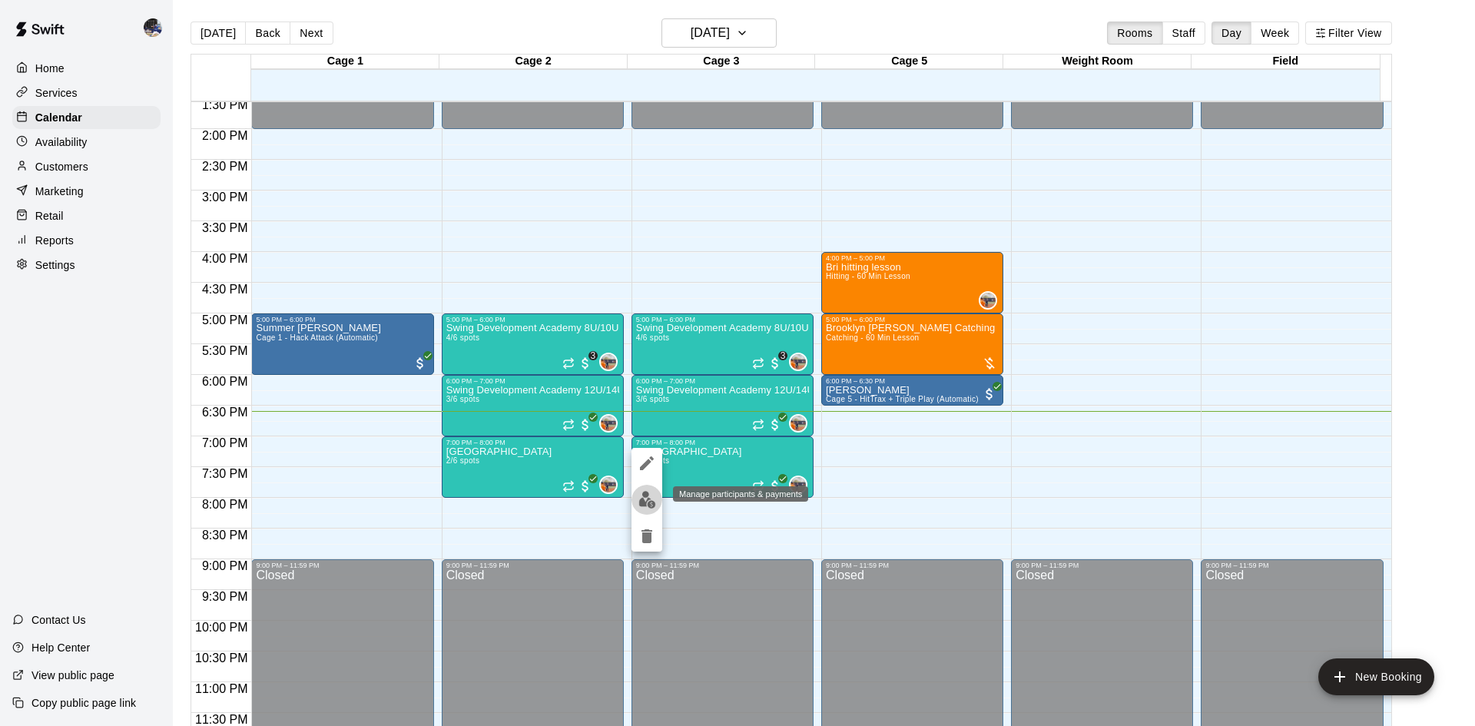
click at [654, 499] on img "edit" at bounding box center [647, 500] width 18 height 18
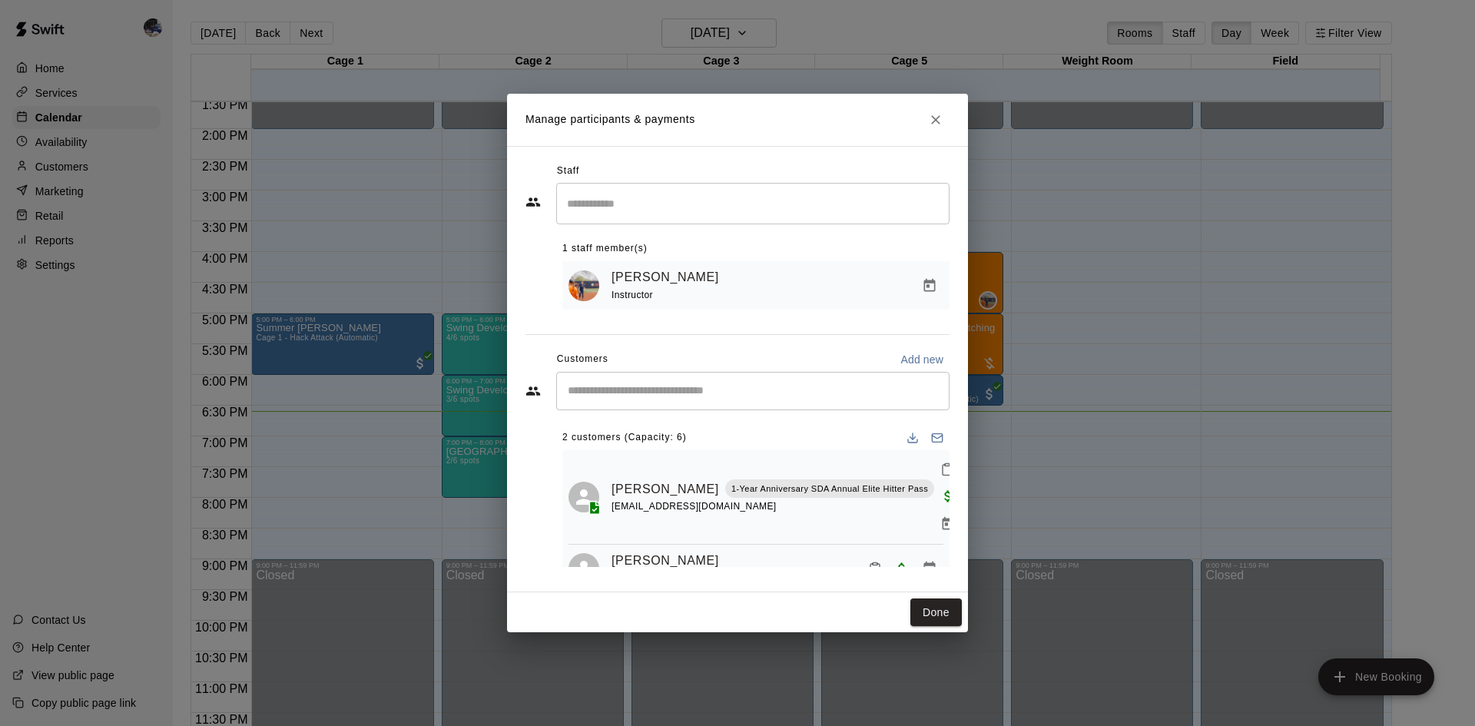
scroll to position [35, 0]
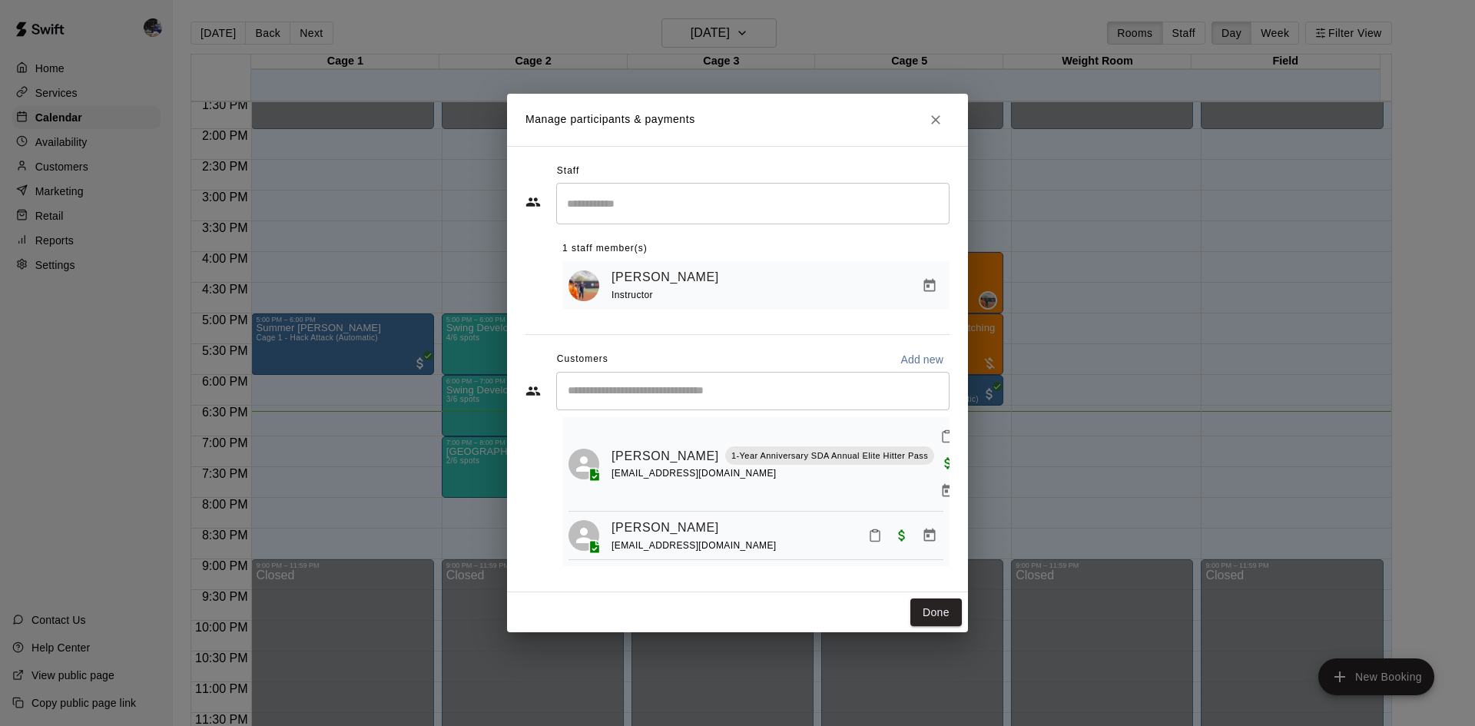
click at [725, 548] on div "Cameryn Cox sayokolynn@gmail.com" at bounding box center [777, 536] width 332 height 36
drag, startPoint x: 725, startPoint y: 546, endPoint x: 693, endPoint y: 538, distance: 33.2
click at [663, 540] on div "Cameryn Cox sayokolynn@gmail.com" at bounding box center [777, 536] width 332 height 36
click at [924, 535] on icon "Manage bookings & payment" at bounding box center [930, 534] width 12 height 13
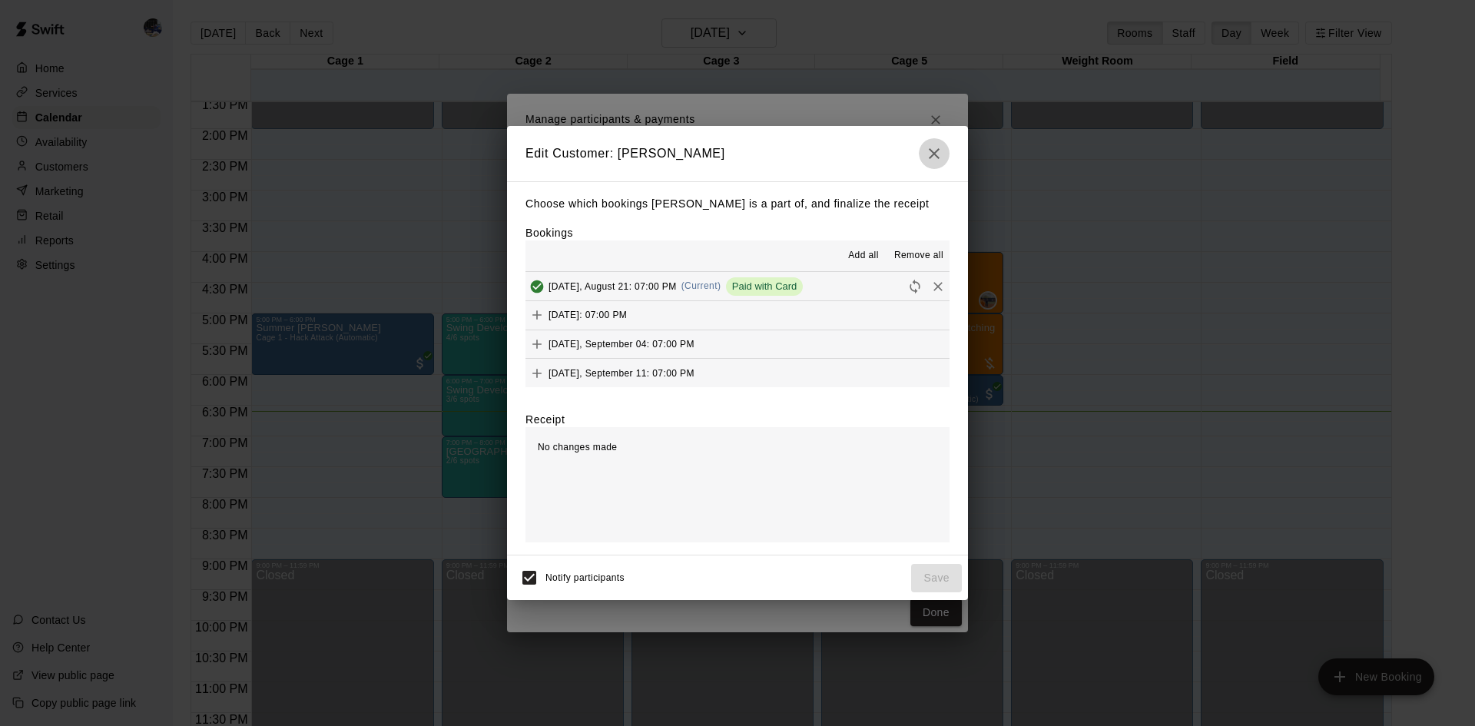
click at [929, 147] on icon "button" at bounding box center [934, 153] width 18 height 18
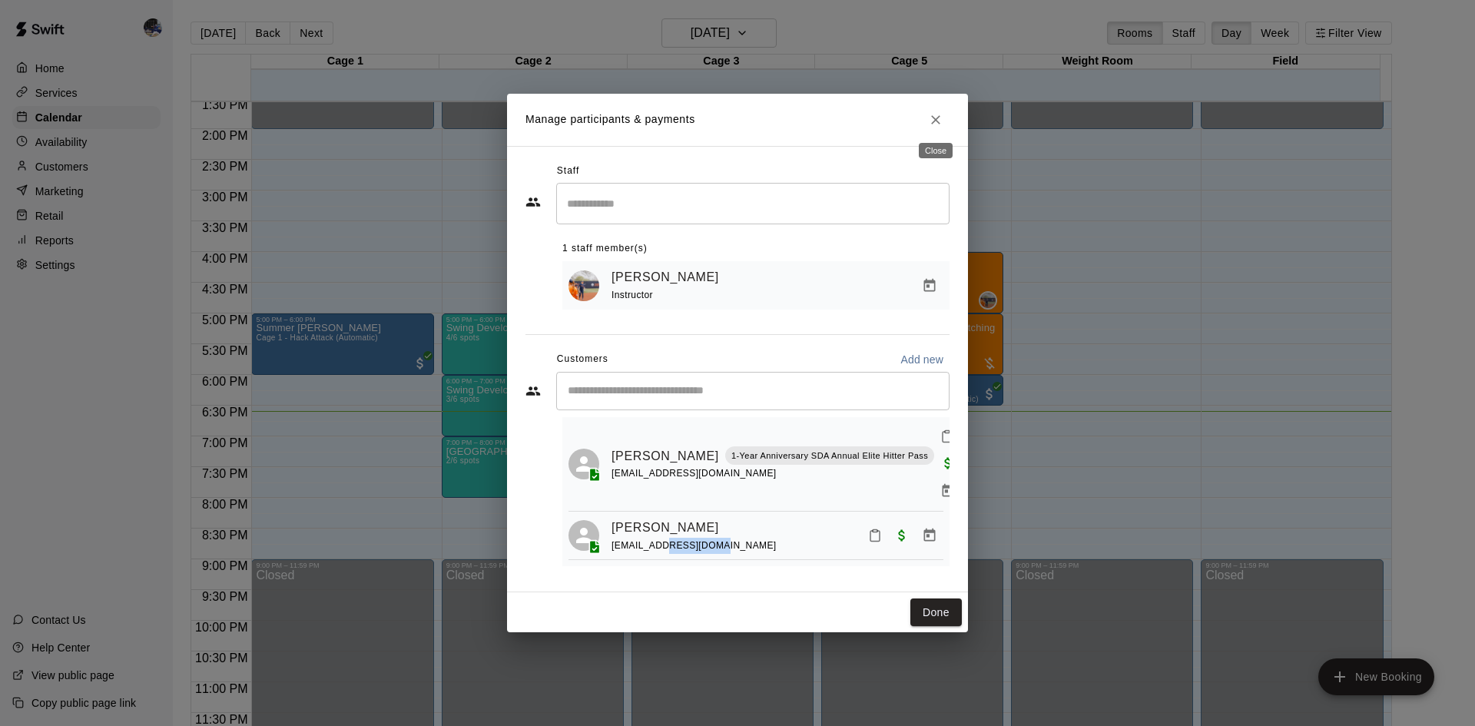
click at [932, 123] on icon "Close" at bounding box center [935, 119] width 15 height 15
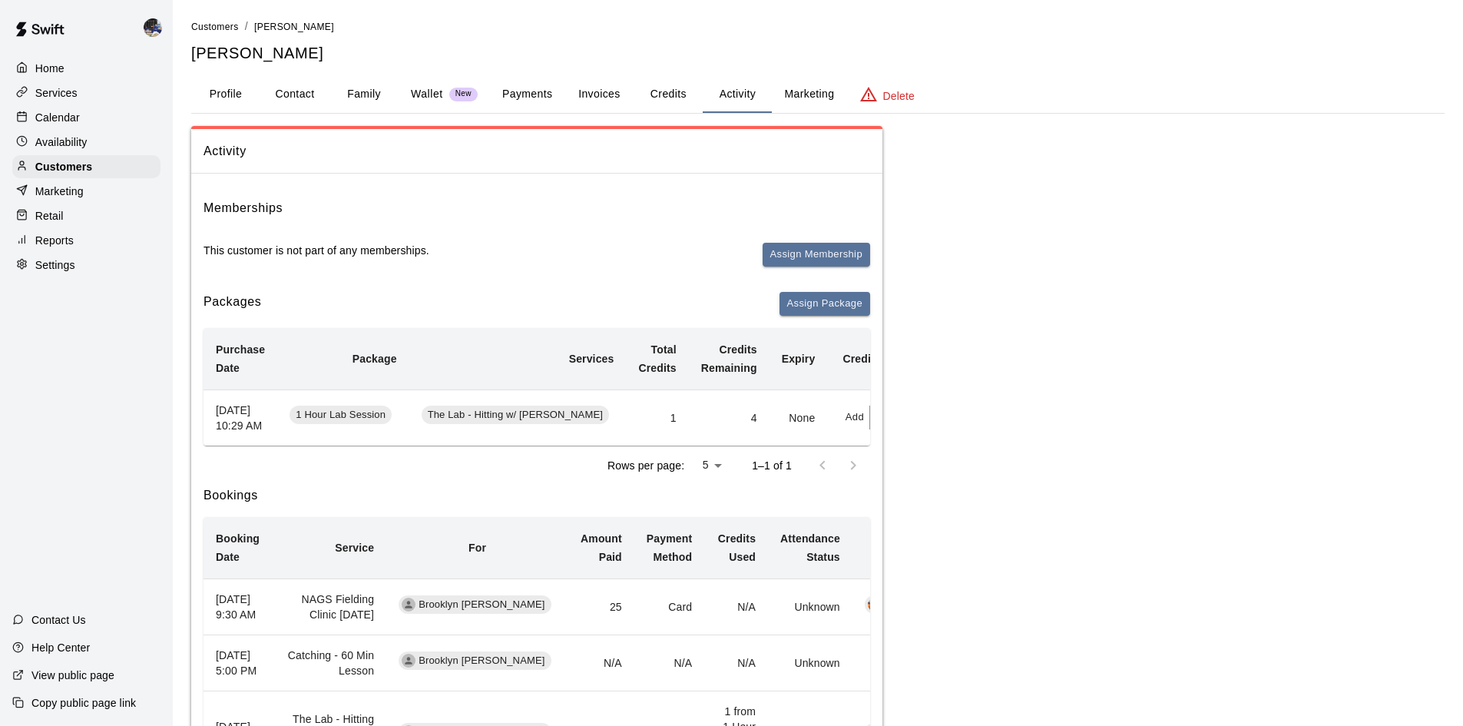
click at [75, 118] on p "Calendar" at bounding box center [57, 117] width 45 height 15
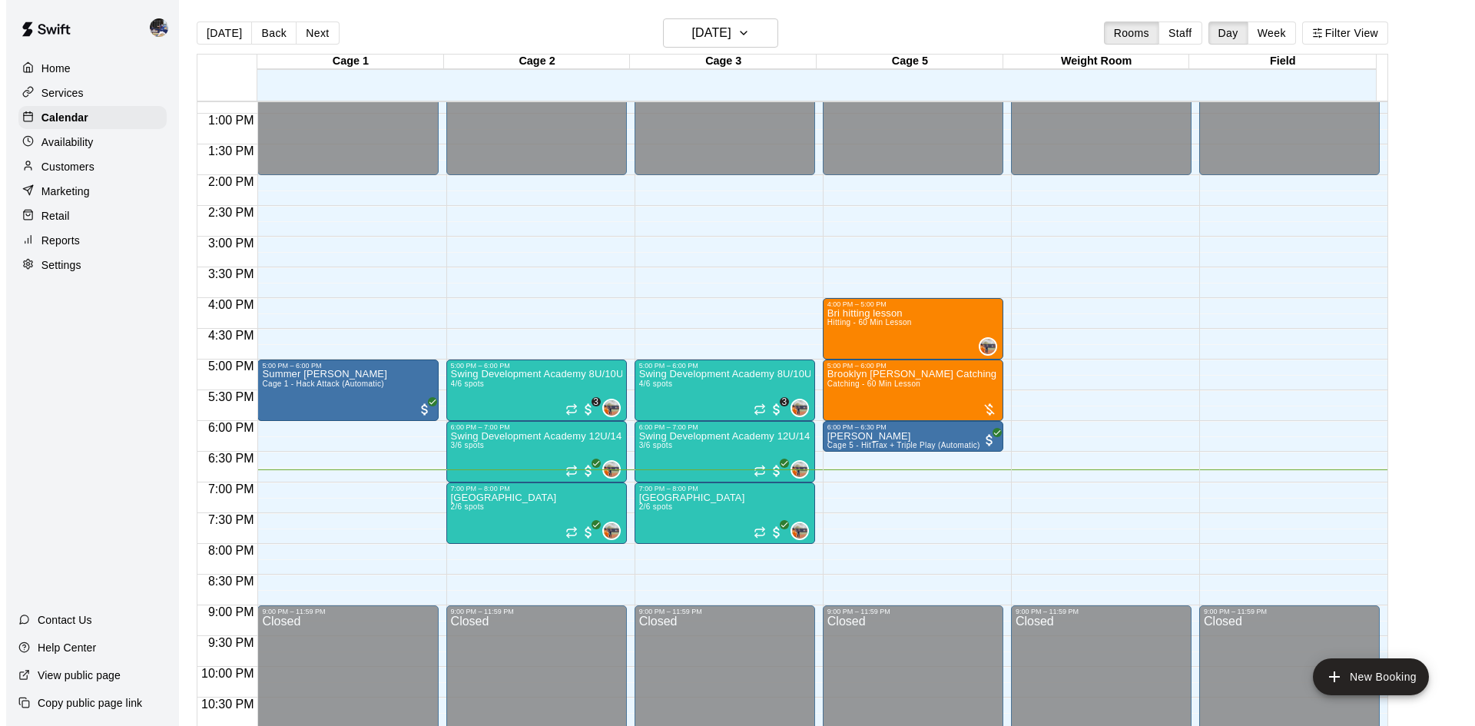
scroll to position [835, 0]
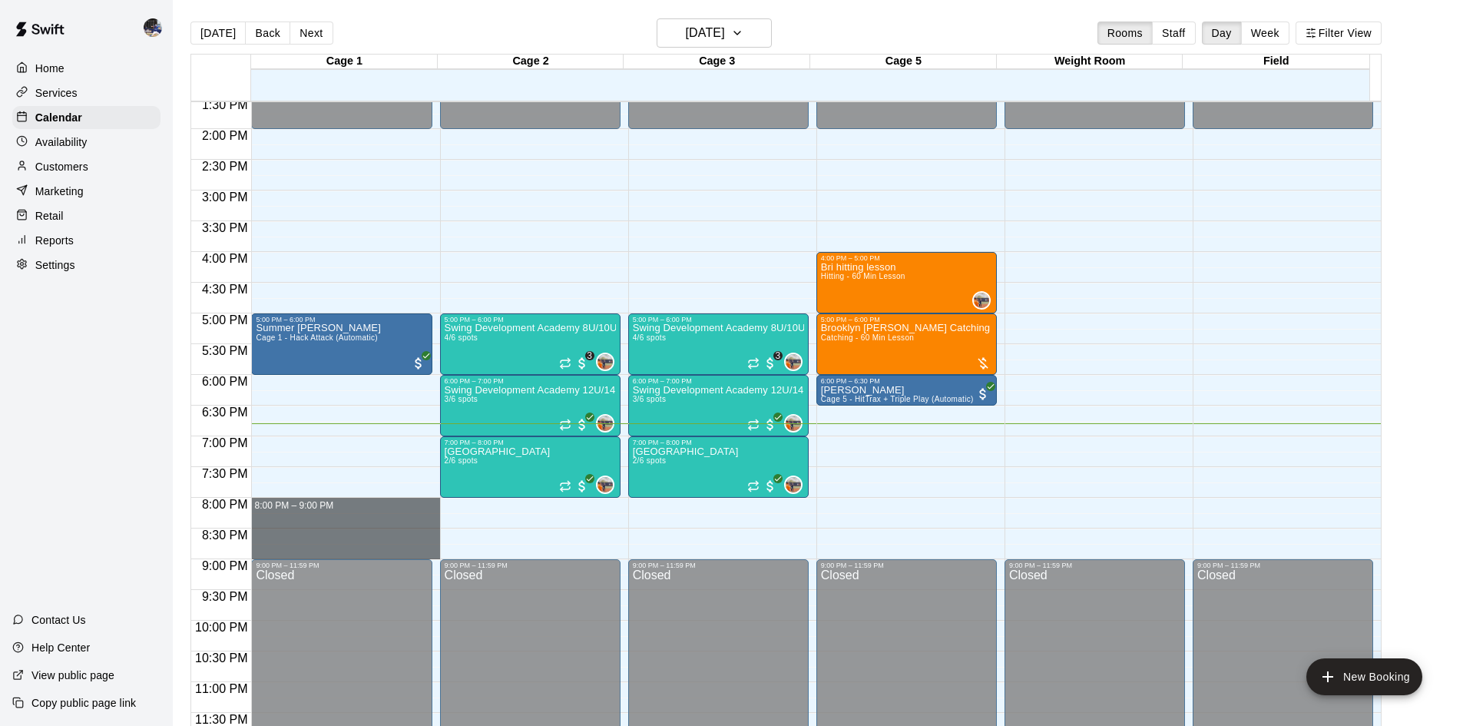
drag, startPoint x: 425, startPoint y: 501, endPoint x: 432, endPoint y: 544, distance: 43.7
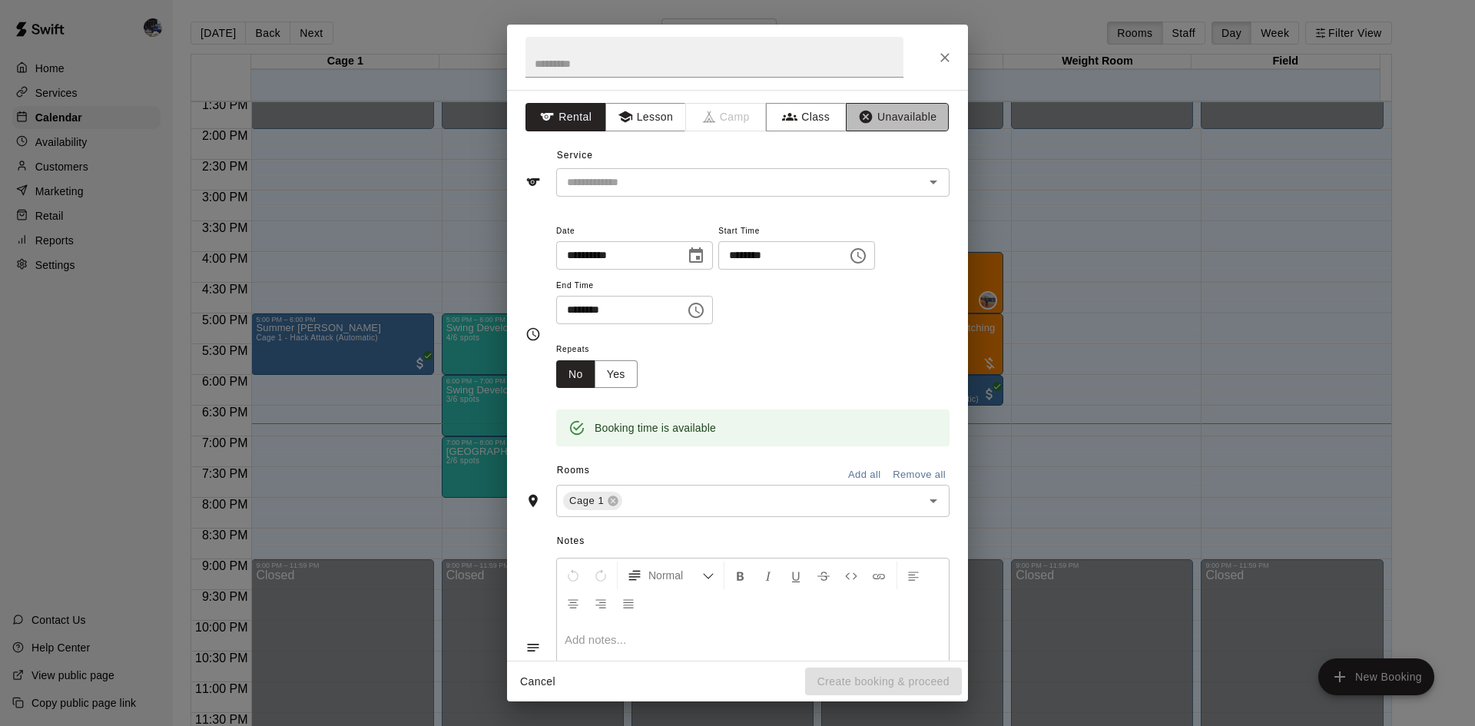
click at [873, 121] on button "Unavailable" at bounding box center [897, 117] width 103 height 28
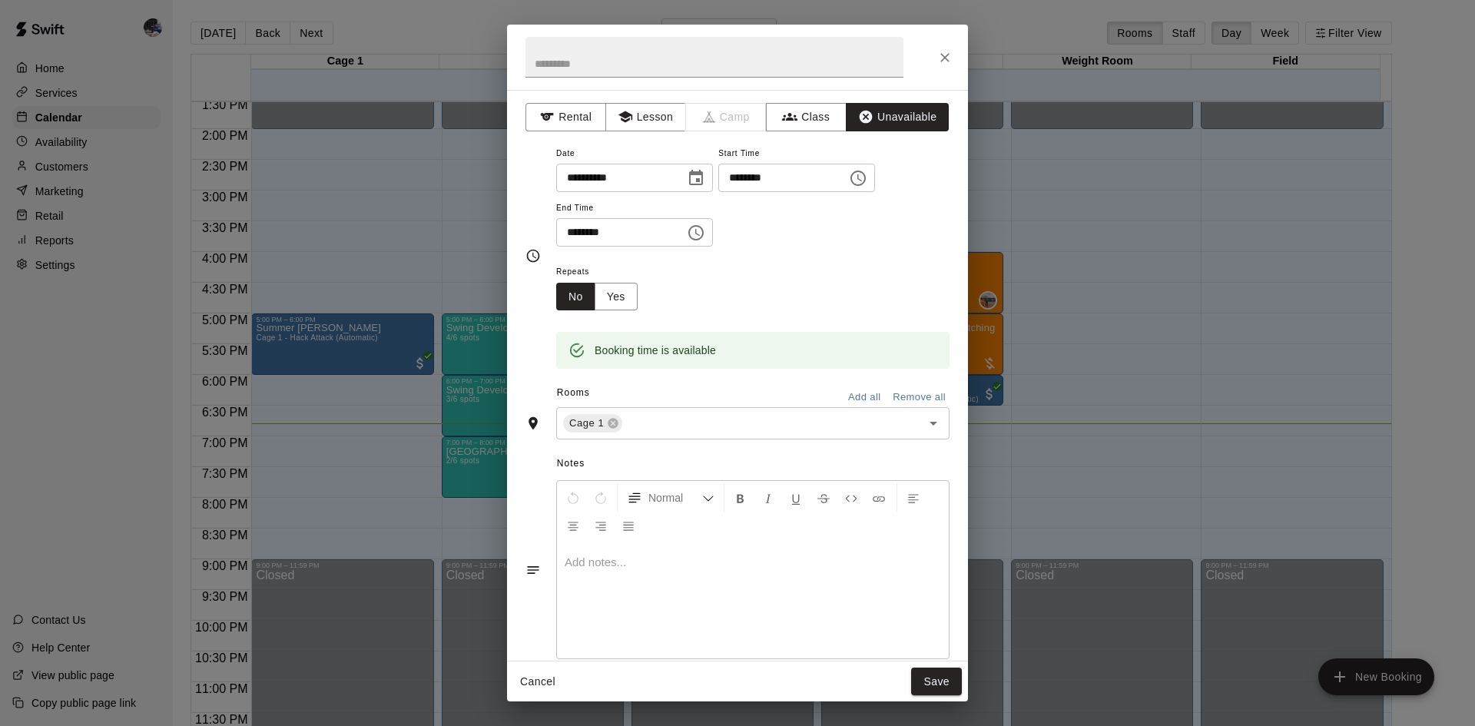
click at [846, 397] on button "Add all" at bounding box center [864, 398] width 49 height 24
click at [936, 679] on button "Save" at bounding box center [936, 681] width 51 height 28
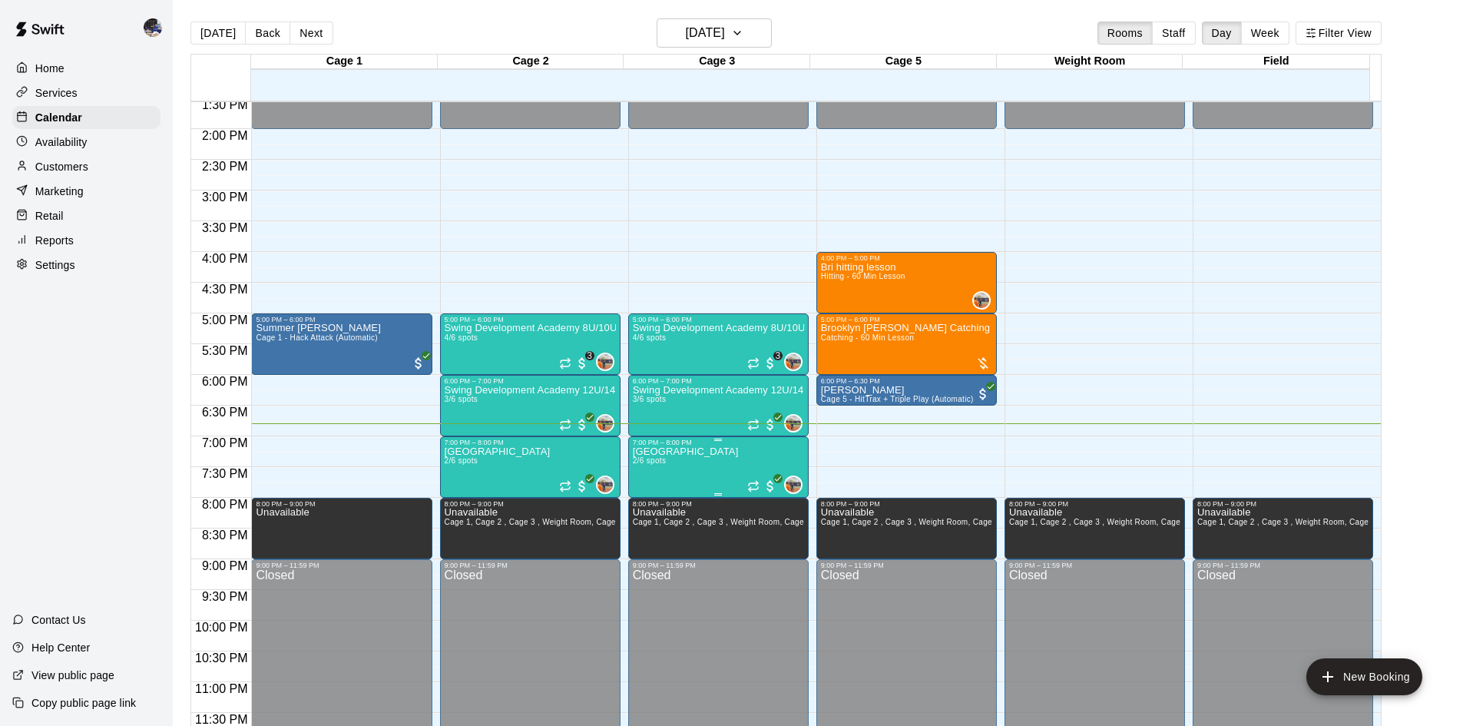
click at [708, 452] on p "[GEOGRAPHIC_DATA]" at bounding box center [686, 452] width 106 height 0
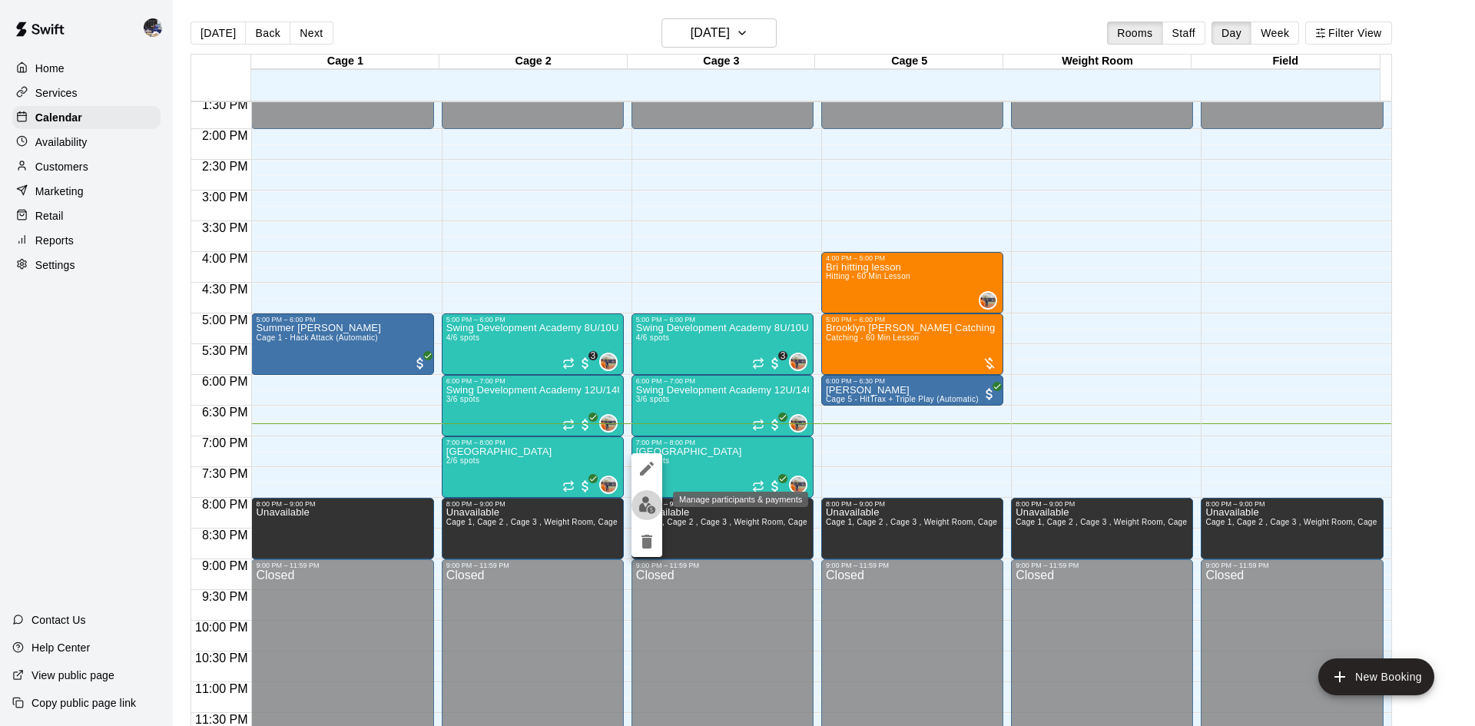
click at [648, 499] on img "edit" at bounding box center [647, 505] width 18 height 18
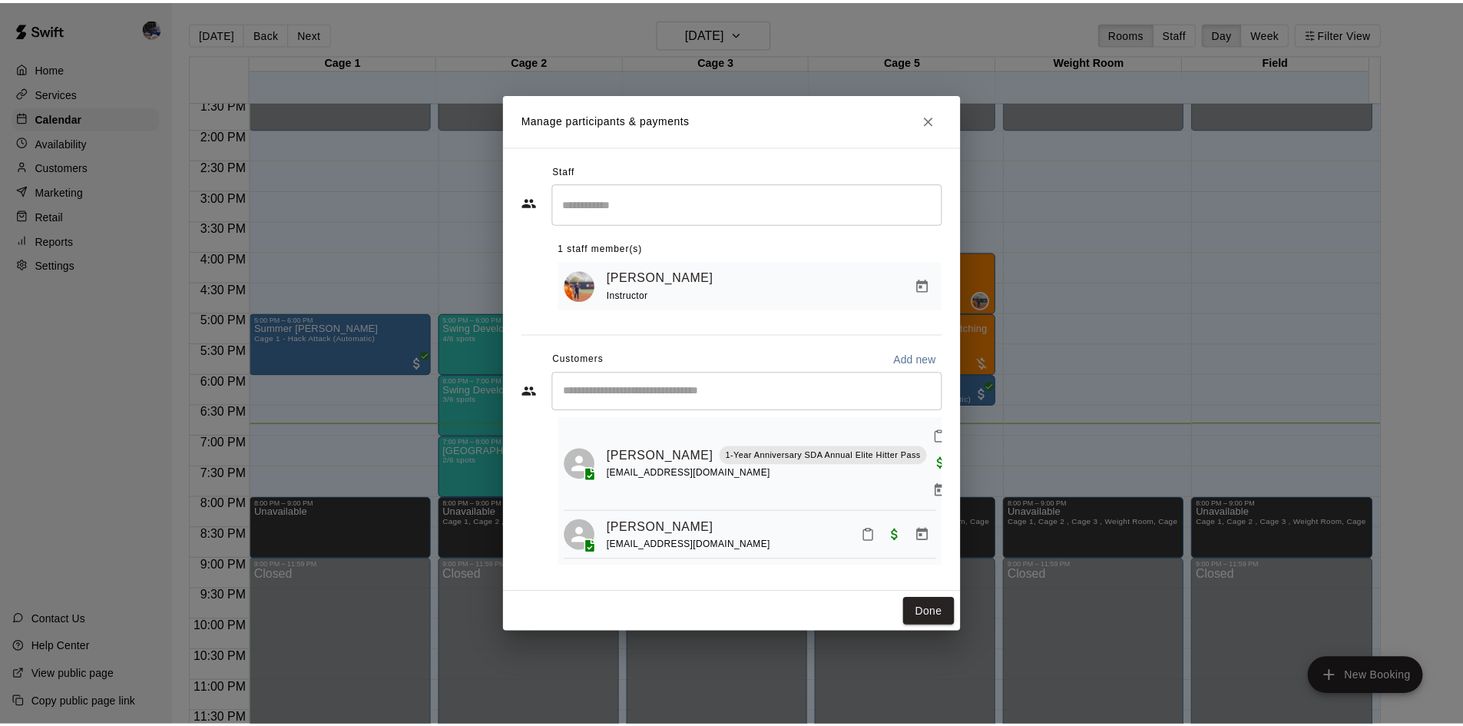
scroll to position [0, 0]
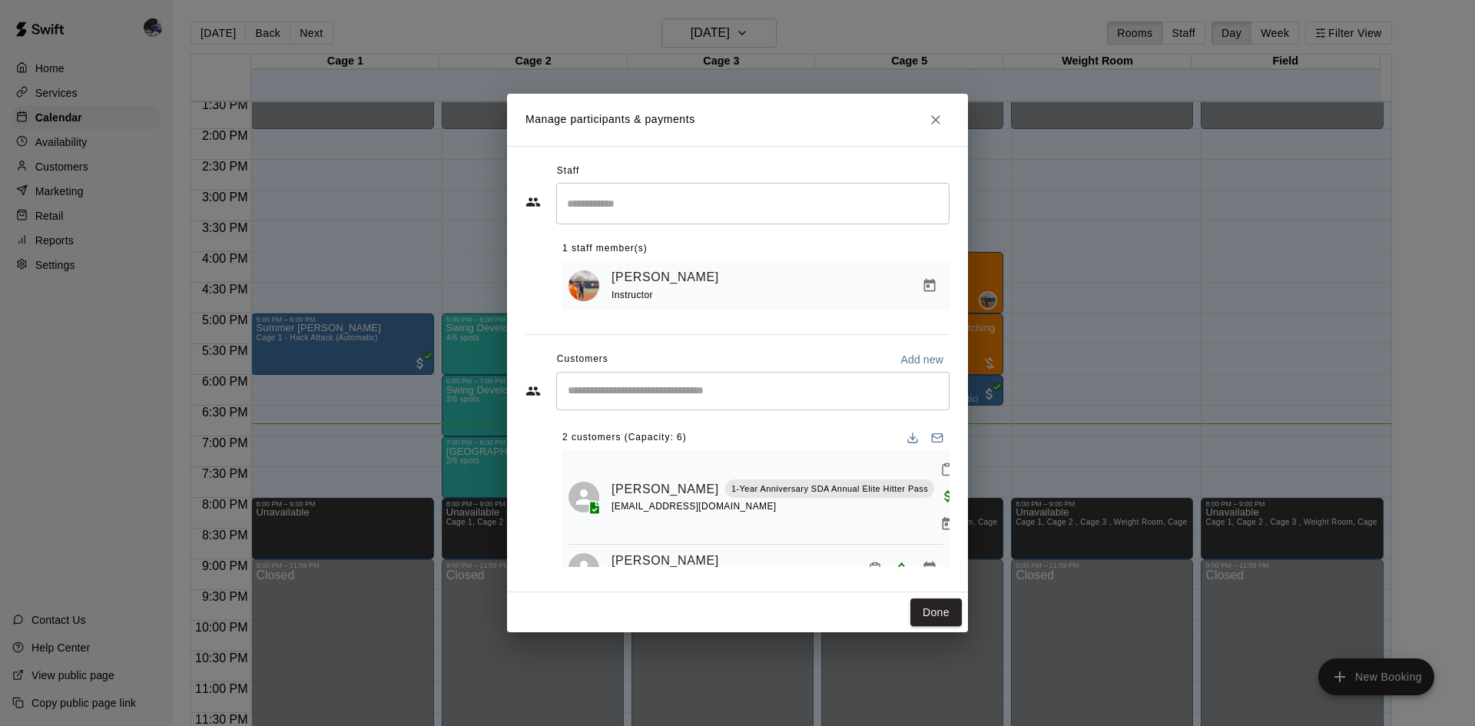
click at [935, 121] on icon "Close" at bounding box center [935, 119] width 15 height 15
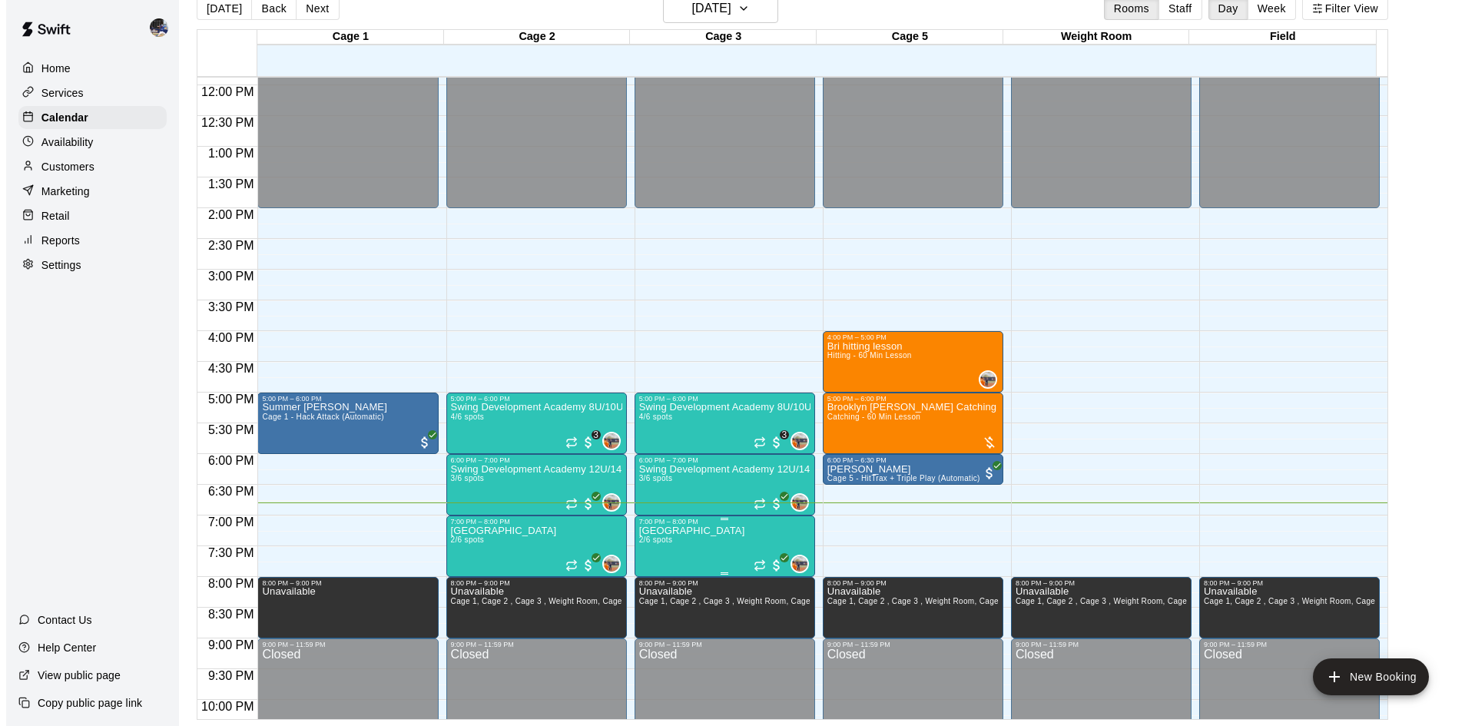
scroll to position [835, 0]
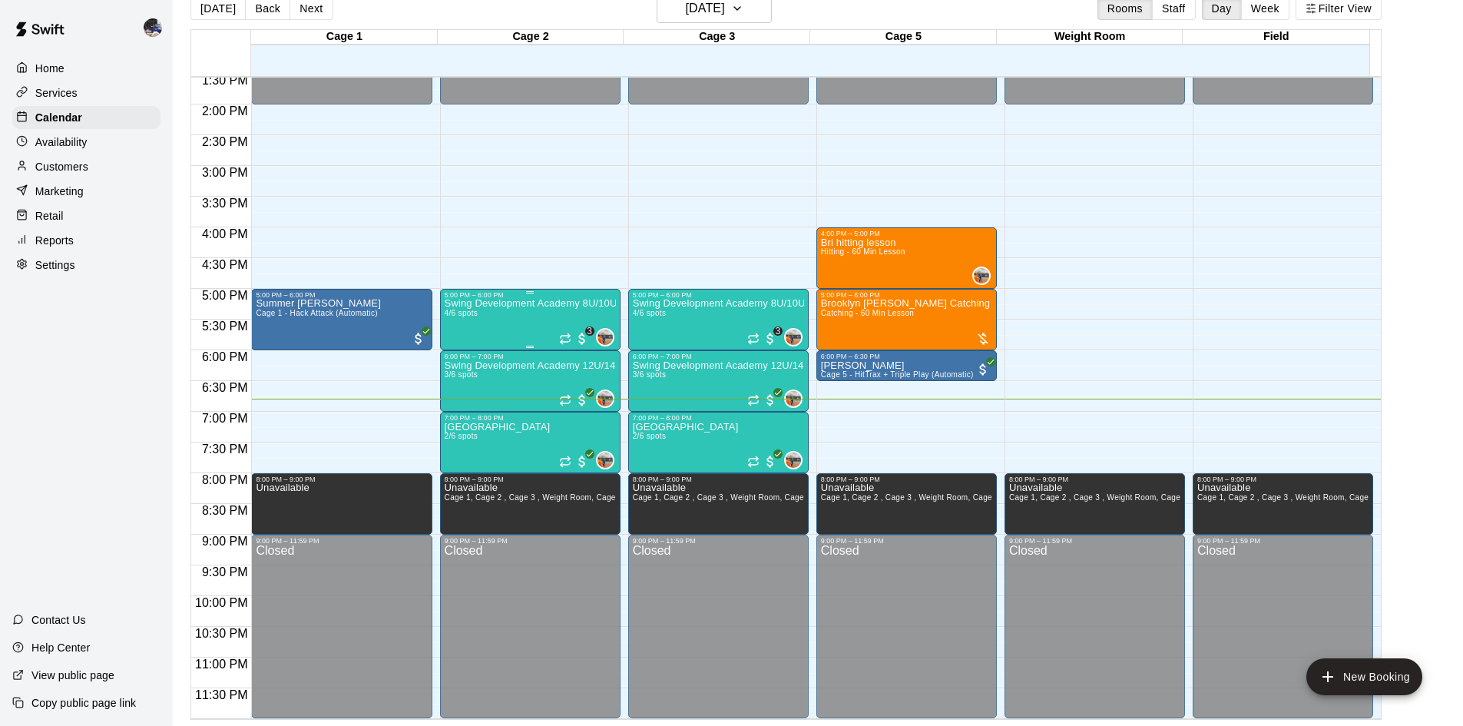
click at [495, 314] on div "Swing Development Academy 8U/10U 4/6 spots" at bounding box center [530, 662] width 171 height 726
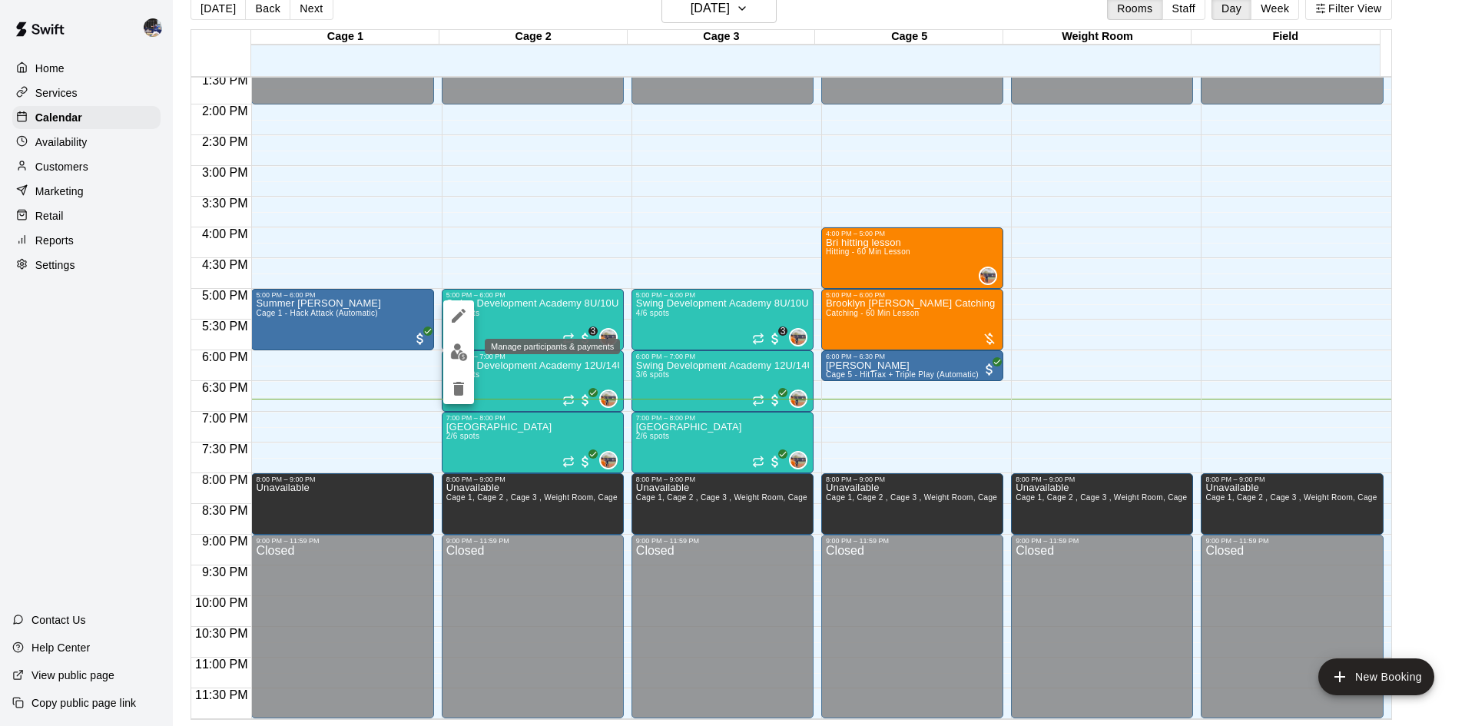
click at [461, 349] on img "edit" at bounding box center [459, 352] width 18 height 18
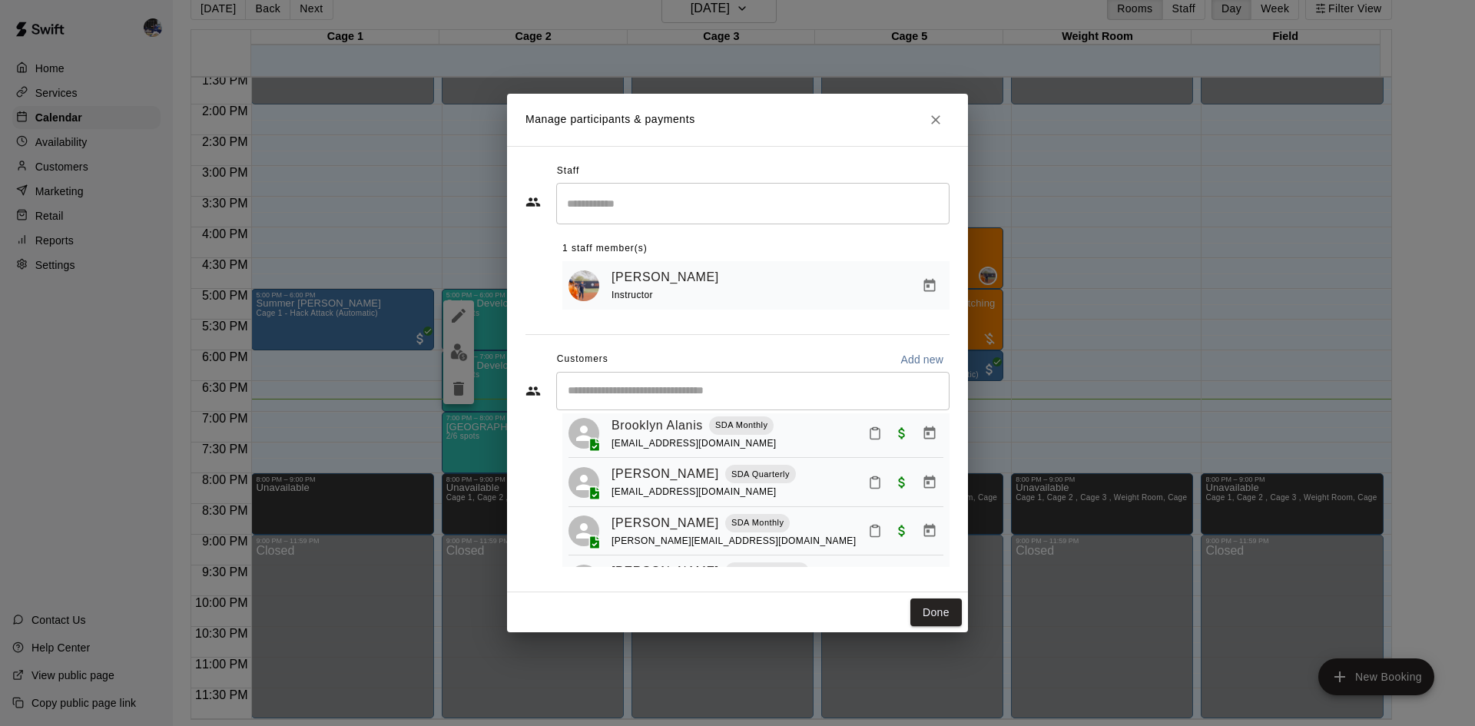
scroll to position [94, 0]
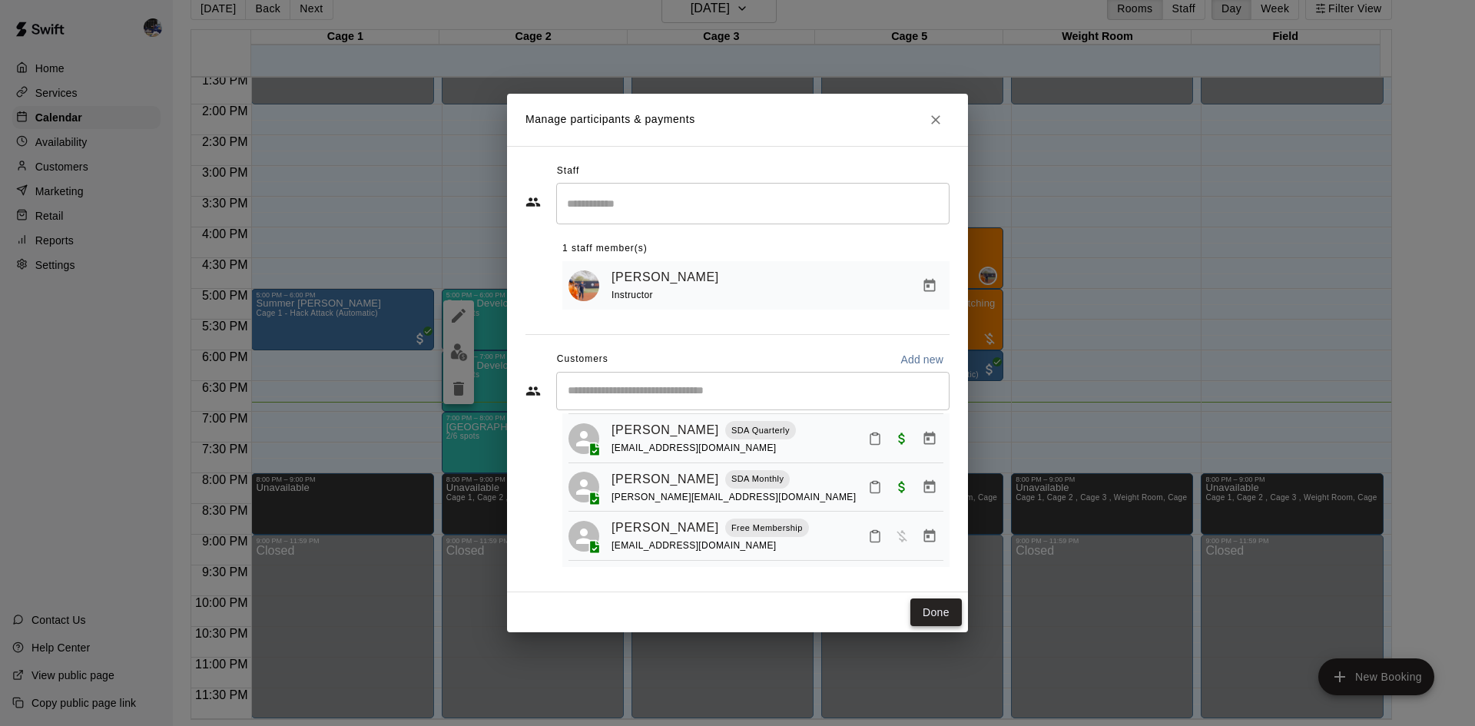
click at [926, 611] on button "Done" at bounding box center [935, 612] width 51 height 28
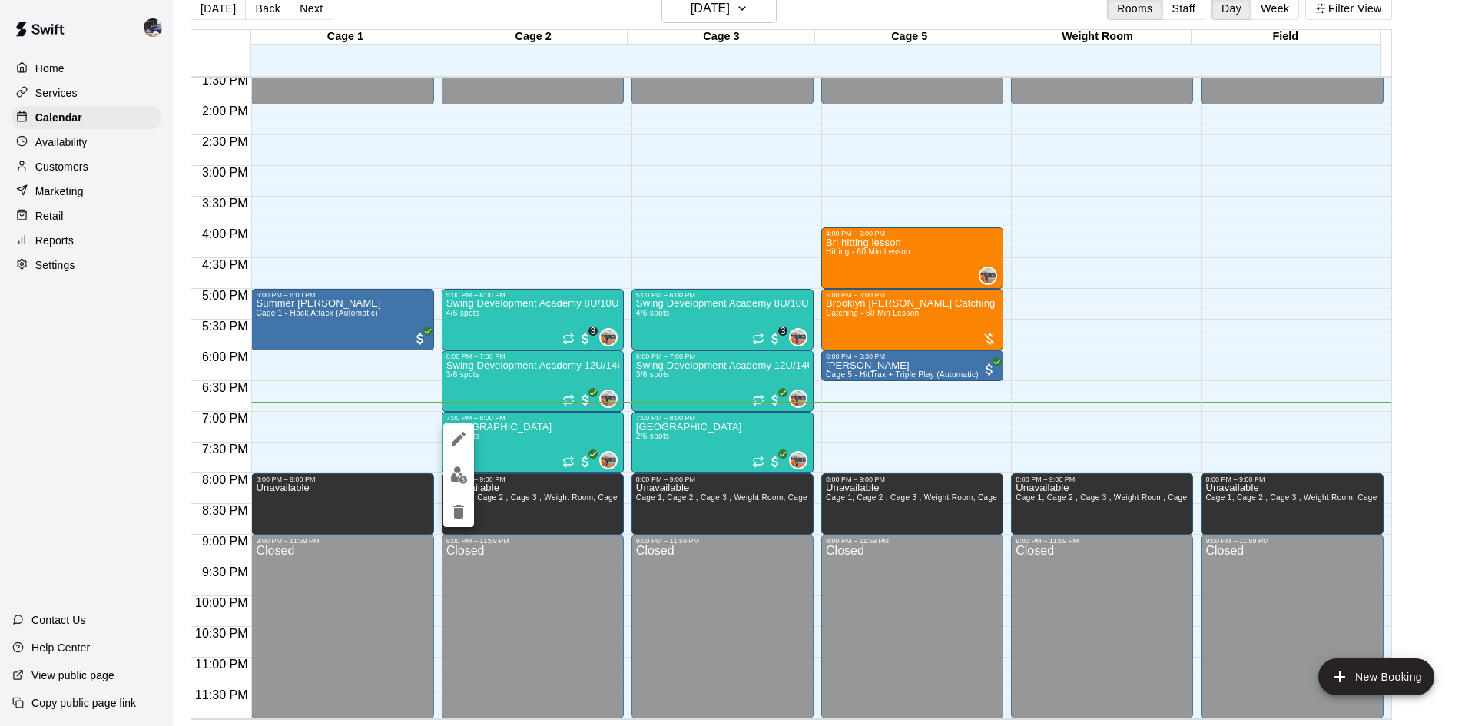
click at [460, 468] on img "edit" at bounding box center [459, 475] width 18 height 18
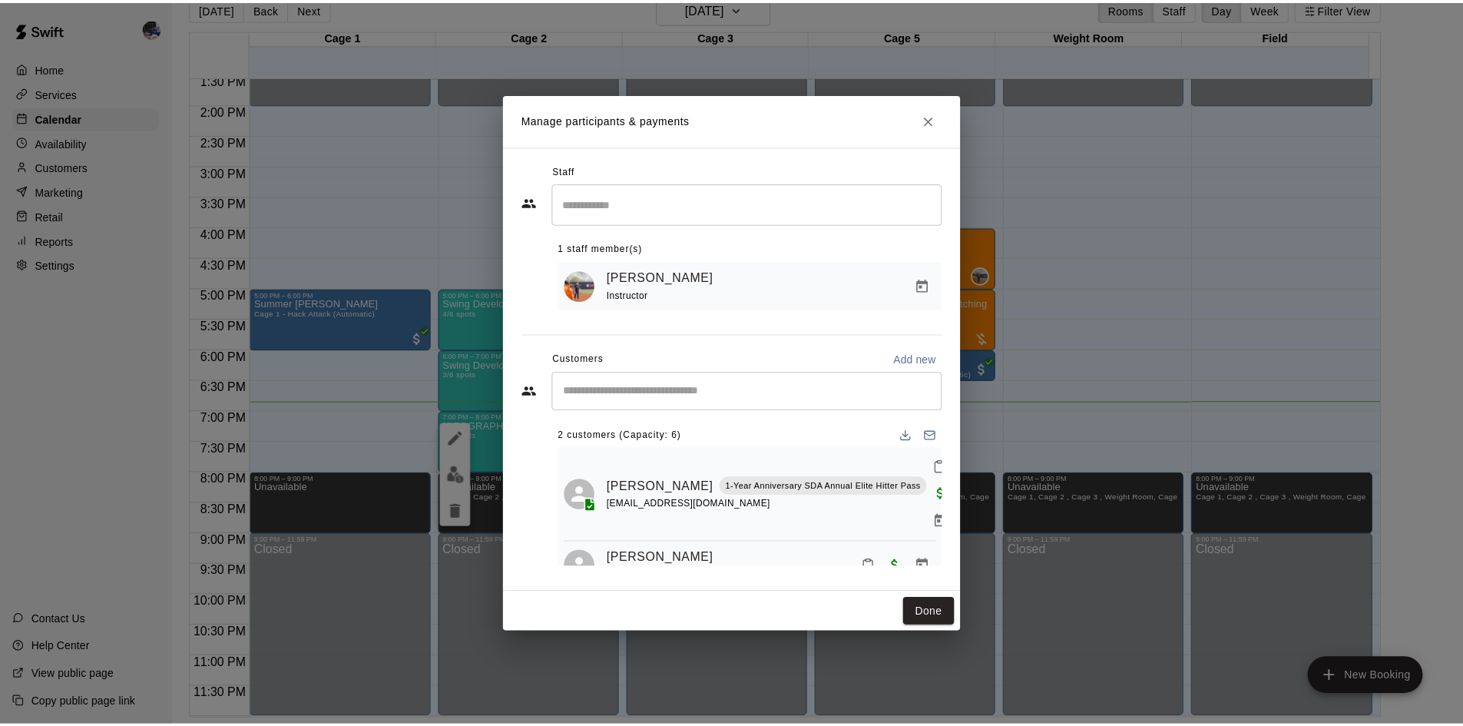
scroll to position [35, 0]
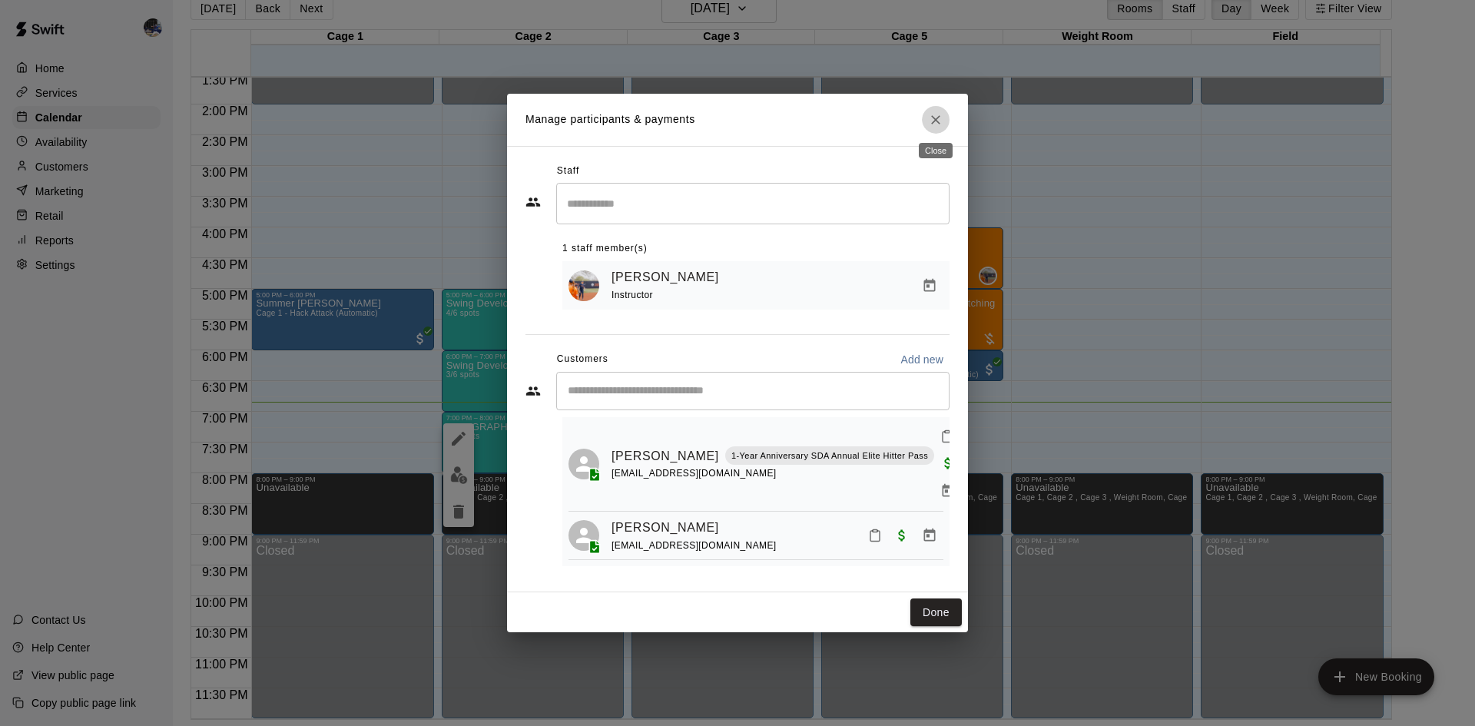
click at [931, 120] on icon "Close" at bounding box center [935, 119] width 15 height 15
